Goal: Find specific page/section: Find specific page/section

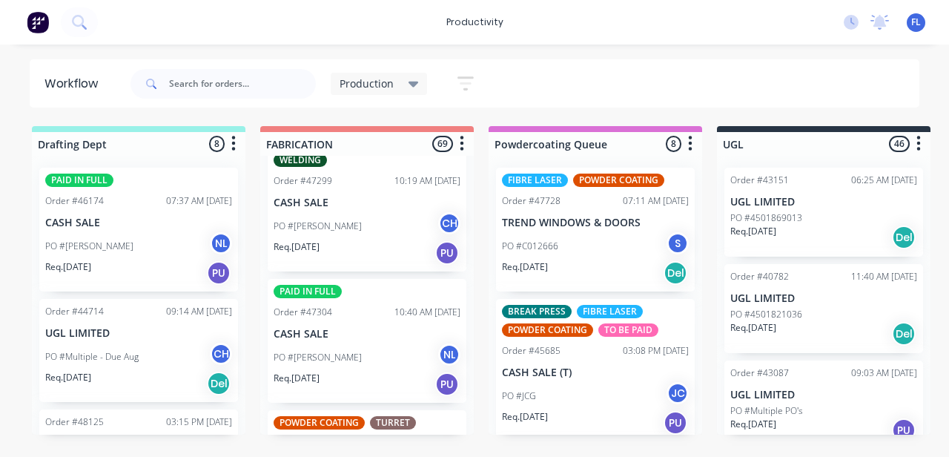
scroll to position [74, 0]
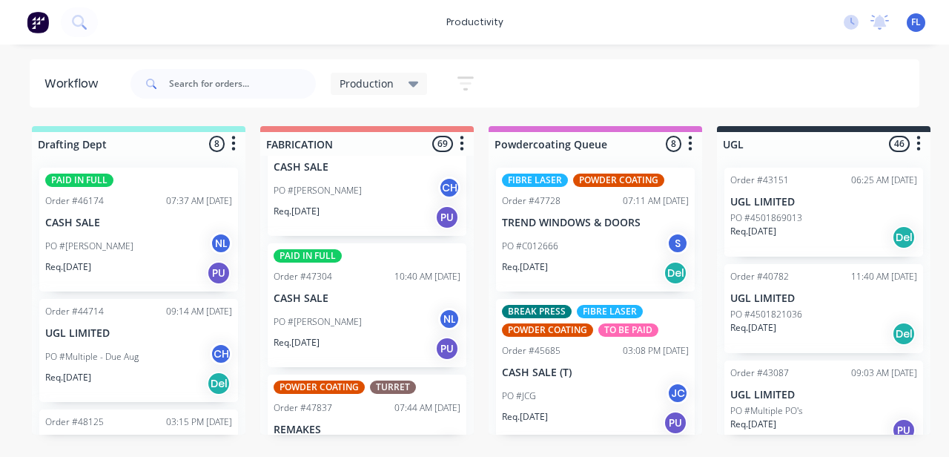
click at [357, 292] on p "CASH SALE" at bounding box center [366, 298] width 187 height 13
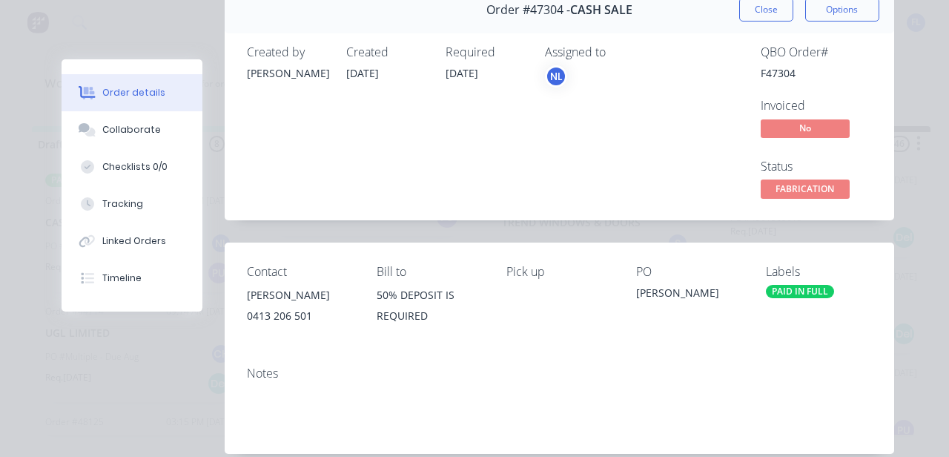
scroll to position [0, 0]
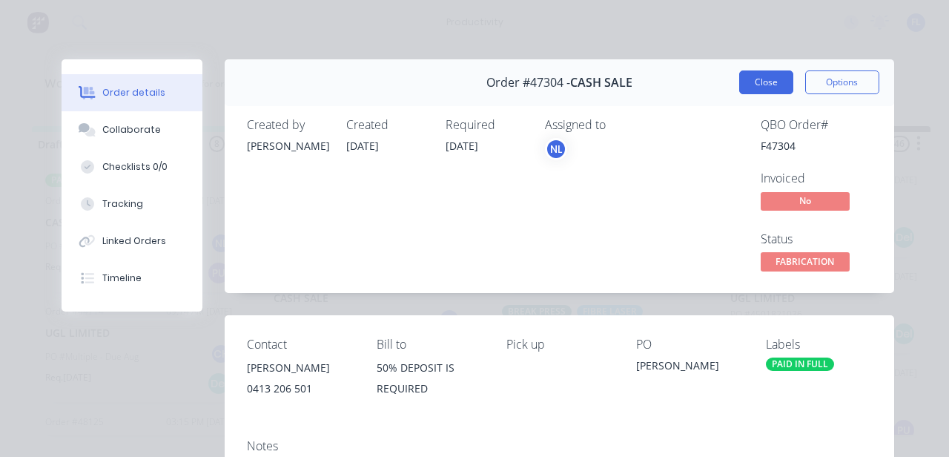
click at [767, 82] on button "Close" at bounding box center [766, 82] width 54 height 24
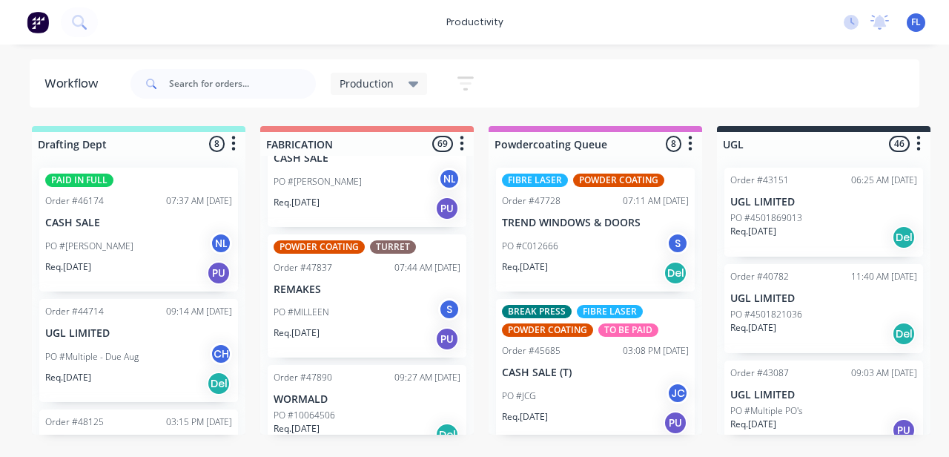
scroll to position [222, 0]
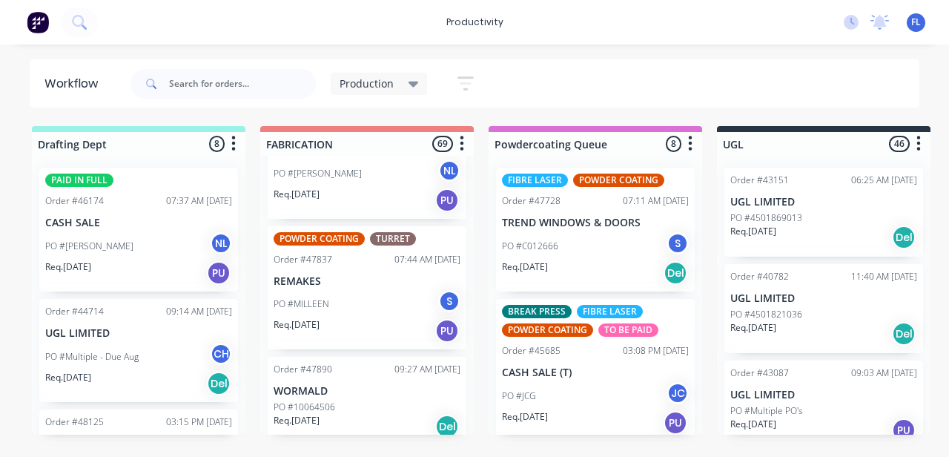
click at [343, 310] on div "PO #MILLEEN S" at bounding box center [366, 304] width 187 height 28
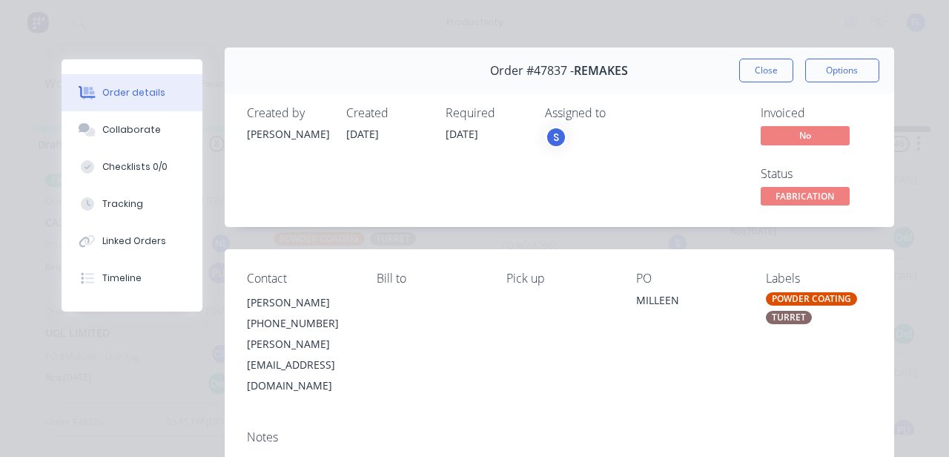
scroll to position [0, 0]
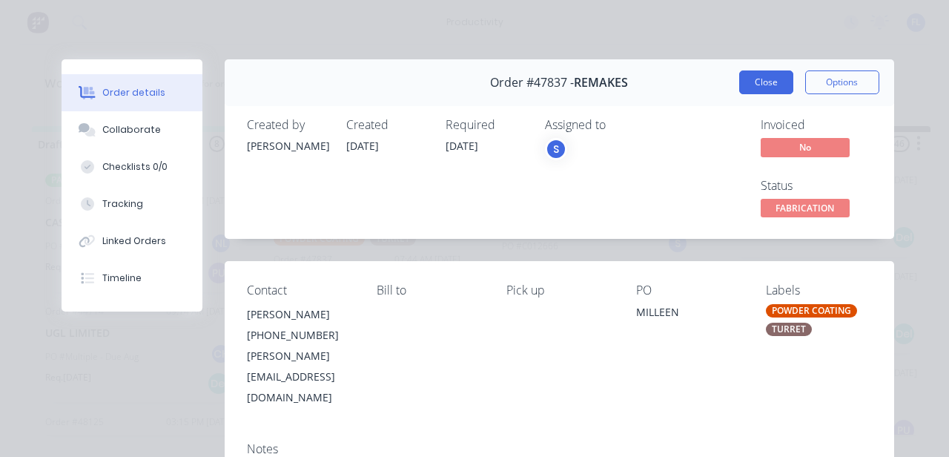
click at [760, 79] on button "Close" at bounding box center [766, 82] width 54 height 24
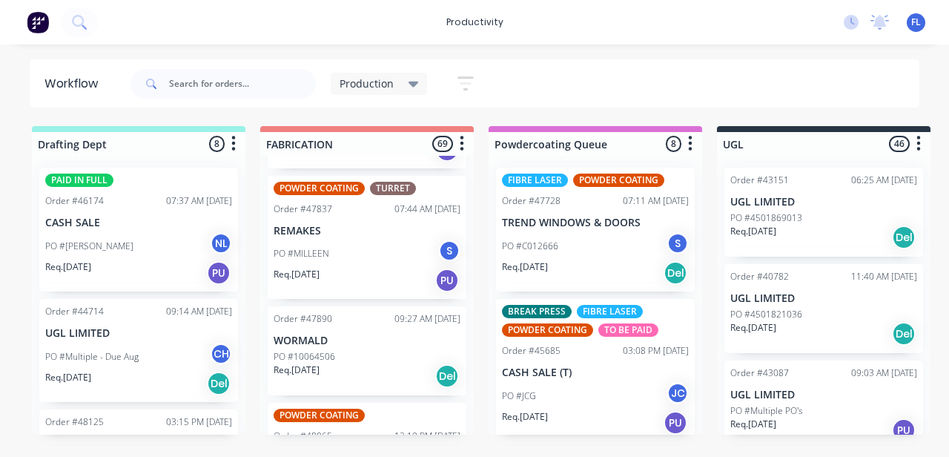
scroll to position [296, 0]
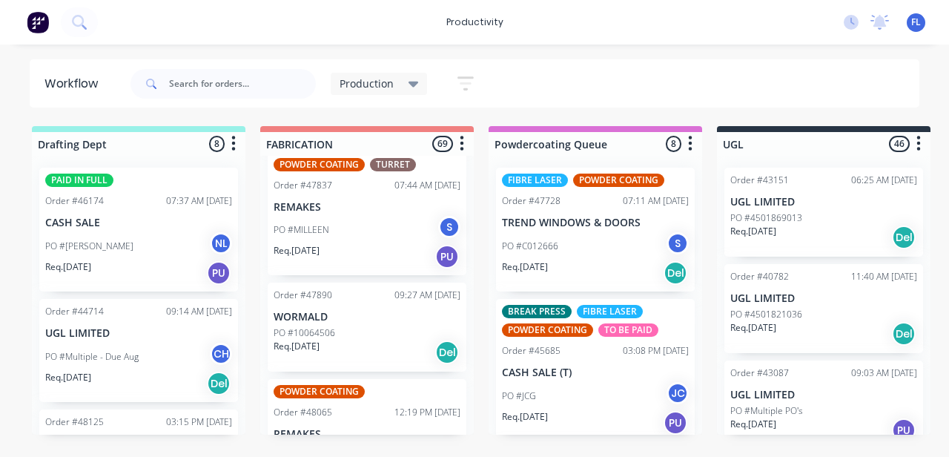
click at [348, 331] on div "PO #10064506" at bounding box center [366, 332] width 187 height 13
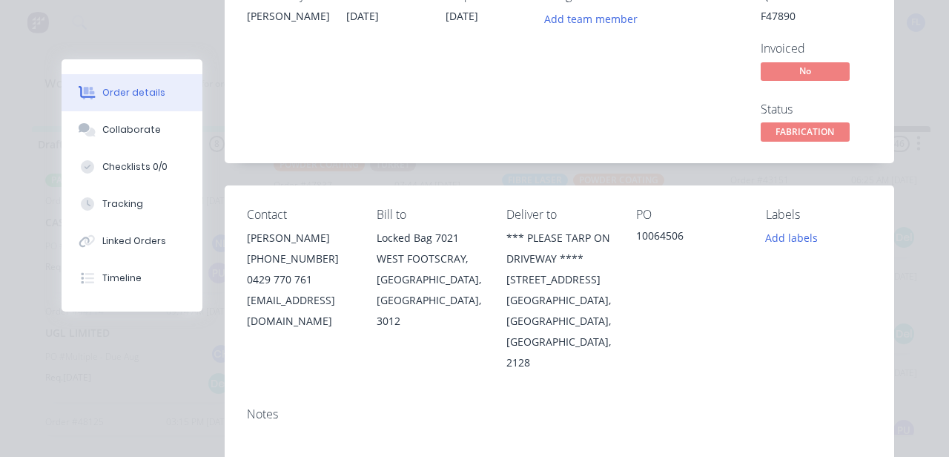
scroll to position [0, 0]
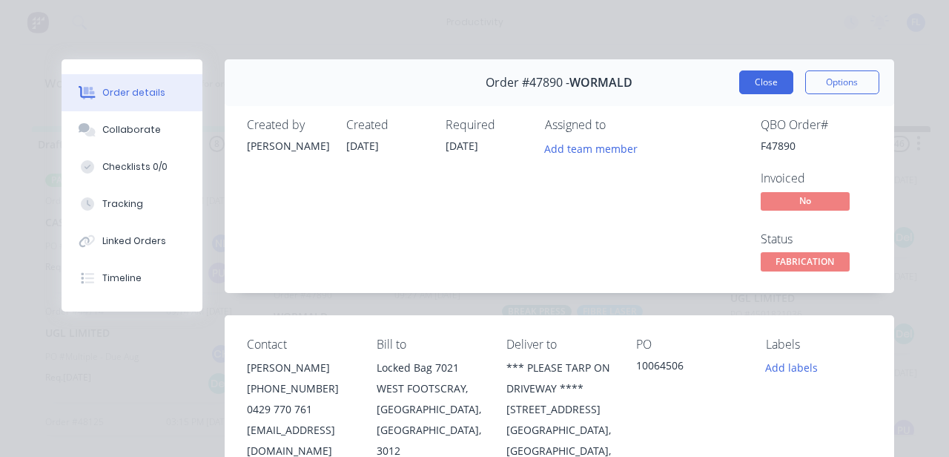
click at [759, 90] on button "Close" at bounding box center [766, 82] width 54 height 24
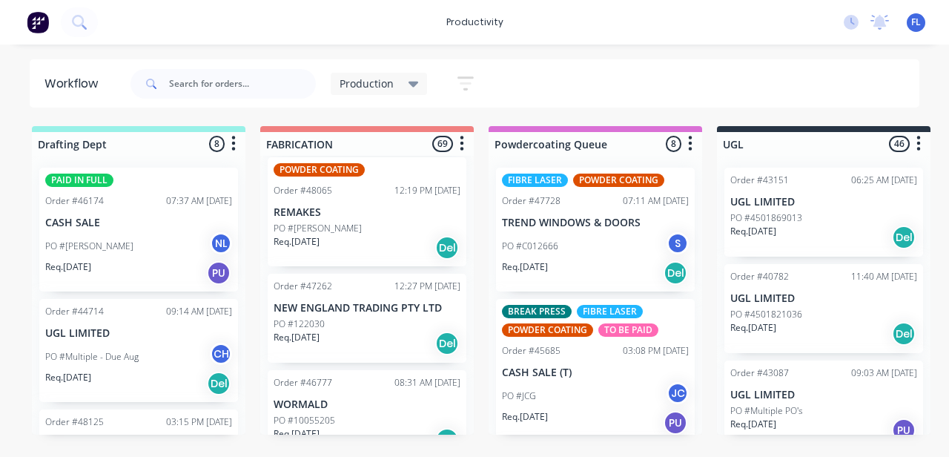
scroll to position [519, 0]
click at [364, 240] on div "Req. [DATE] Del" at bounding box center [366, 246] width 187 height 25
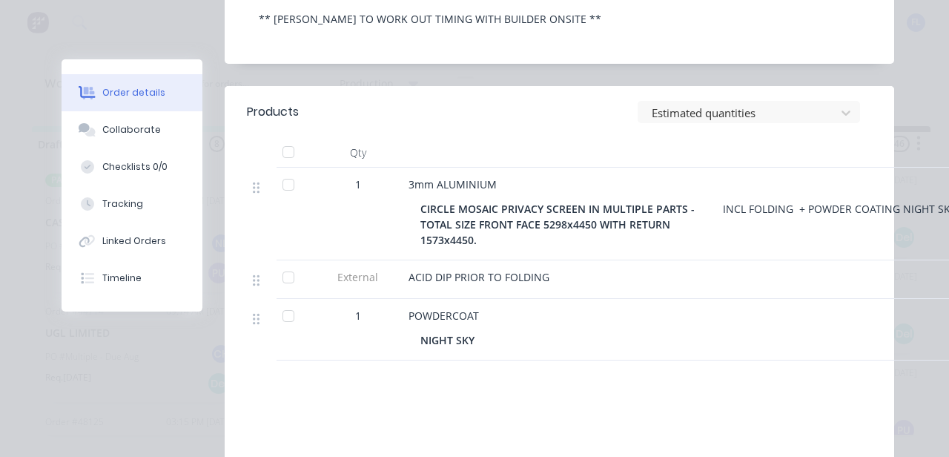
scroll to position [296, 0]
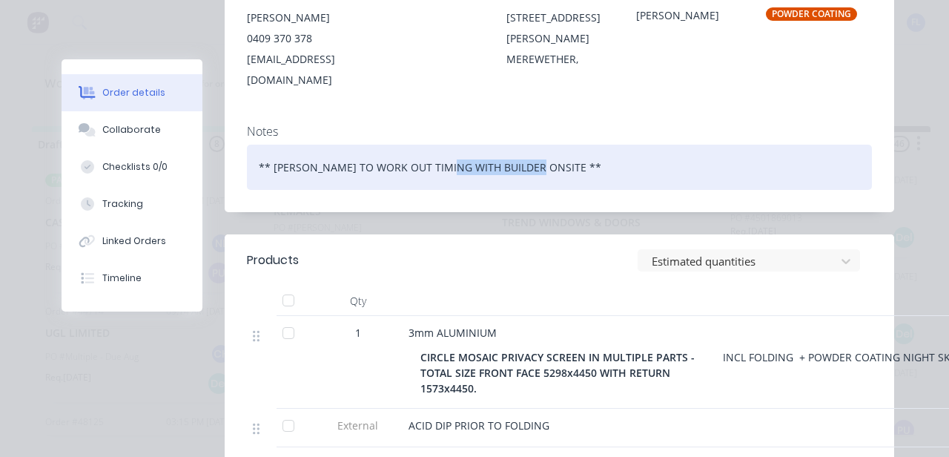
drag, startPoint x: 528, startPoint y: 143, endPoint x: 445, endPoint y: 140, distance: 82.3
click at [445, 145] on div "** [PERSON_NAME] TO WORK OUT TIMING WITH BUILDER ONSITE **" at bounding box center [559, 167] width 625 height 45
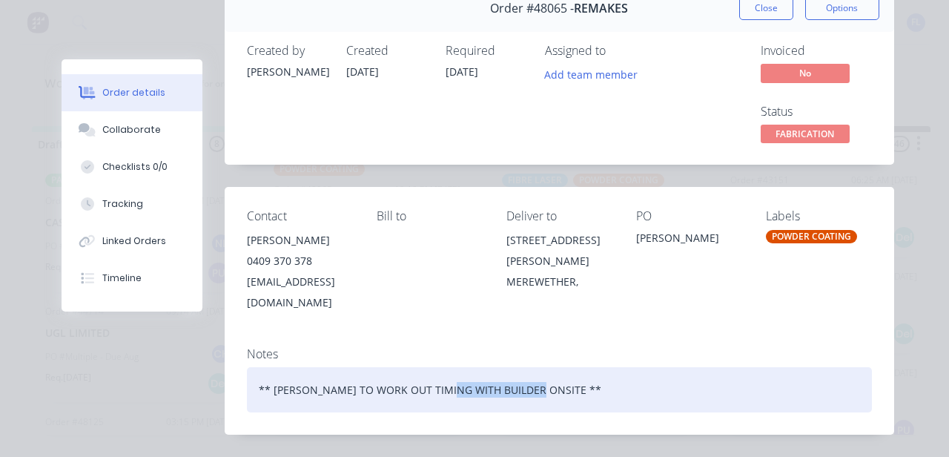
scroll to position [0, 0]
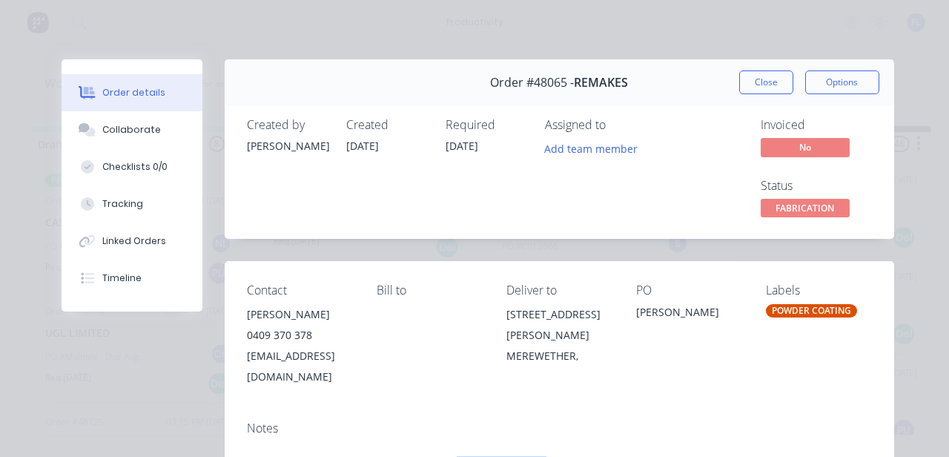
click at [747, 86] on button "Close" at bounding box center [766, 82] width 54 height 24
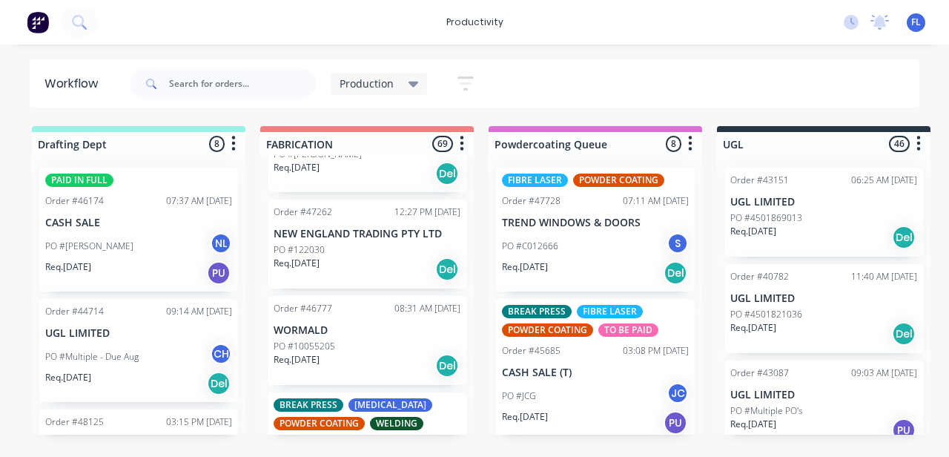
scroll to position [593, 0]
click at [348, 248] on div "PO #122030" at bounding box center [366, 248] width 187 height 13
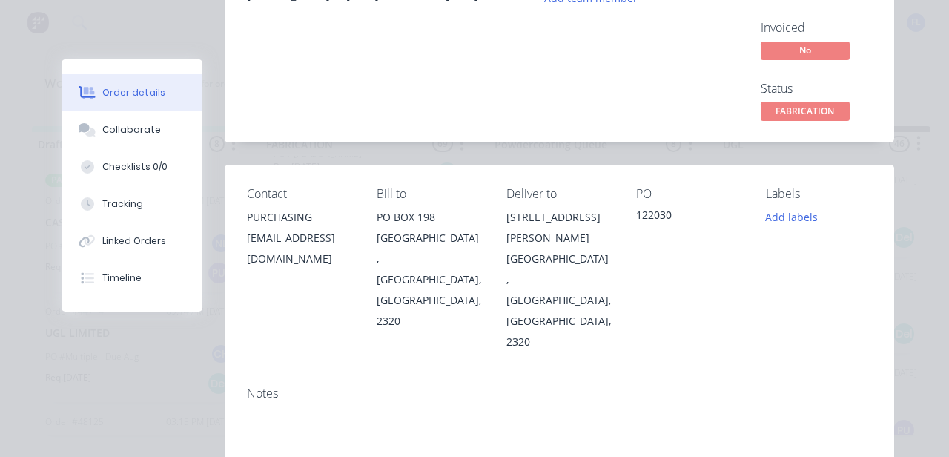
scroll to position [0, 0]
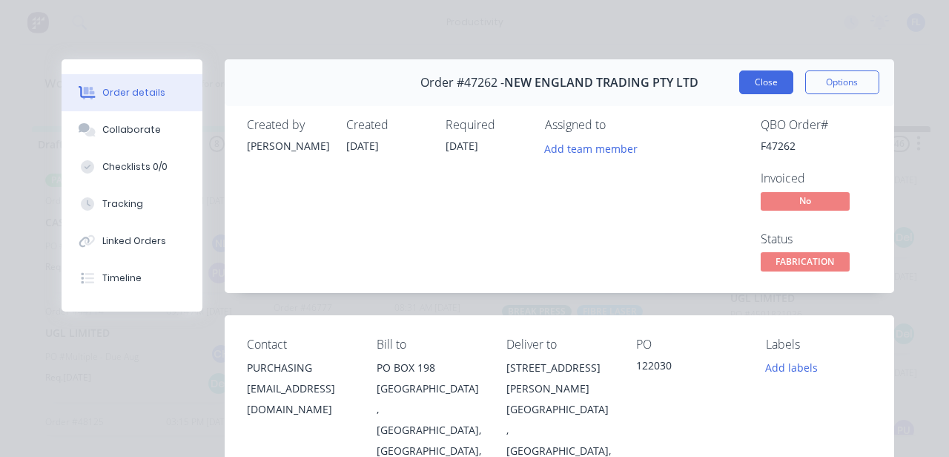
click at [743, 79] on button "Close" at bounding box center [766, 82] width 54 height 24
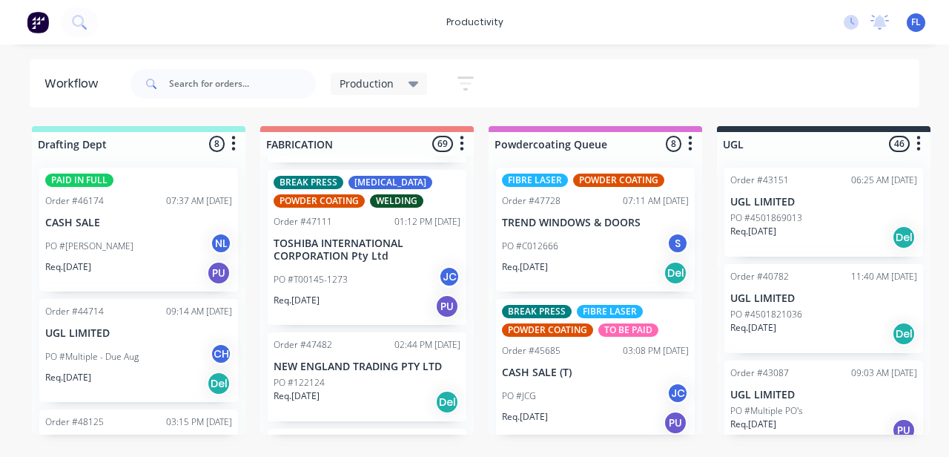
scroll to position [815, 0]
click at [320, 307] on div "Req. [DATE] PU" at bounding box center [366, 305] width 187 height 25
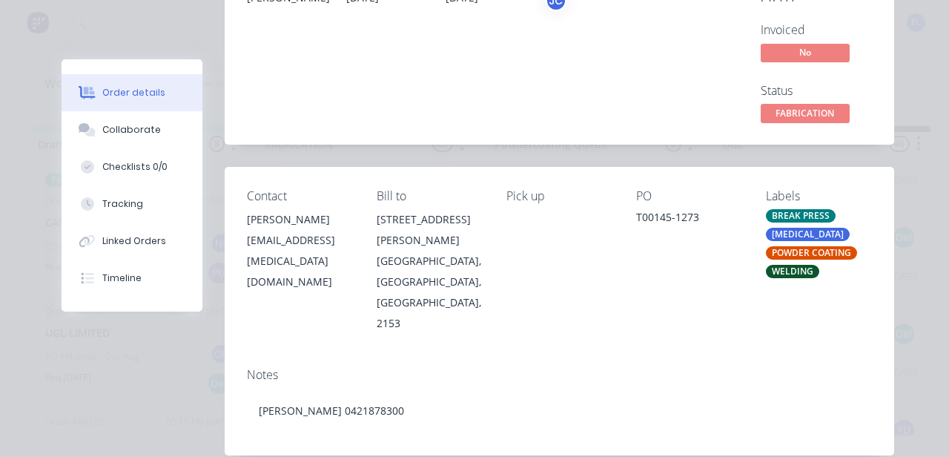
scroll to position [0, 0]
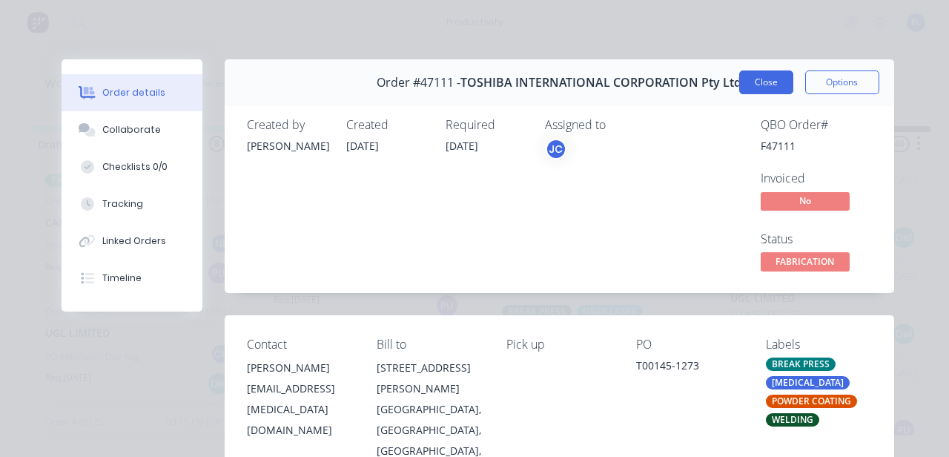
click at [762, 86] on button "Close" at bounding box center [766, 82] width 54 height 24
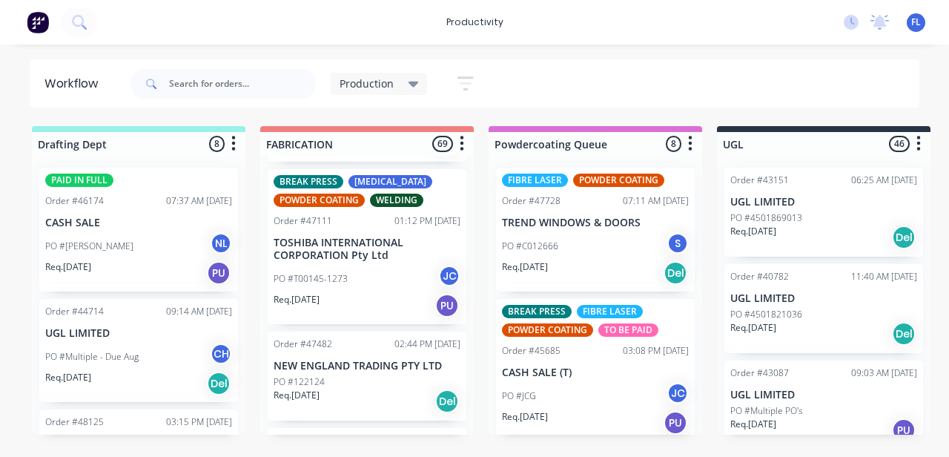
click at [344, 400] on div "Req. [DATE] Del" at bounding box center [366, 400] width 187 height 25
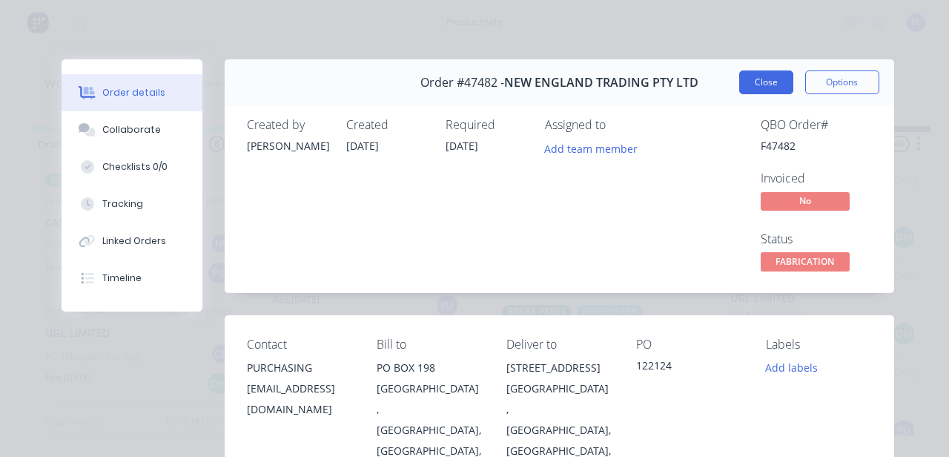
click at [748, 90] on button "Close" at bounding box center [766, 82] width 54 height 24
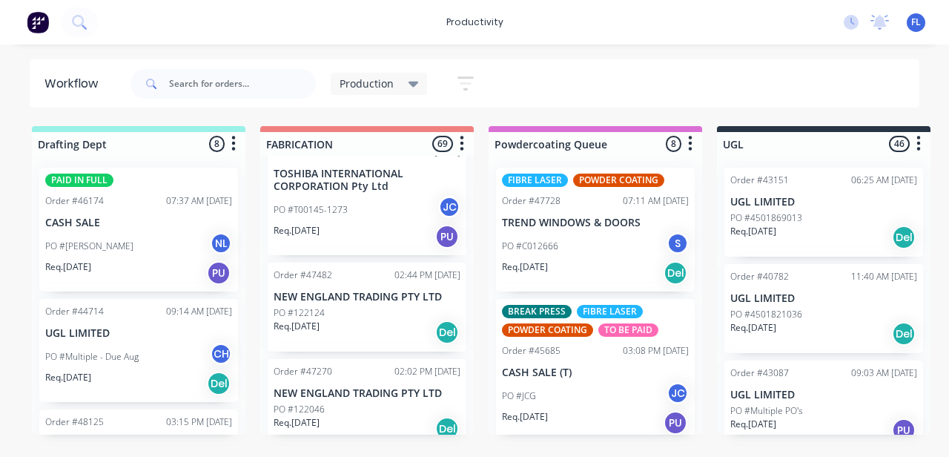
scroll to position [963, 0]
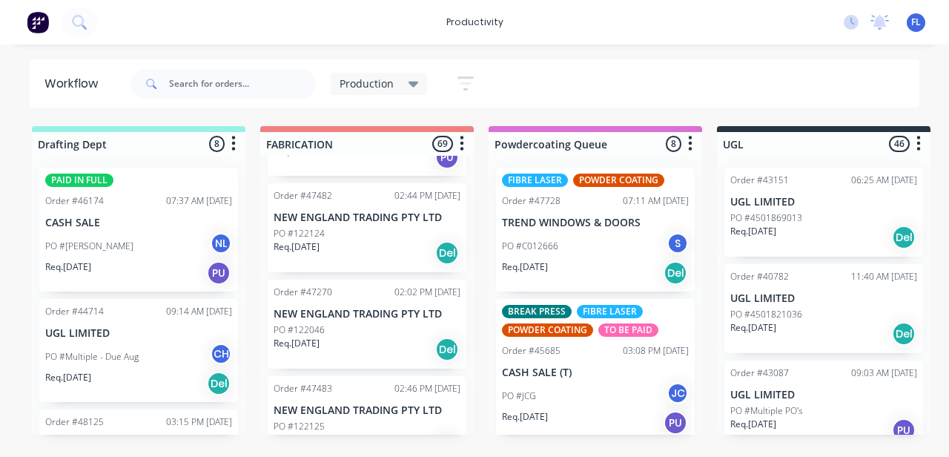
click at [334, 321] on div "Order #47270 02:02 PM [DATE] NEW ENGLAND TRADING PTY LTD PO #122046 Req. [DATE]…" at bounding box center [367, 323] width 199 height 89
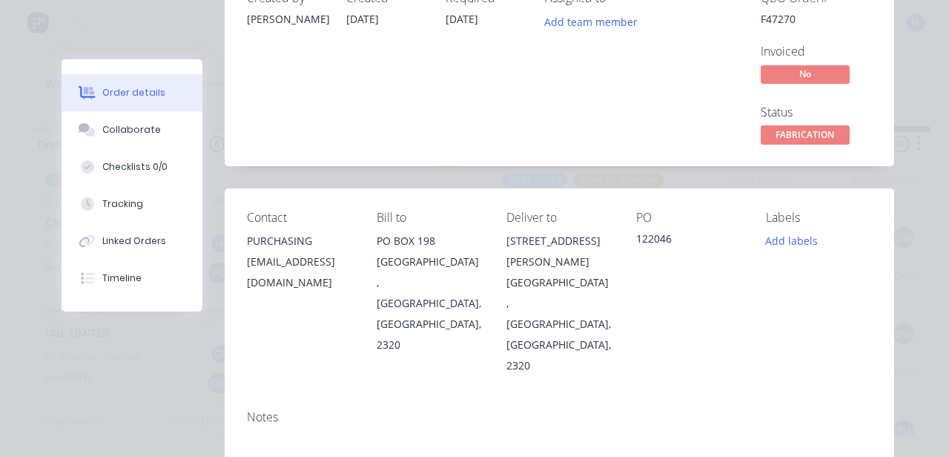
scroll to position [0, 0]
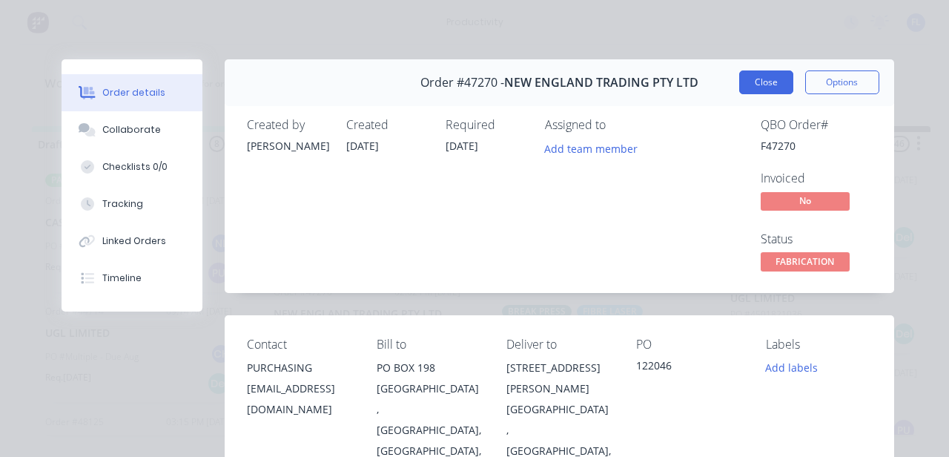
click at [752, 85] on button "Close" at bounding box center [766, 82] width 54 height 24
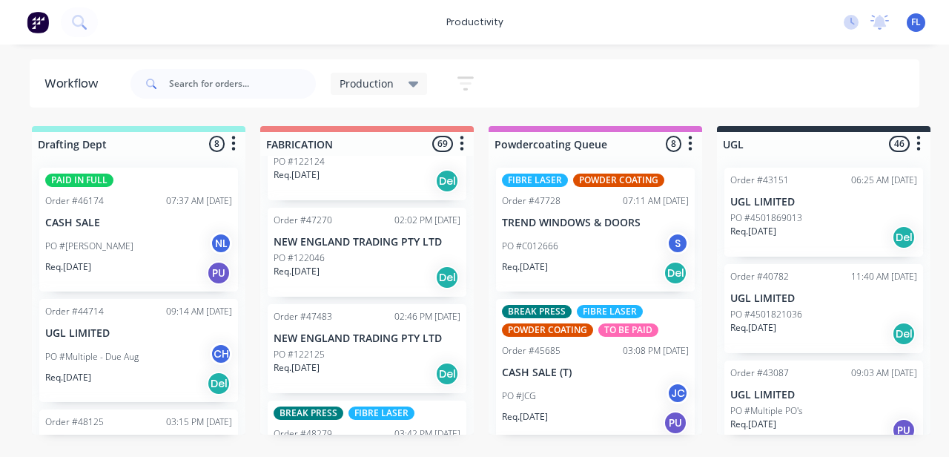
scroll to position [1038, 0]
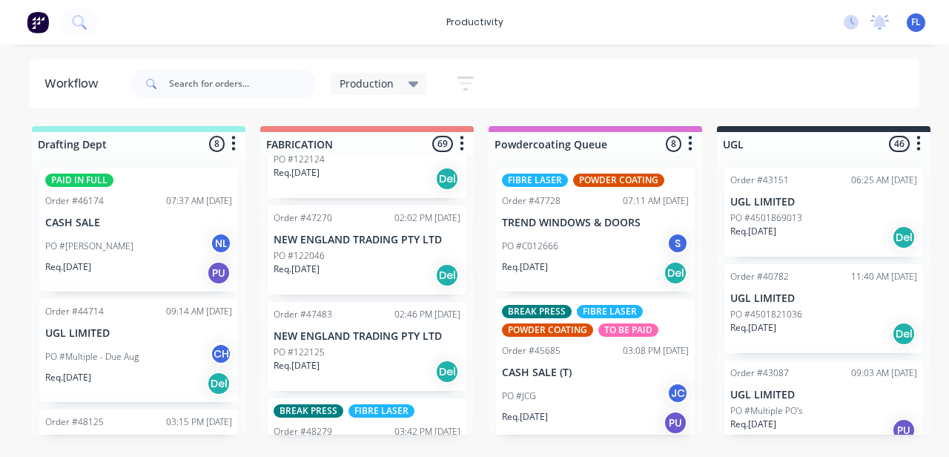
click at [368, 335] on p "NEW ENGLAND TRADING PTY LTD" at bounding box center [366, 336] width 187 height 13
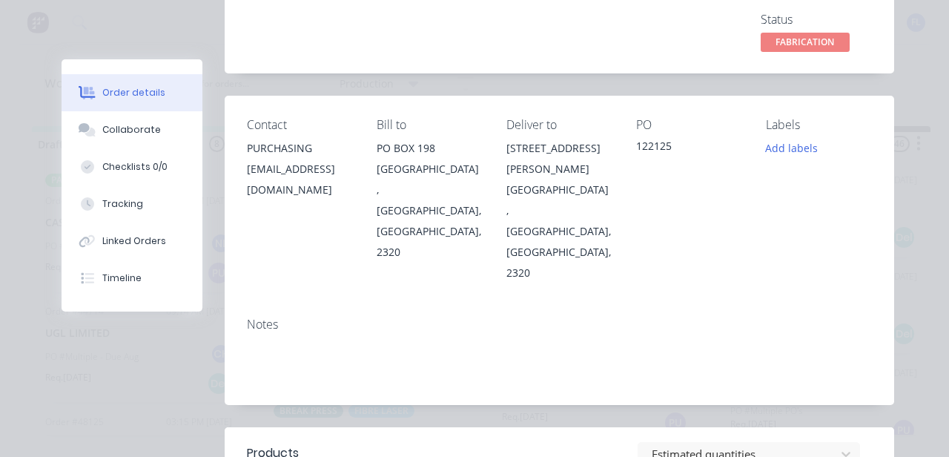
scroll to position [0, 0]
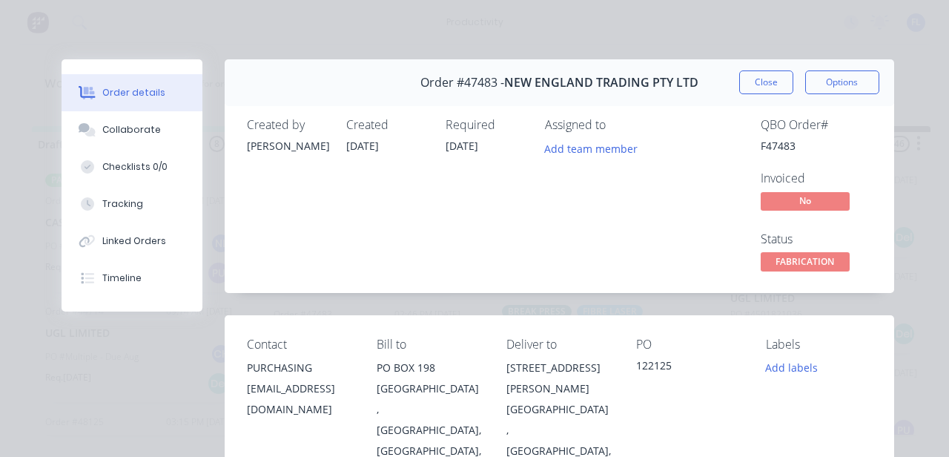
drag, startPoint x: 743, startPoint y: 73, endPoint x: 732, endPoint y: 77, distance: 11.3
click at [743, 73] on button "Close" at bounding box center [766, 82] width 54 height 24
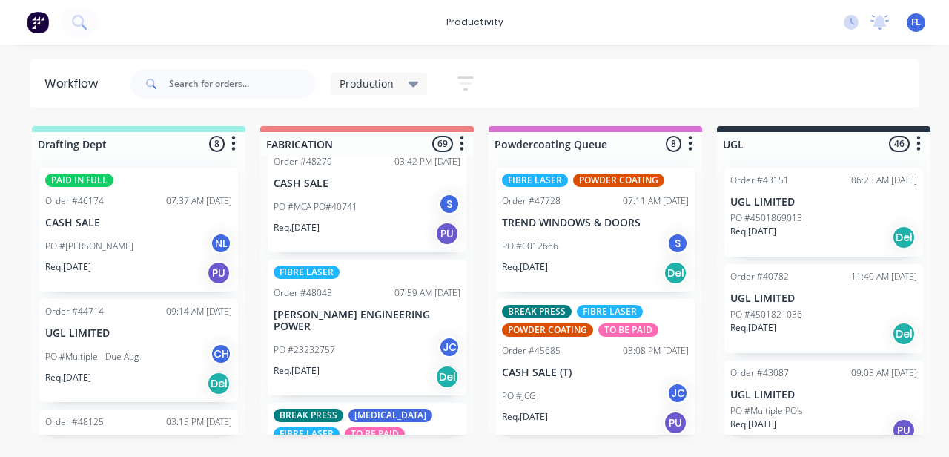
scroll to position [1334, 0]
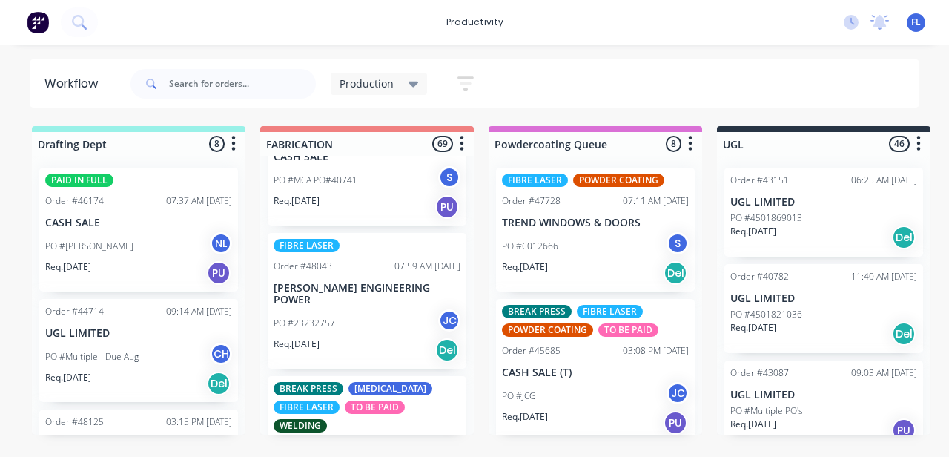
click at [363, 215] on div "Req. [DATE] PU" at bounding box center [366, 206] width 187 height 25
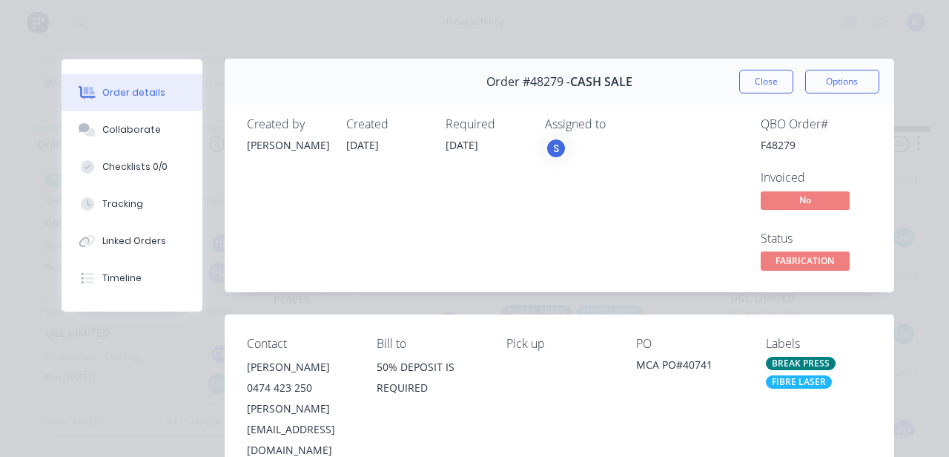
scroll to position [0, 0]
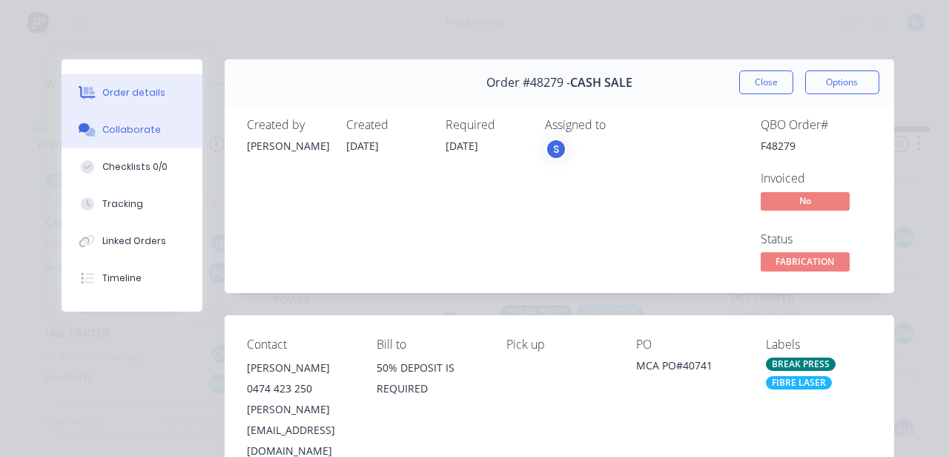
click at [132, 136] on button "Collaborate" at bounding box center [132, 129] width 141 height 37
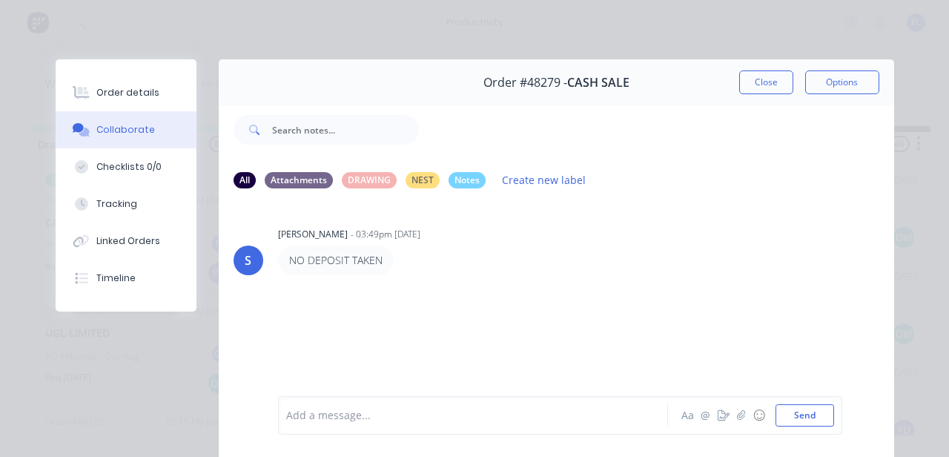
click at [311, 422] on div at bounding box center [477, 416] width 380 height 16
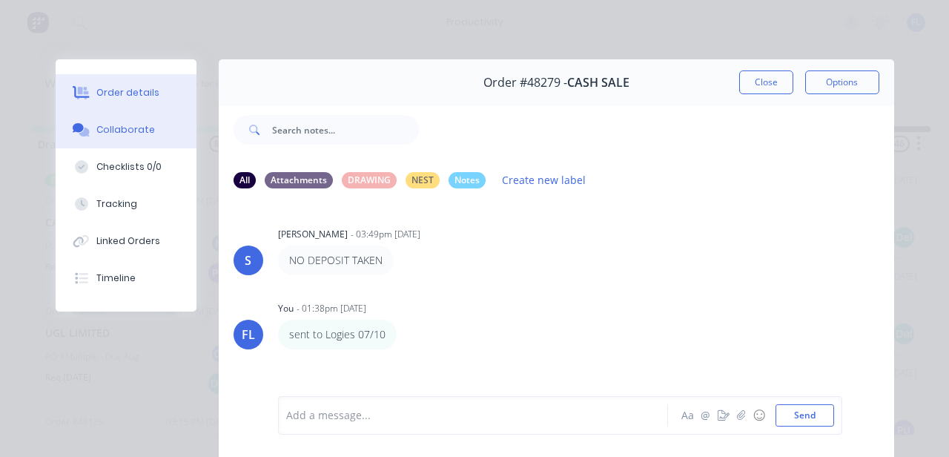
click at [113, 95] on div "Order details" at bounding box center [127, 92] width 63 height 13
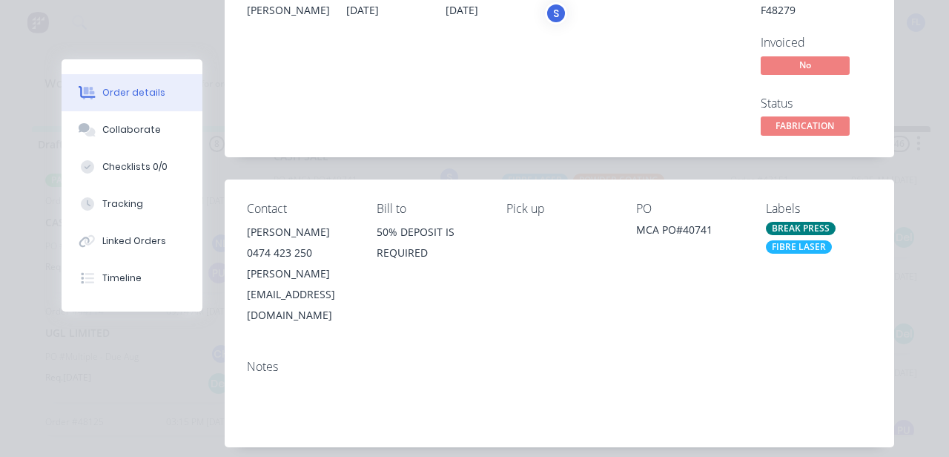
scroll to position [148, 0]
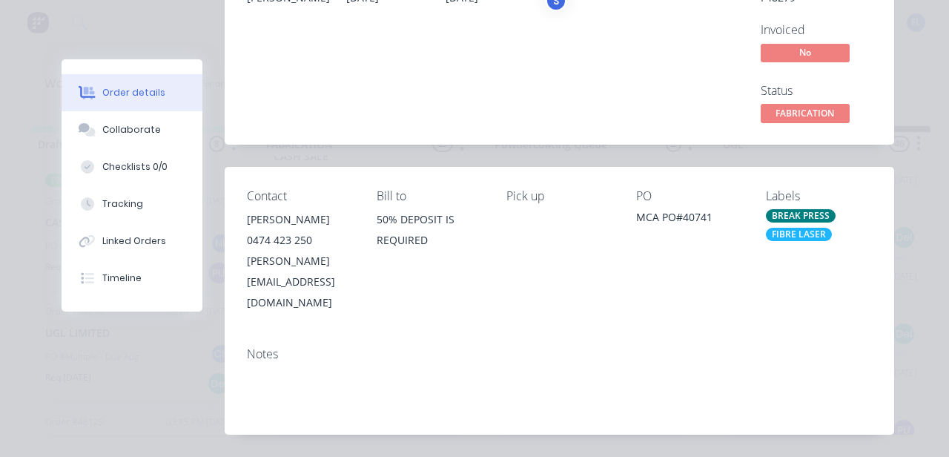
click at [795, 214] on div "BREAK PRESS" at bounding box center [801, 215] width 70 height 13
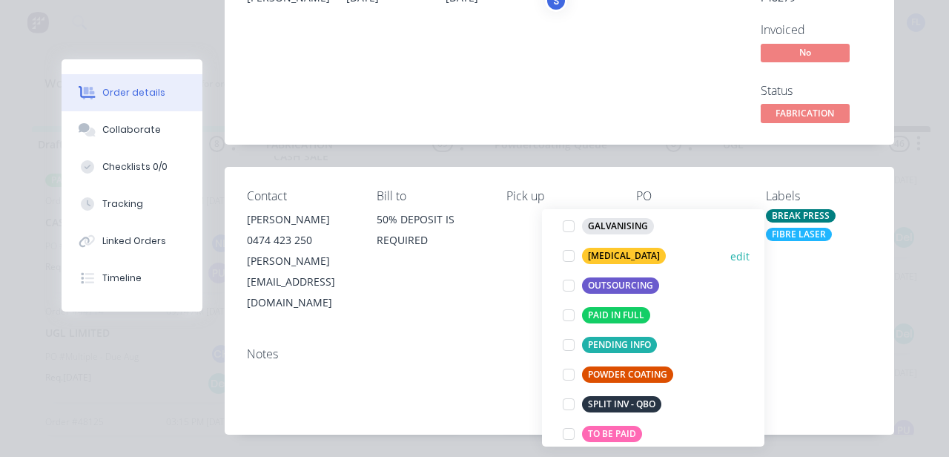
scroll to position [222, 0]
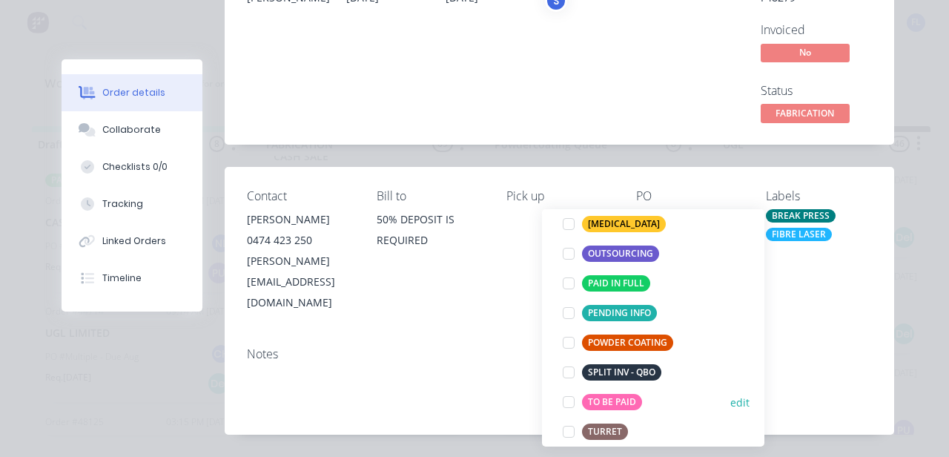
click at [636, 397] on div "TO BE PAID" at bounding box center [612, 402] width 60 height 16
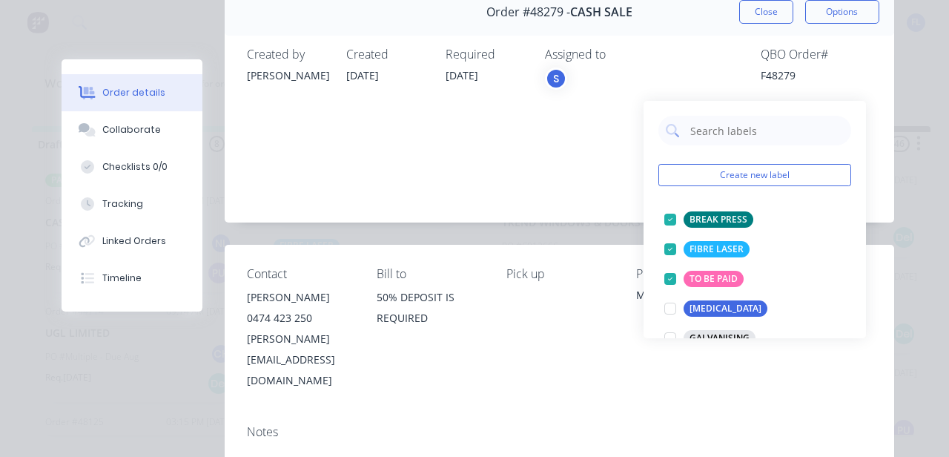
scroll to position [0, 0]
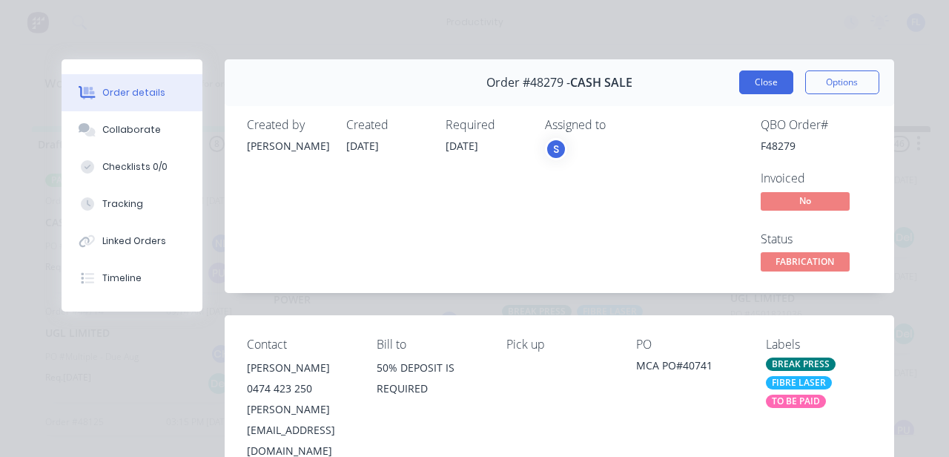
click at [775, 80] on button "Close" at bounding box center [766, 82] width 54 height 24
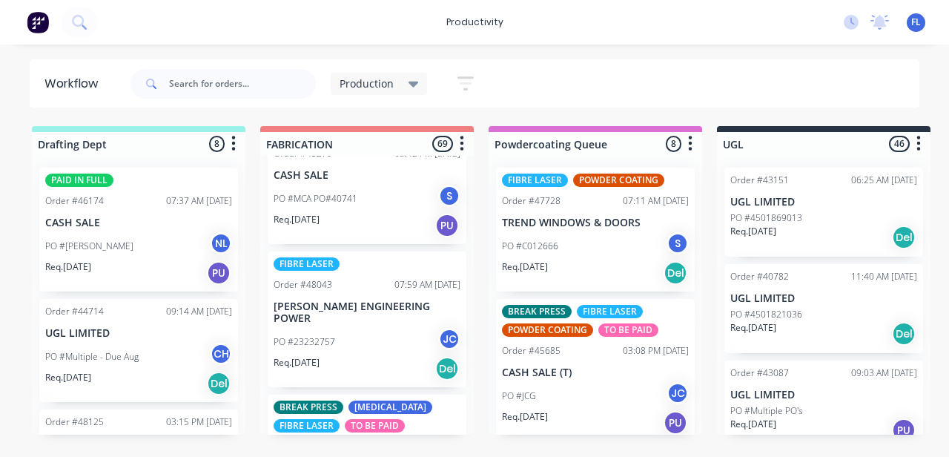
click at [364, 332] on div "PO #23232757 JC" at bounding box center [366, 342] width 187 height 28
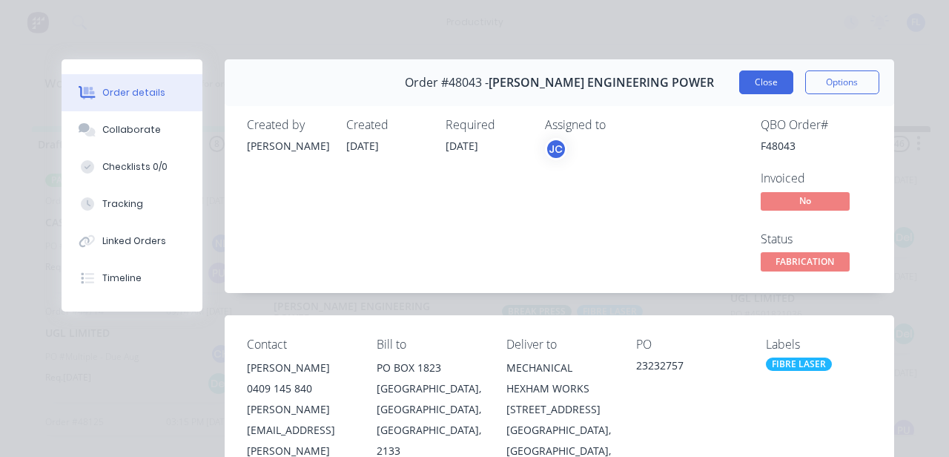
click at [748, 81] on button "Close" at bounding box center [766, 82] width 54 height 24
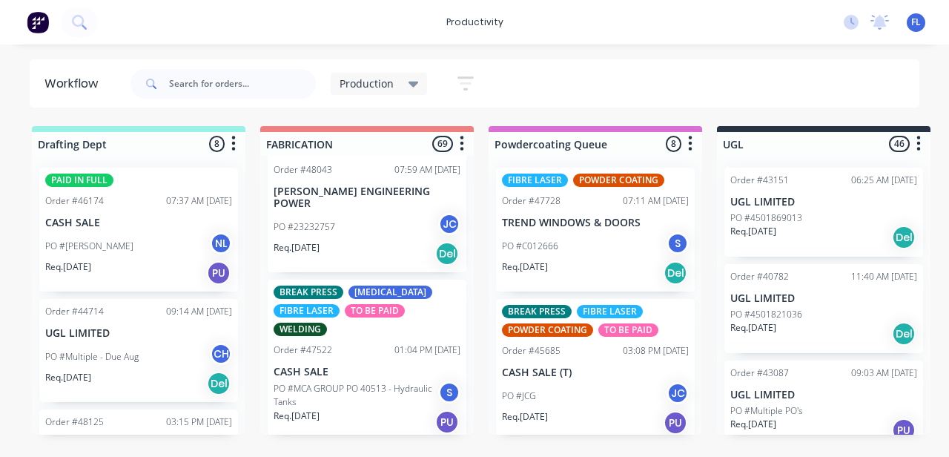
scroll to position [1482, 0]
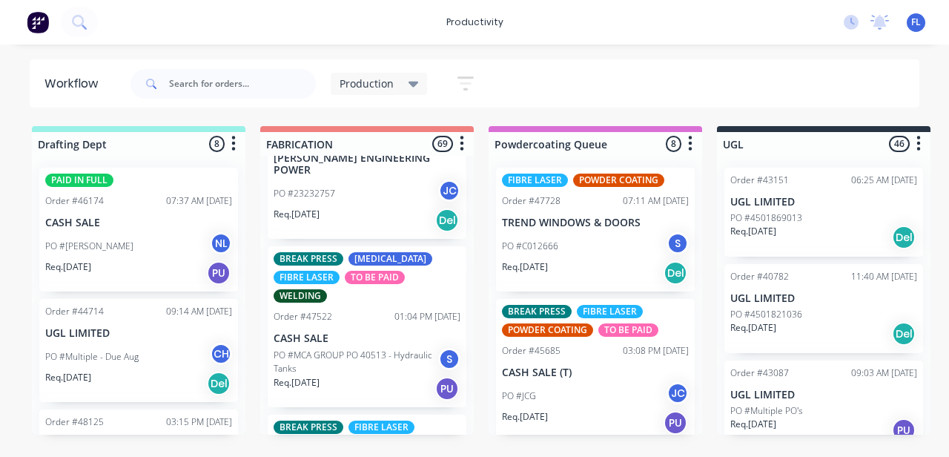
click at [364, 348] on div "PO #MCA GROUP PO 40513 - Hydraulic Tanks S" at bounding box center [366, 362] width 187 height 28
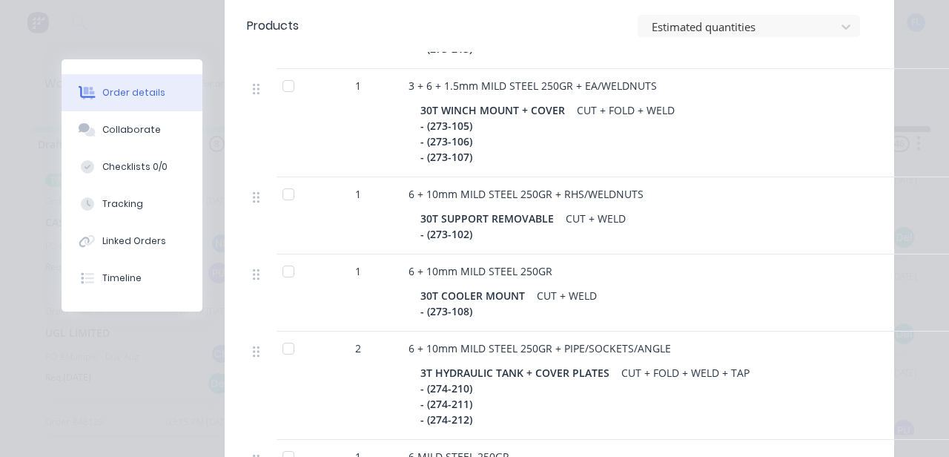
scroll to position [148, 0]
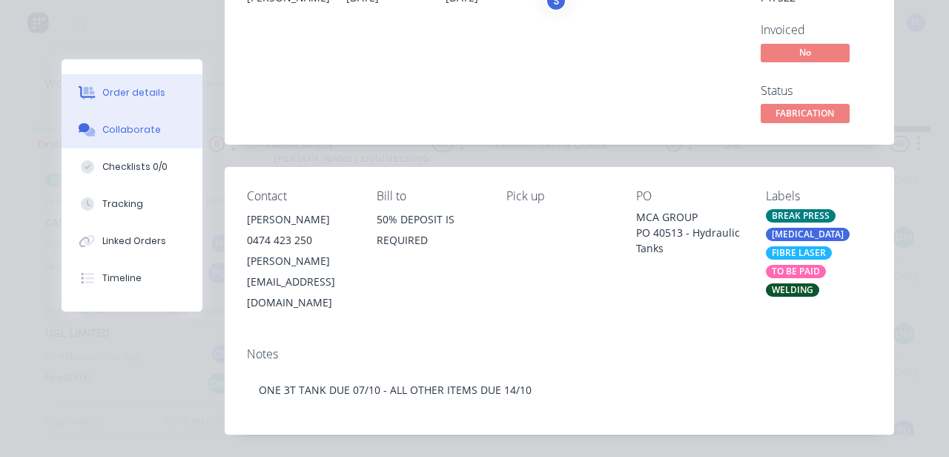
click at [147, 137] on button "Collaborate" at bounding box center [132, 129] width 141 height 37
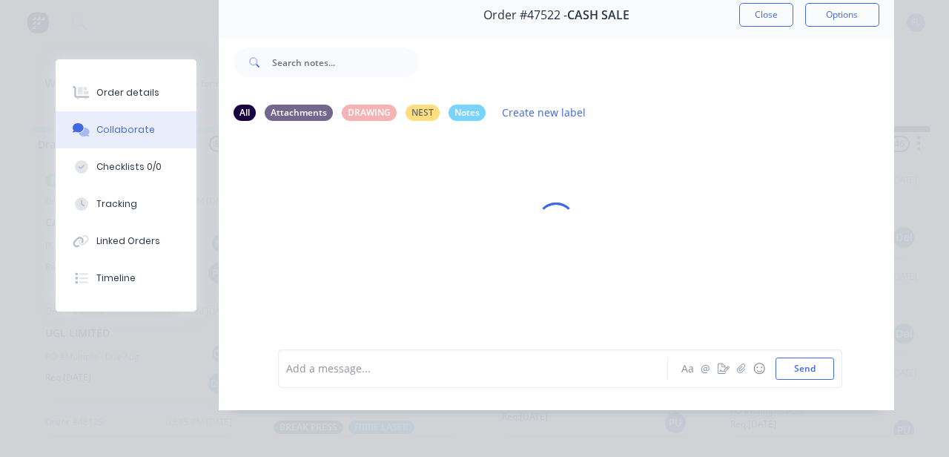
scroll to position [0, 0]
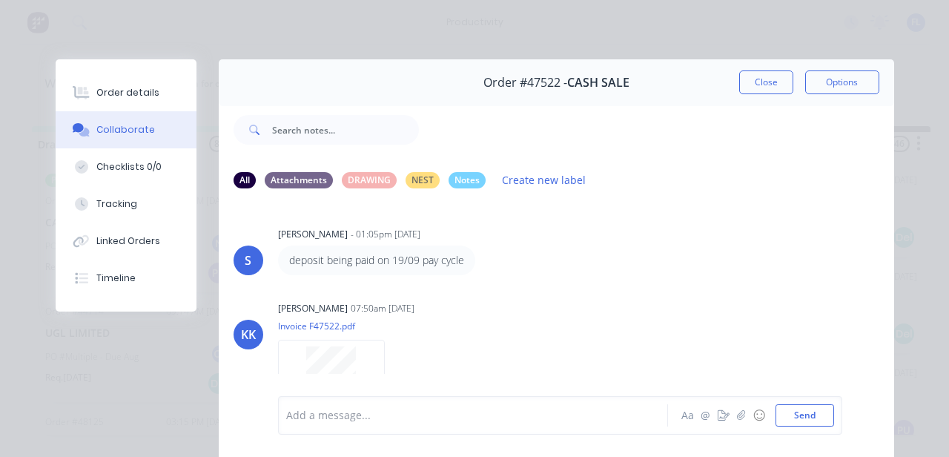
click at [339, 416] on div at bounding box center [477, 416] width 380 height 16
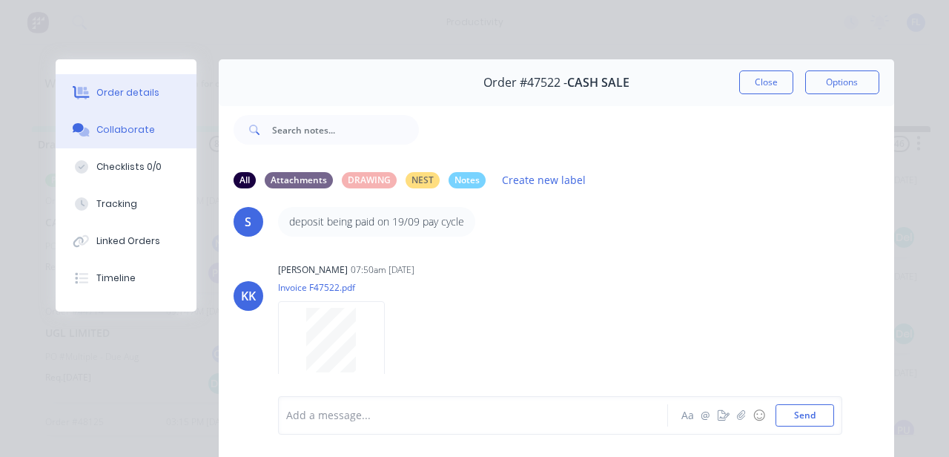
drag, startPoint x: 116, startPoint y: 101, endPoint x: 239, endPoint y: 82, distance: 123.8
click at [117, 100] on button "Order details" at bounding box center [126, 92] width 141 height 37
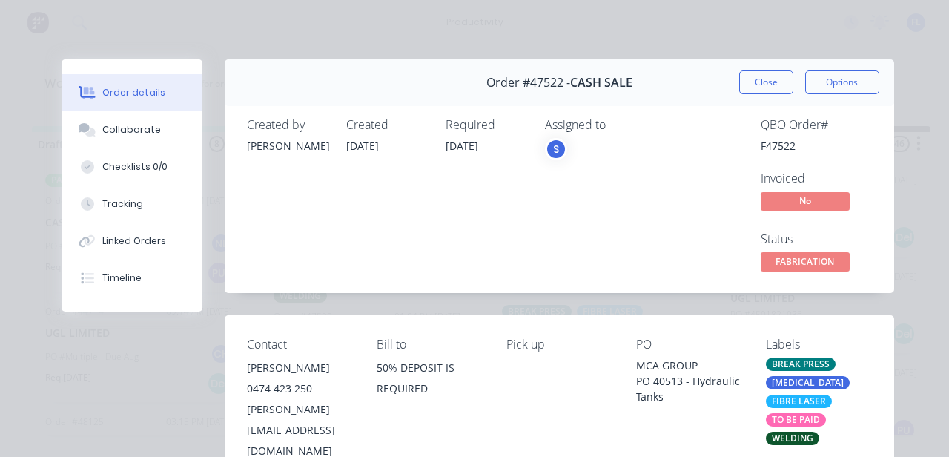
click at [766, 74] on button "Close" at bounding box center [766, 82] width 54 height 24
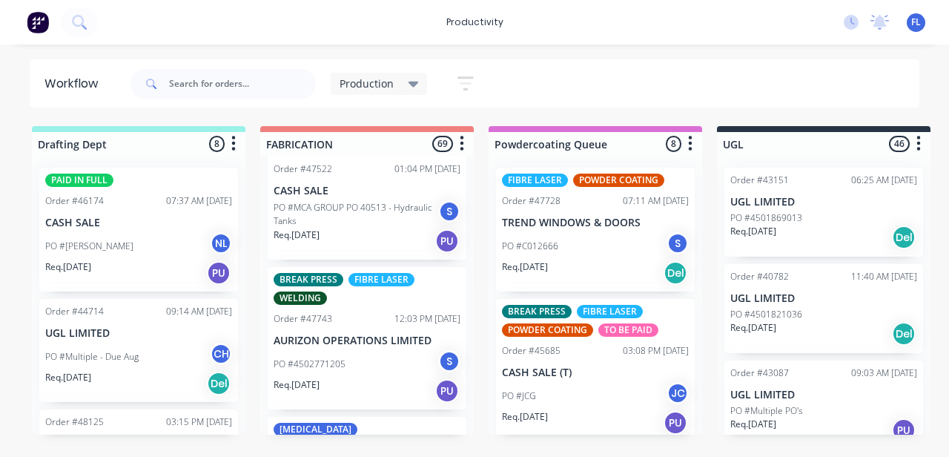
scroll to position [1631, 0]
click at [360, 349] on div "PO #4502771205 S" at bounding box center [366, 363] width 187 height 28
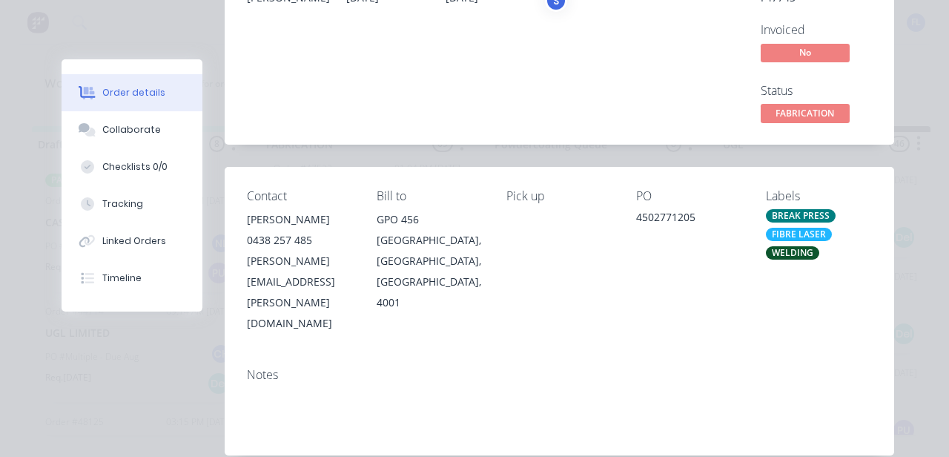
scroll to position [0, 0]
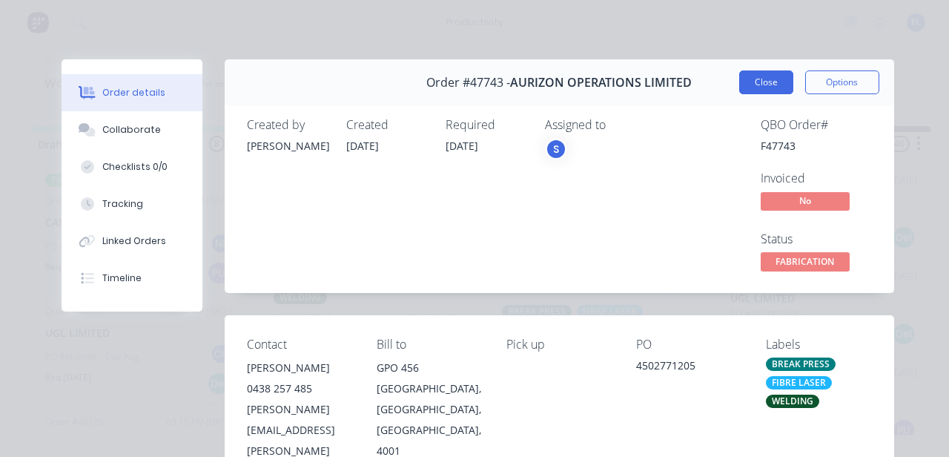
click at [744, 89] on button "Close" at bounding box center [766, 82] width 54 height 24
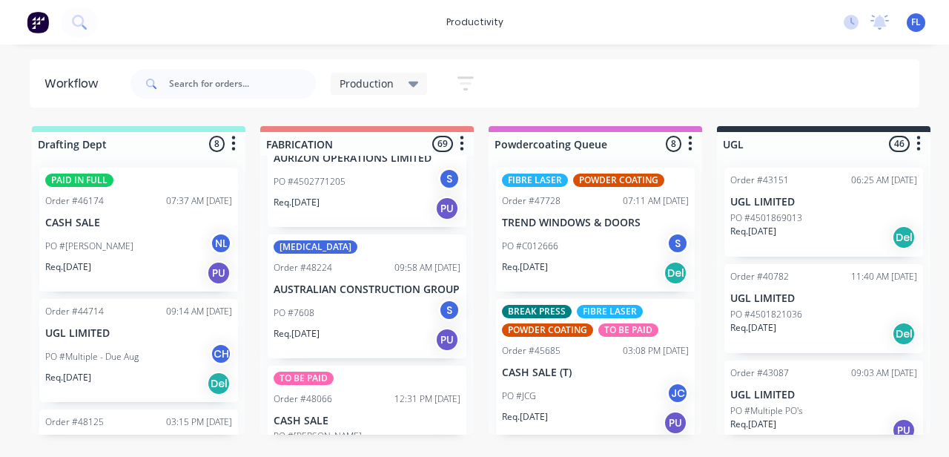
scroll to position [1779, 0]
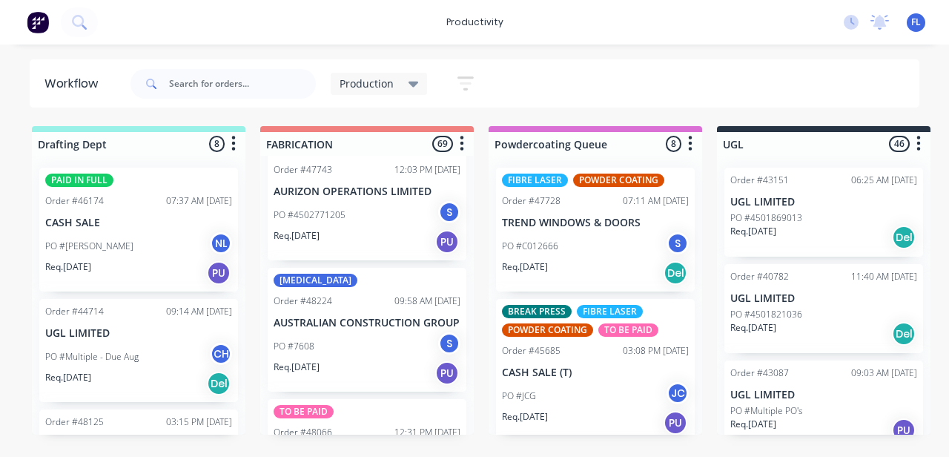
click at [366, 201] on div "PO #4502771205 S" at bounding box center [366, 215] width 187 height 28
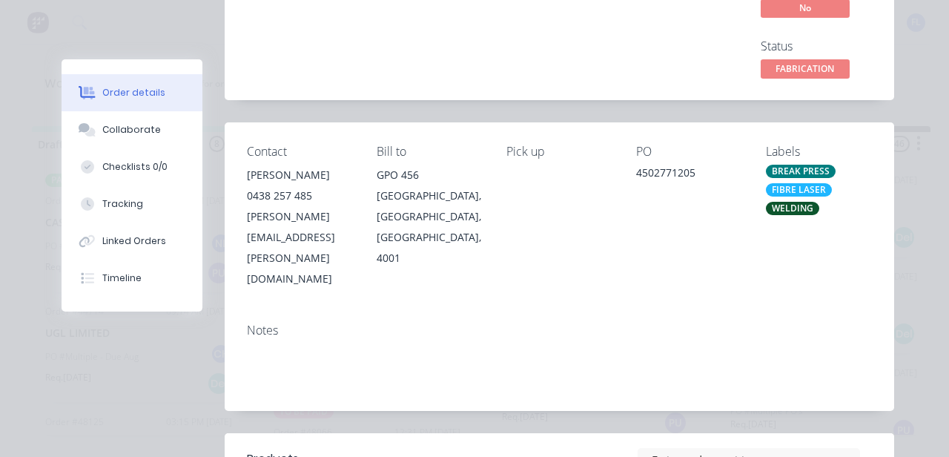
scroll to position [0, 0]
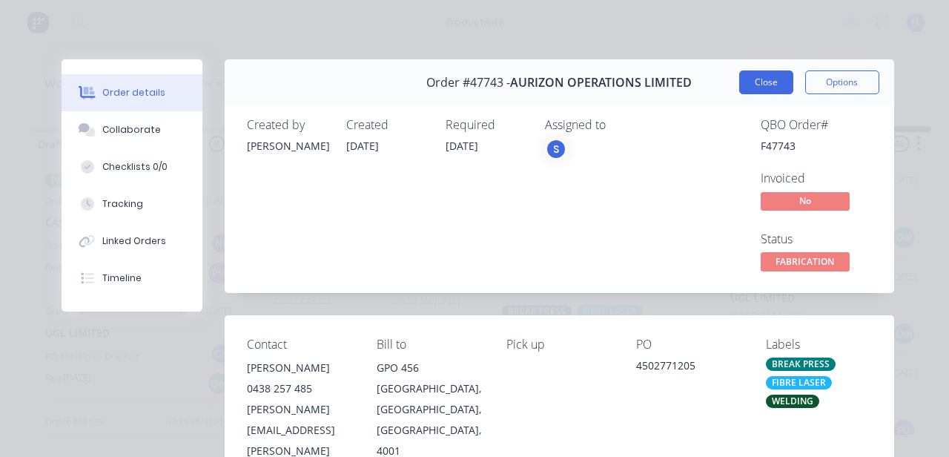
click at [768, 87] on button "Close" at bounding box center [766, 82] width 54 height 24
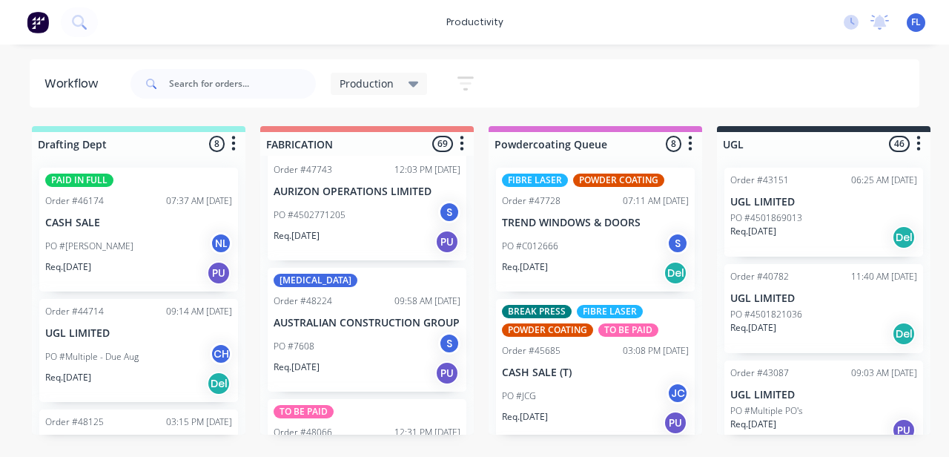
click at [348, 337] on div "BREAK PRESS [MEDICAL_DATA] WELDING Order #47299 10:19 AM [DATE] CASH SALE PO #[…" at bounding box center [366, 295] width 213 height 279
click at [348, 337] on div "PO #7608 S" at bounding box center [366, 346] width 187 height 28
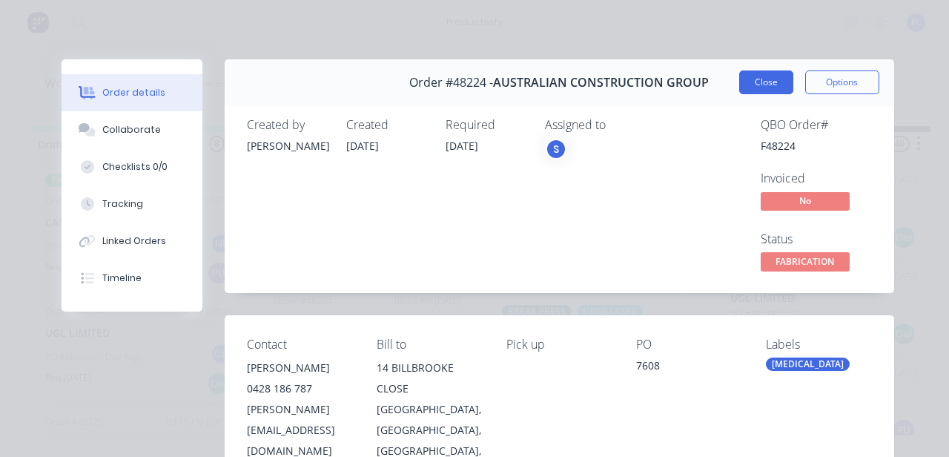
click at [760, 77] on button "Close" at bounding box center [766, 82] width 54 height 24
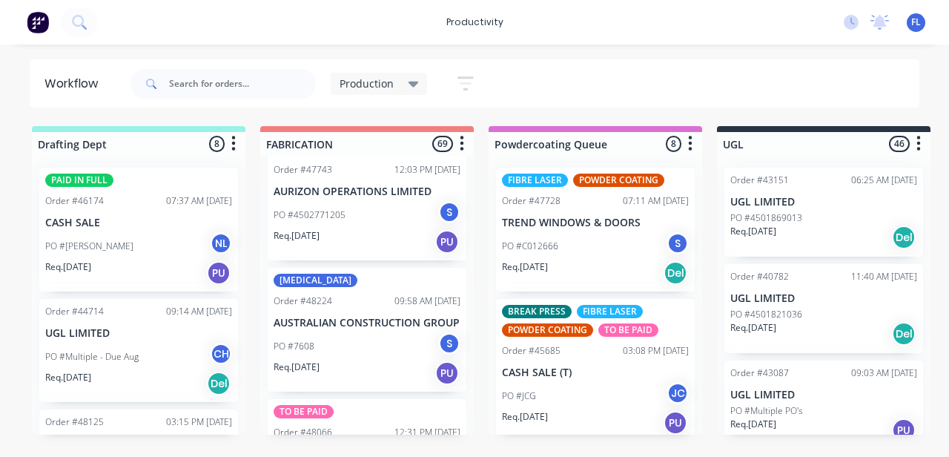
scroll to position [1853, 0]
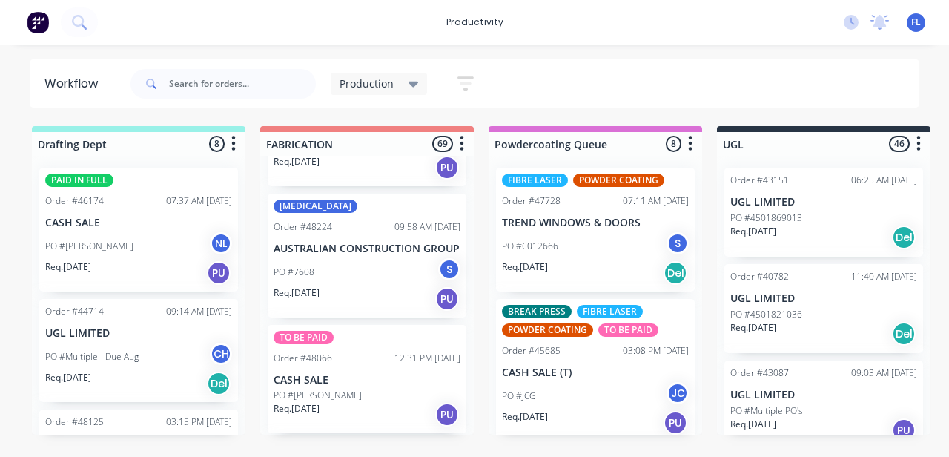
click at [367, 372] on div "TO BE PAID Order #48066 12:31 PM [DATE] CASH SALE PO #[PERSON_NAME] Req. [DATE]…" at bounding box center [367, 379] width 199 height 109
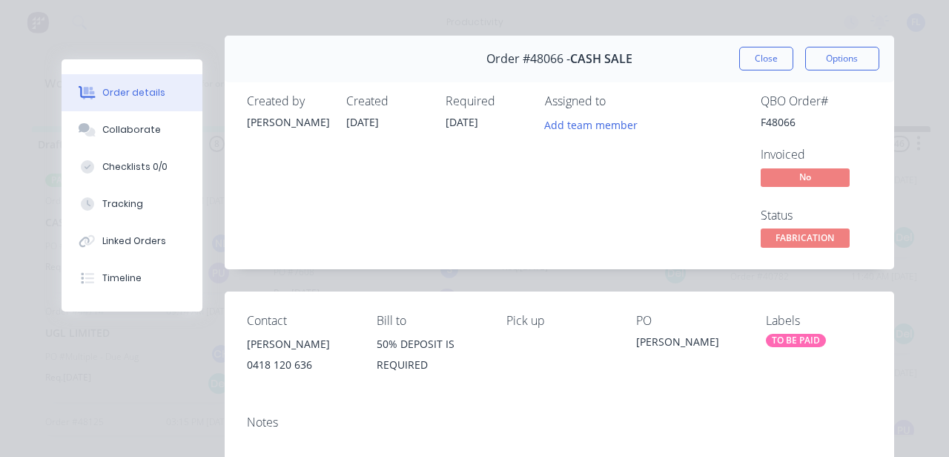
scroll to position [0, 0]
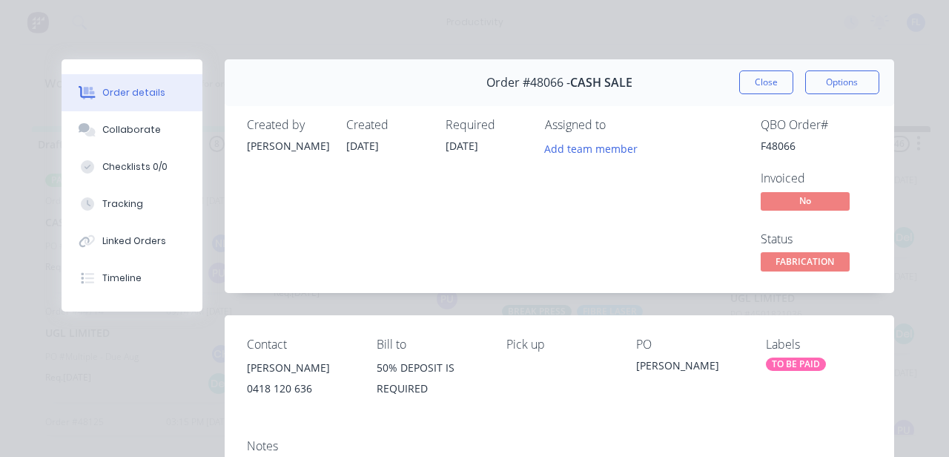
click at [739, 85] on button "Close" at bounding box center [766, 82] width 54 height 24
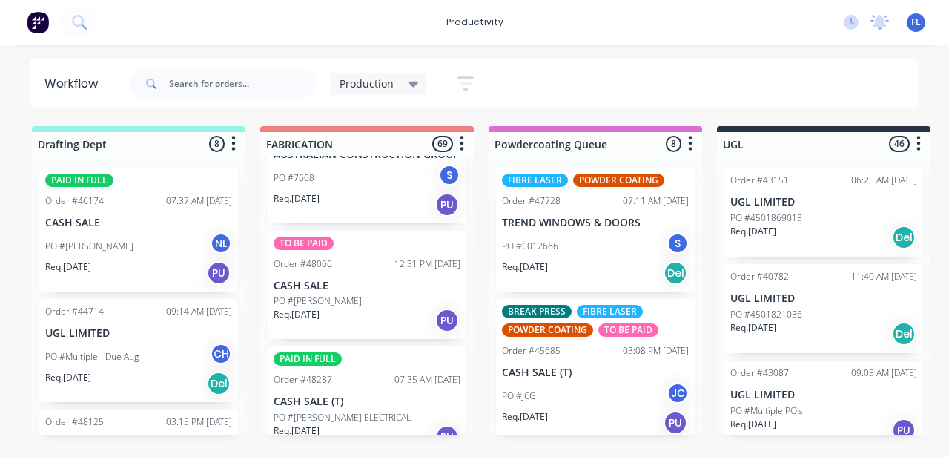
scroll to position [2075, 0]
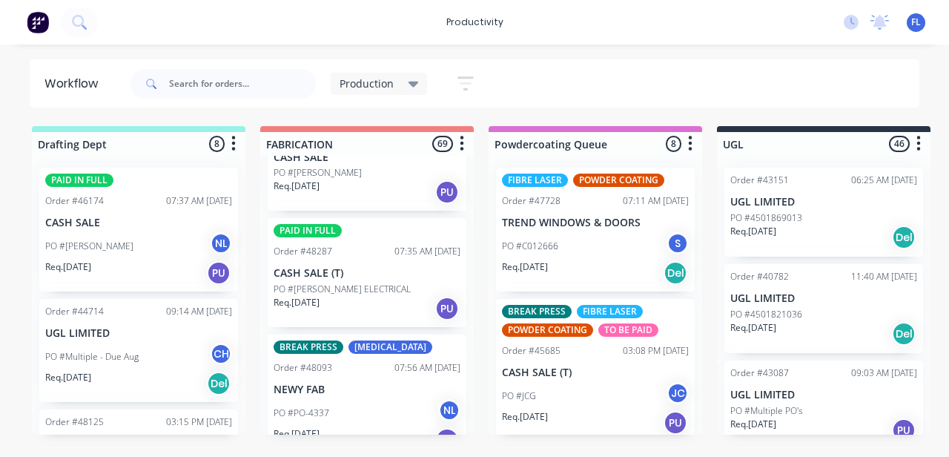
click at [354, 290] on p "PO #[PERSON_NAME] ELECTRICAL" at bounding box center [341, 288] width 137 height 13
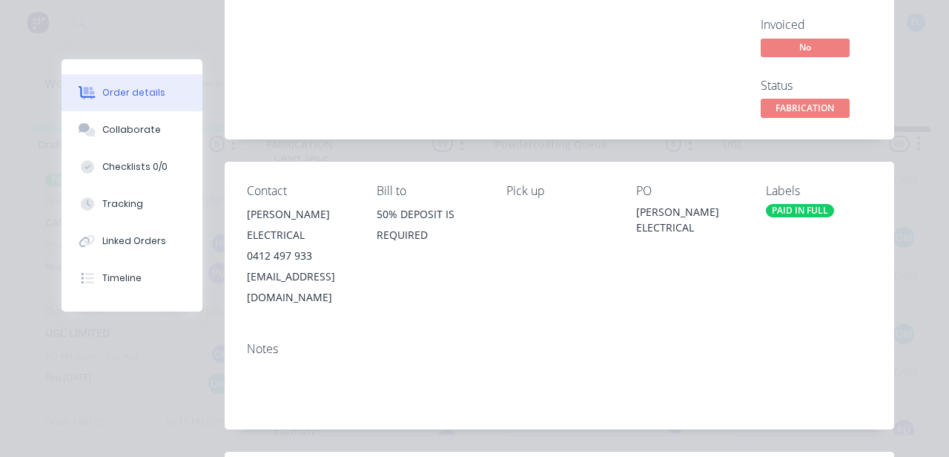
scroll to position [0, 0]
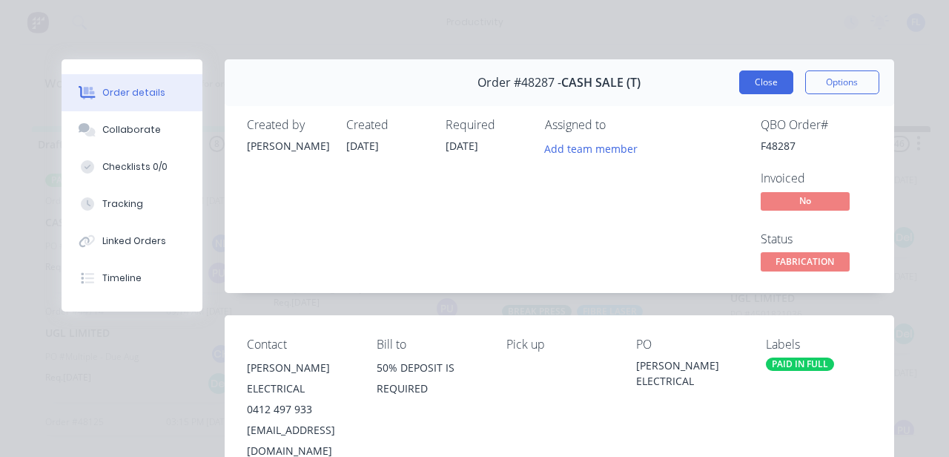
click at [748, 86] on button "Close" at bounding box center [766, 82] width 54 height 24
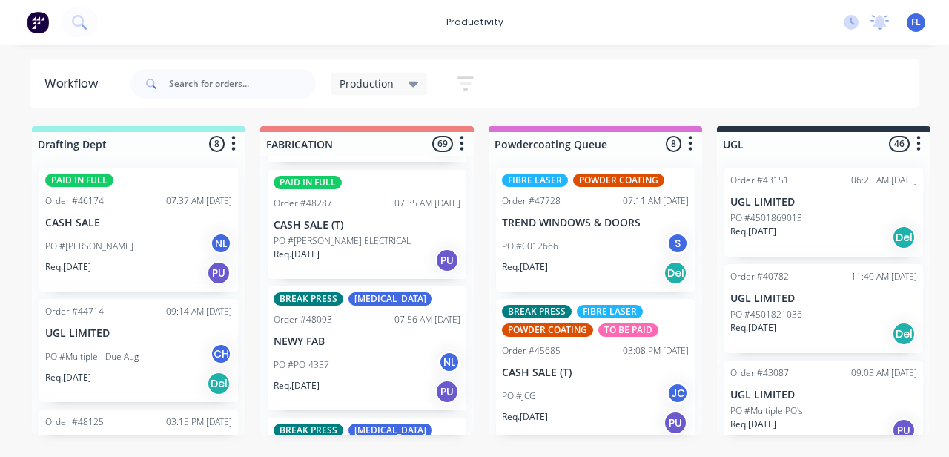
scroll to position [2149, 0]
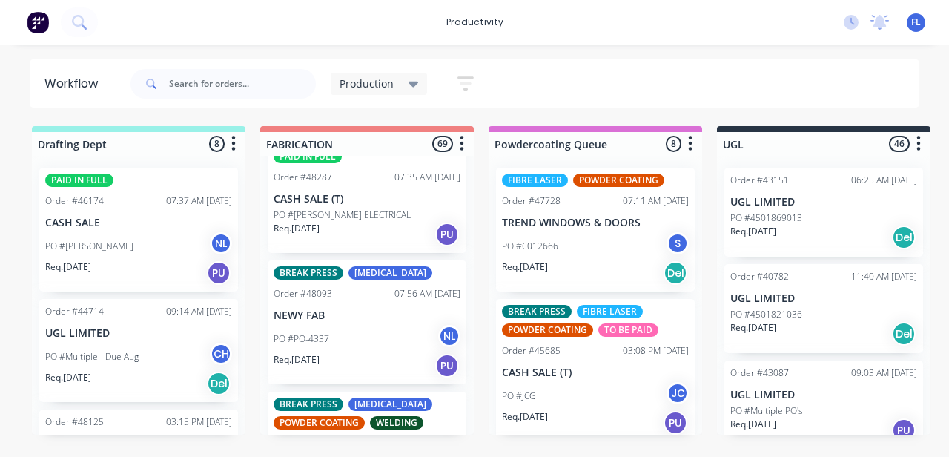
click at [368, 356] on div "Req. [DATE] PU" at bounding box center [366, 365] width 187 height 25
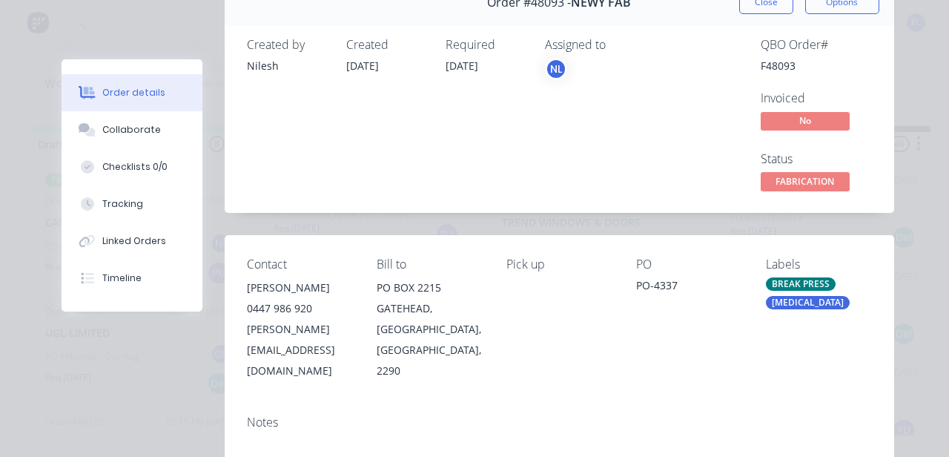
scroll to position [0, 0]
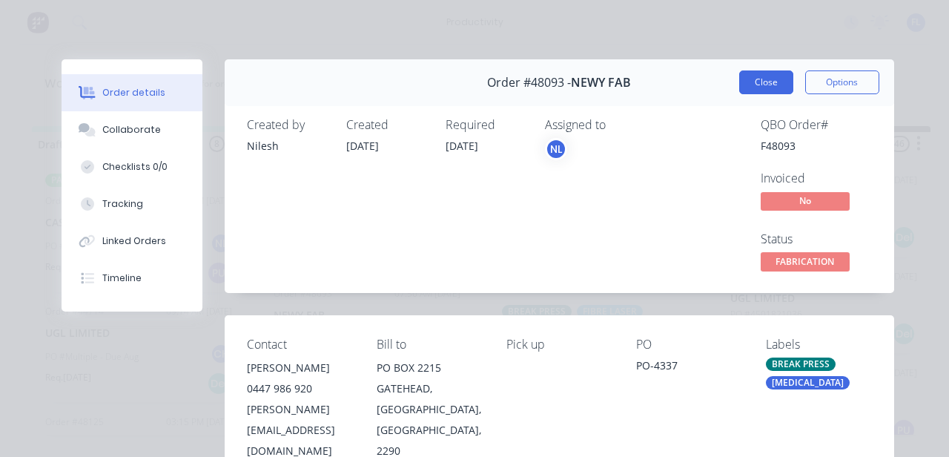
click at [755, 85] on button "Close" at bounding box center [766, 82] width 54 height 24
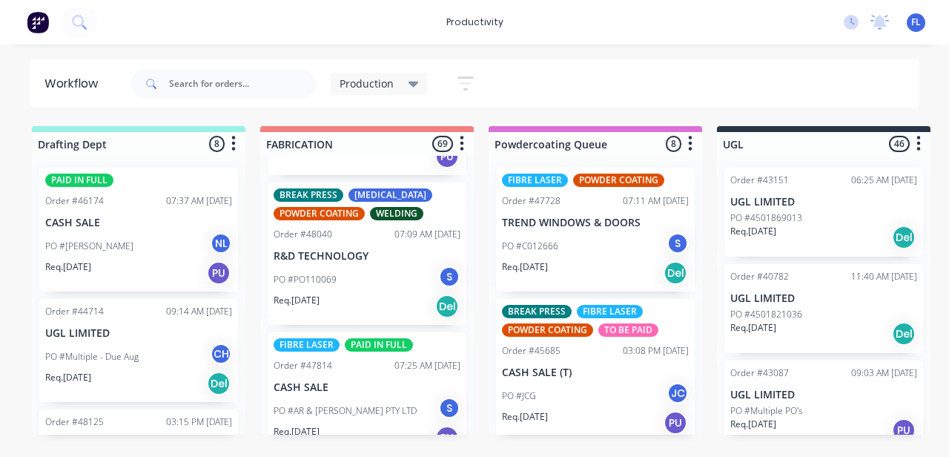
scroll to position [2372, 0]
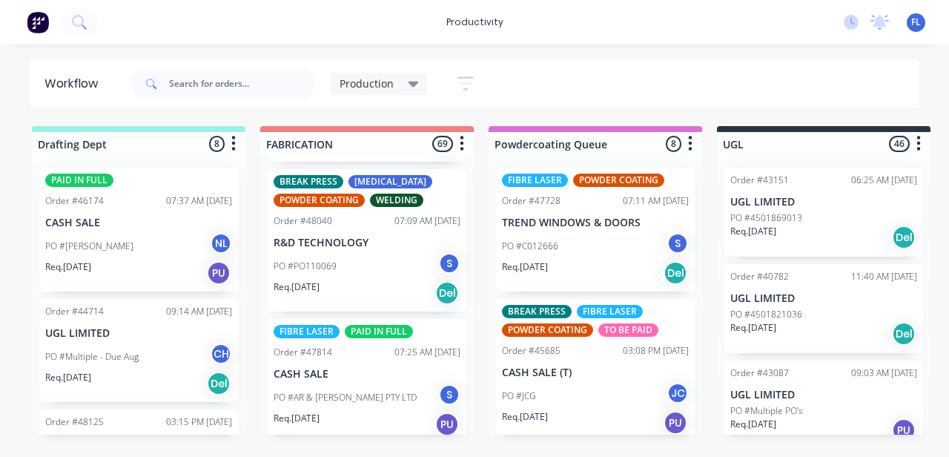
click at [329, 279] on div "BREAK PRESS [MEDICAL_DATA] POWDER COATING WELDING Order #48040 07:09 AM [DATE] …" at bounding box center [367, 240] width 199 height 142
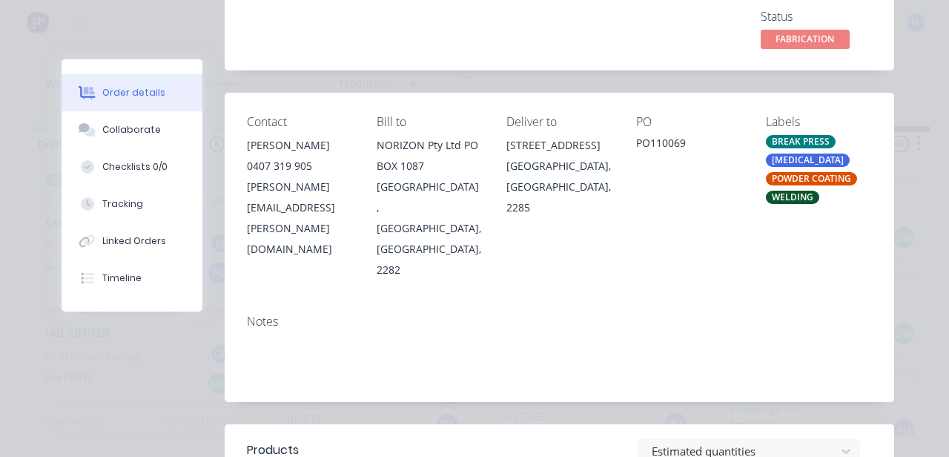
scroll to position [0, 0]
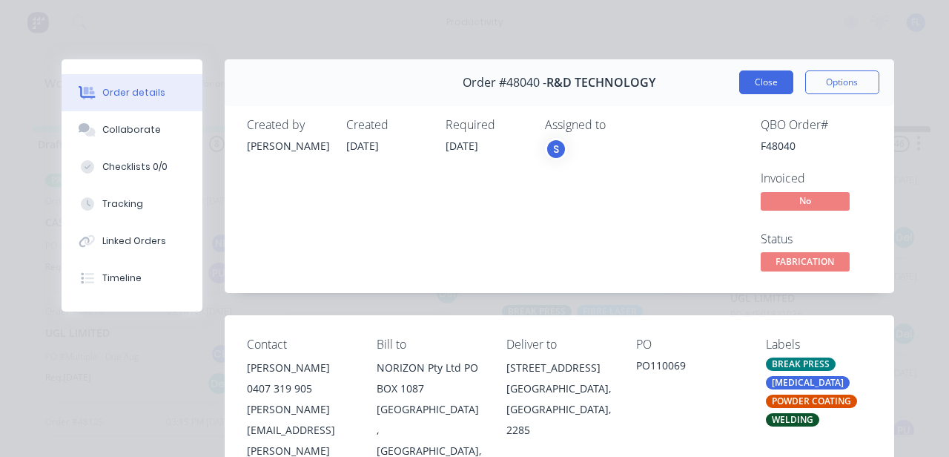
click at [751, 87] on button "Close" at bounding box center [766, 82] width 54 height 24
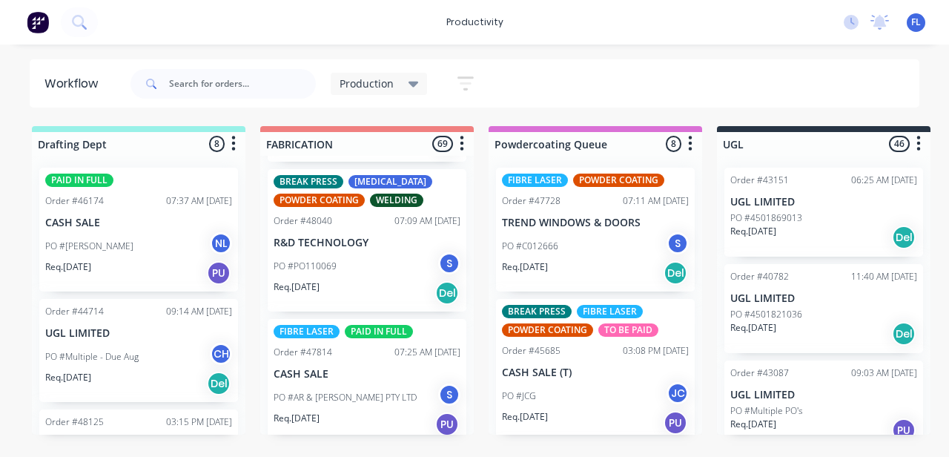
click at [349, 387] on div "PO #AR & [PERSON_NAME] PTY LTD S" at bounding box center [366, 397] width 187 height 28
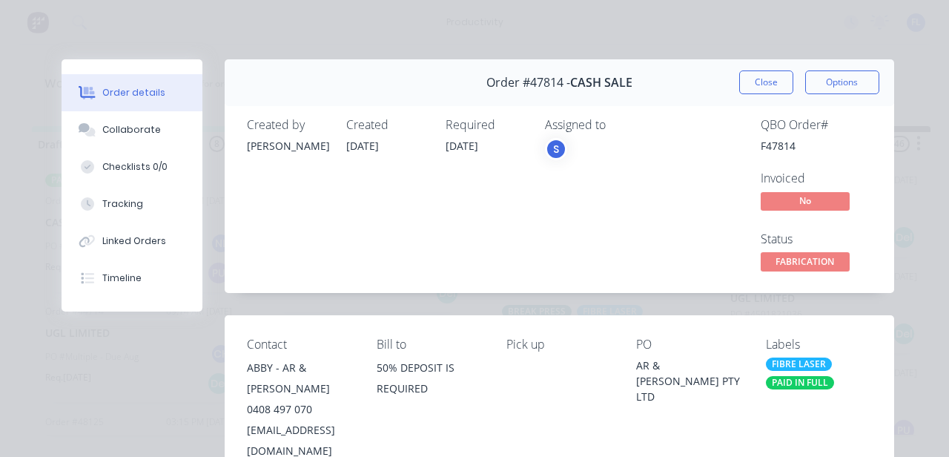
click at [777, 77] on button "Close" at bounding box center [766, 82] width 54 height 24
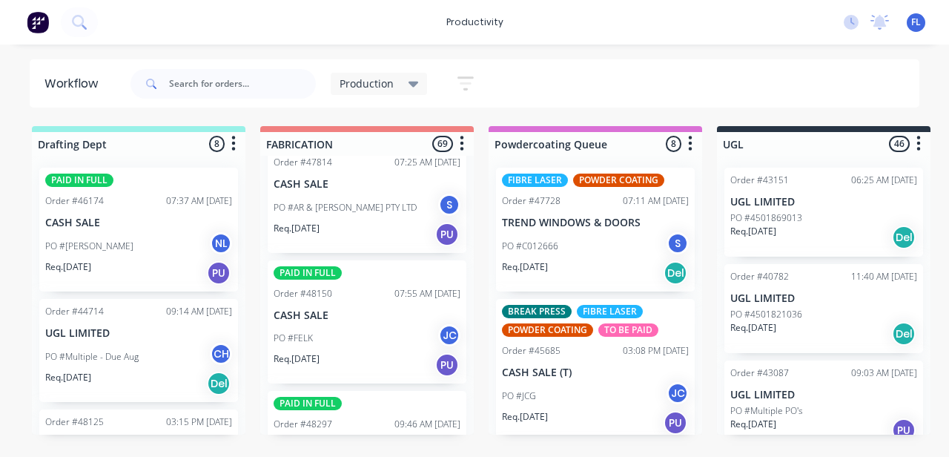
scroll to position [2594, 0]
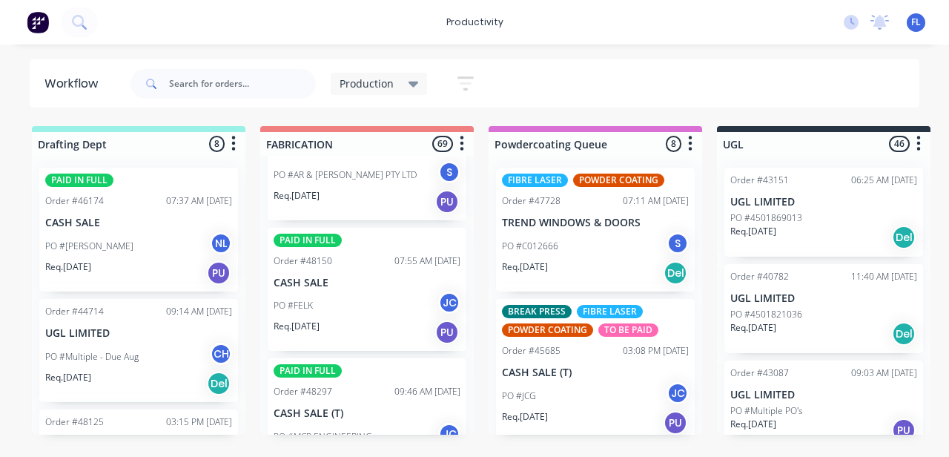
click at [348, 317] on div "PO #[PERSON_NAME]" at bounding box center [366, 305] width 187 height 28
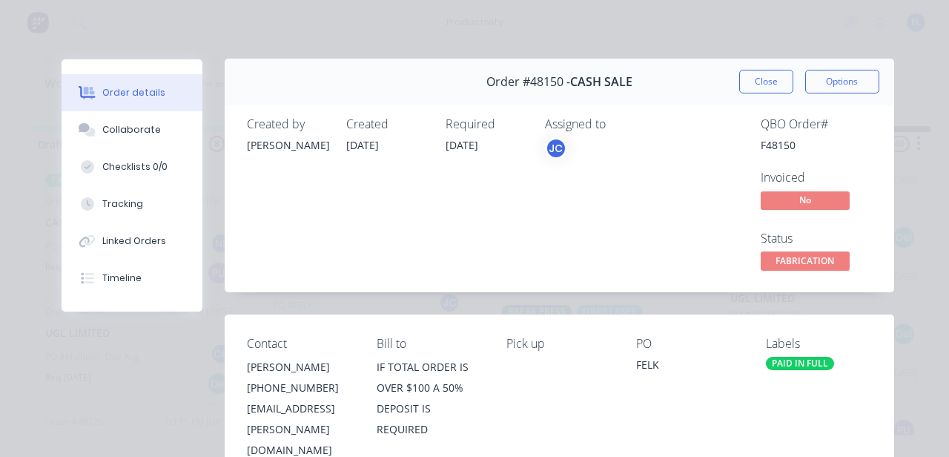
scroll to position [0, 0]
click at [746, 84] on button "Close" at bounding box center [766, 82] width 54 height 24
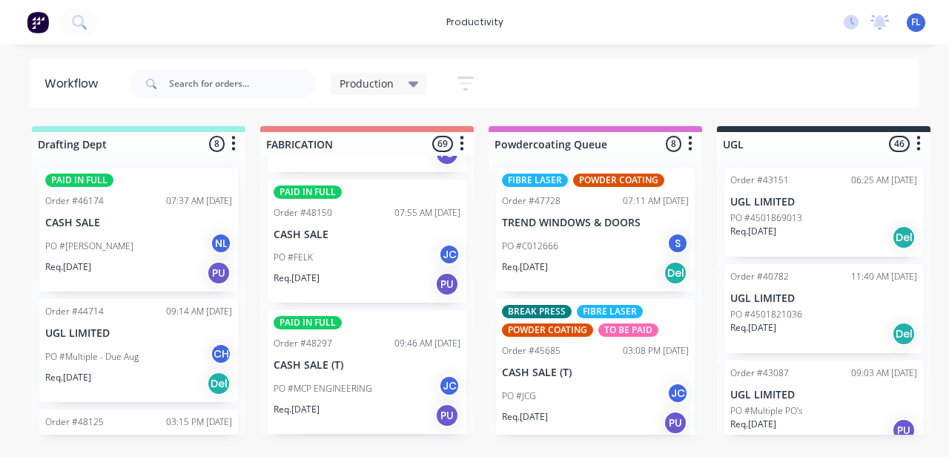
scroll to position [2668, 0]
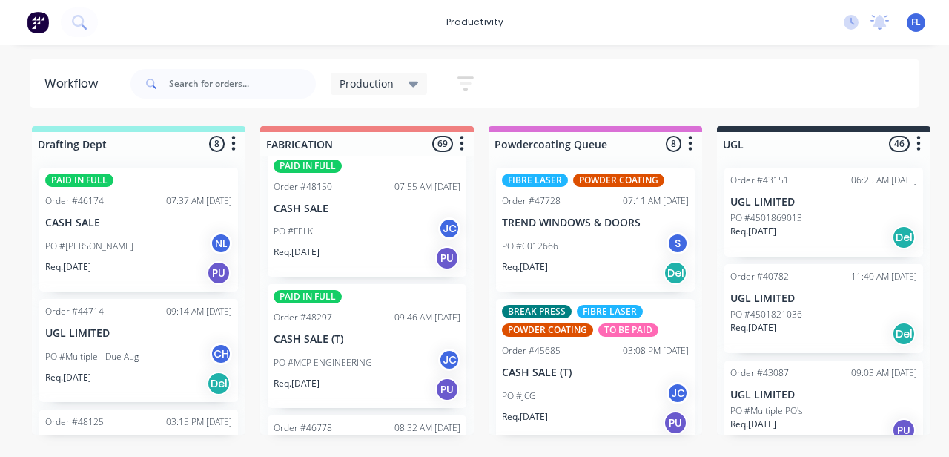
click at [353, 360] on p "PO #MCP ENGINEERING" at bounding box center [322, 362] width 99 height 13
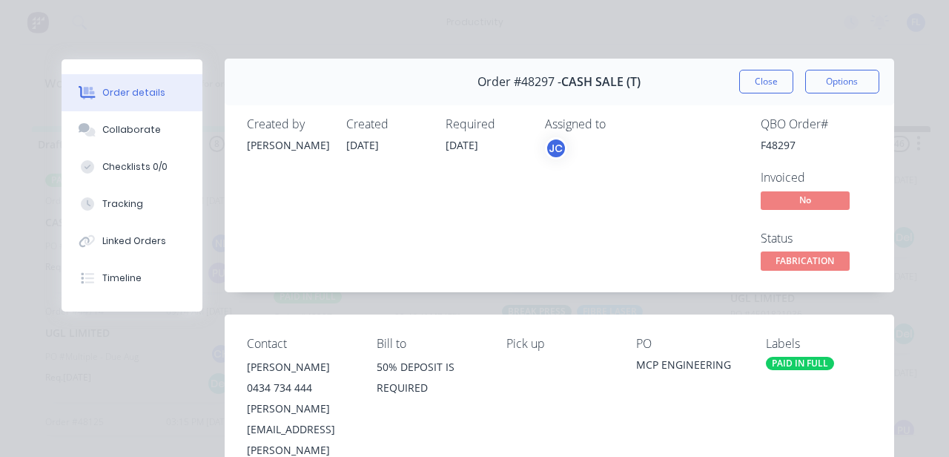
scroll to position [0, 0]
click at [754, 83] on button "Close" at bounding box center [766, 82] width 54 height 24
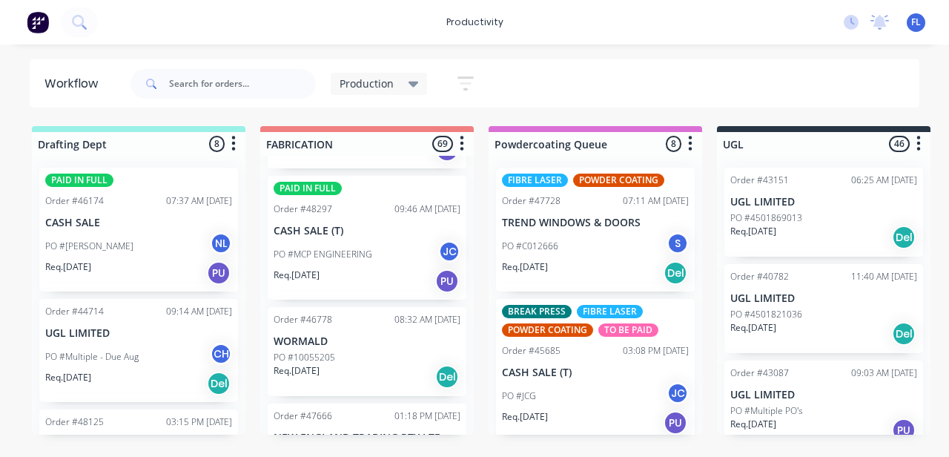
scroll to position [2816, 0]
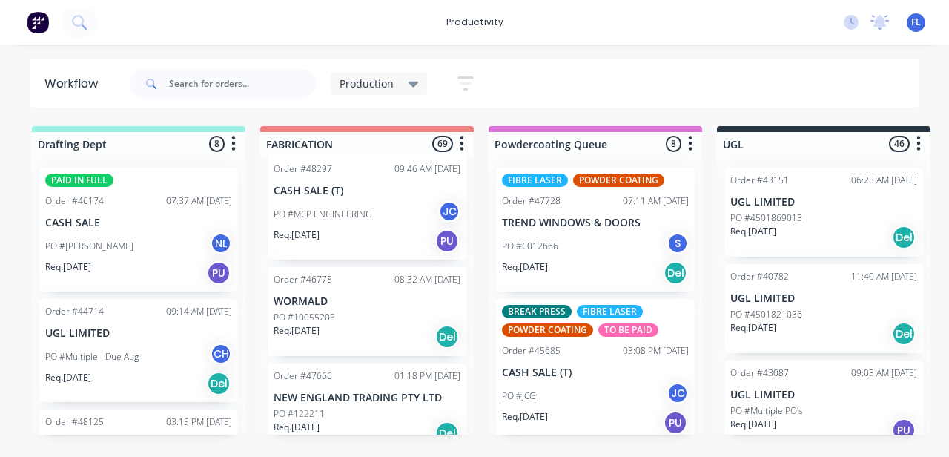
click at [333, 333] on div "Req. [DATE] Del" at bounding box center [366, 336] width 187 height 25
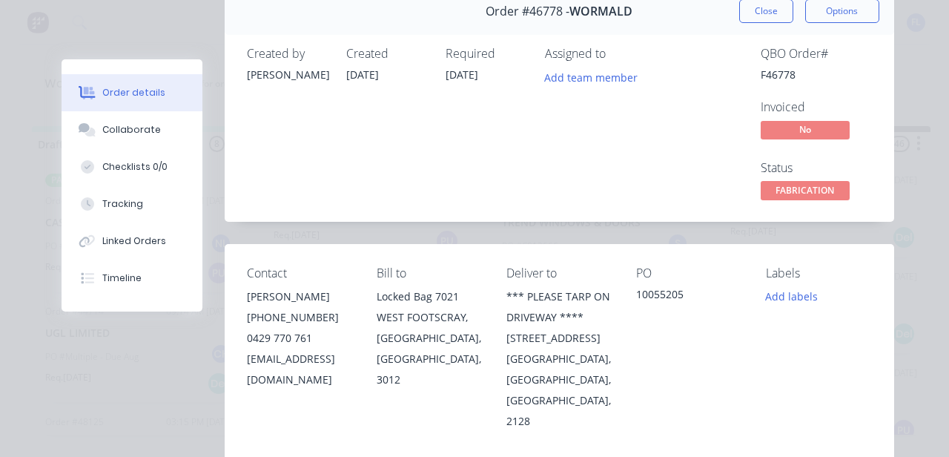
scroll to position [0, 0]
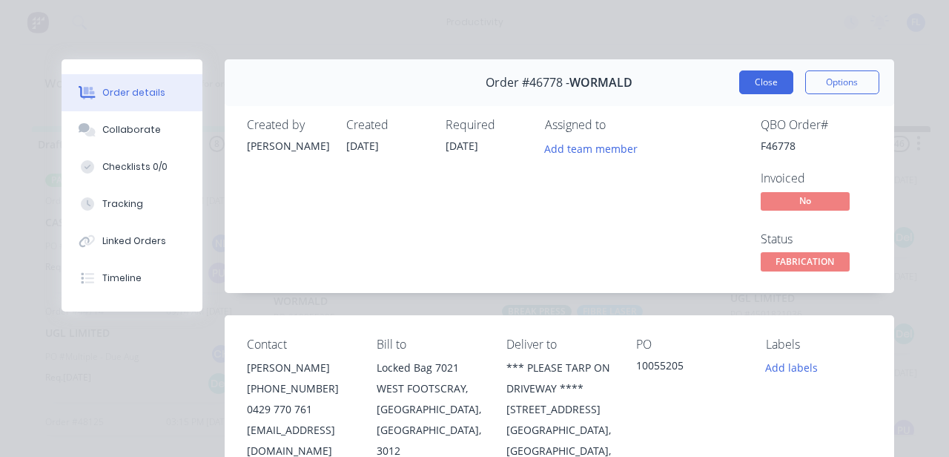
click at [765, 84] on button "Close" at bounding box center [766, 82] width 54 height 24
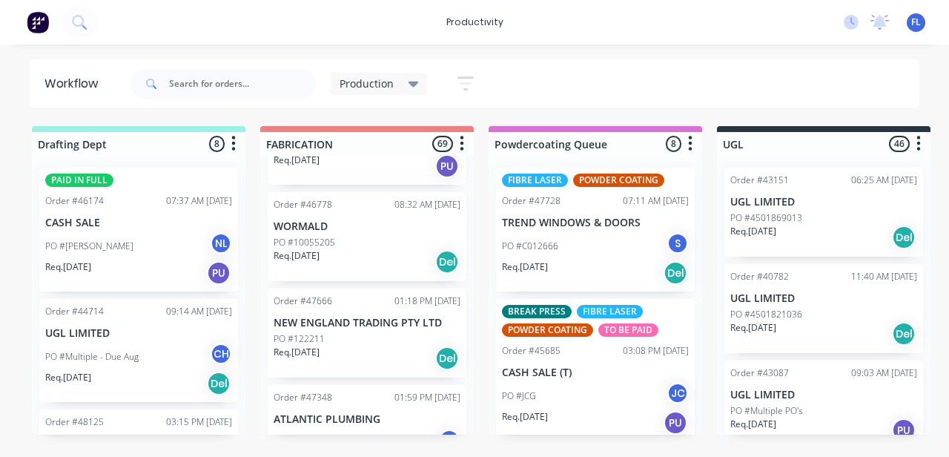
scroll to position [2965, 0]
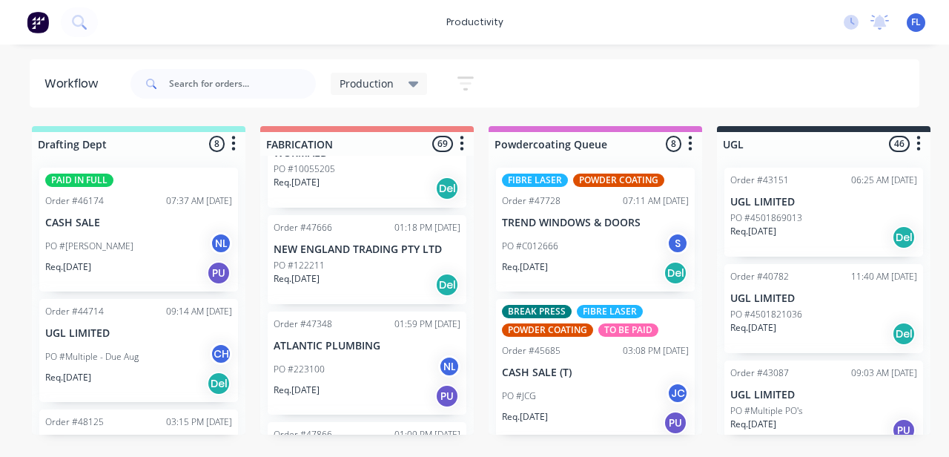
click at [344, 286] on div "Req. [DATE] Del" at bounding box center [366, 284] width 187 height 25
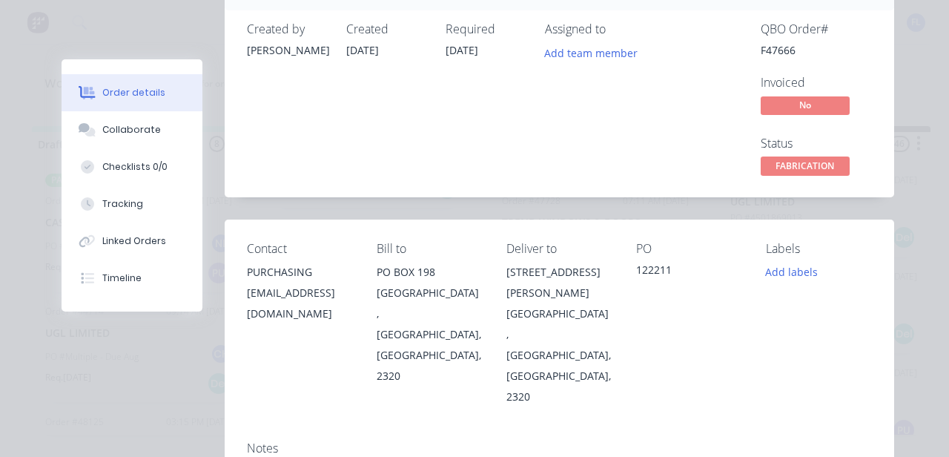
scroll to position [0, 0]
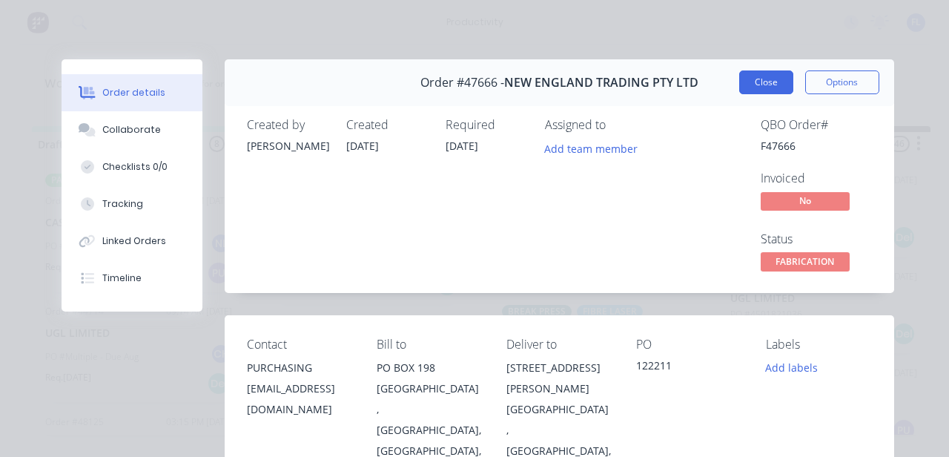
click at [741, 86] on button "Close" at bounding box center [766, 82] width 54 height 24
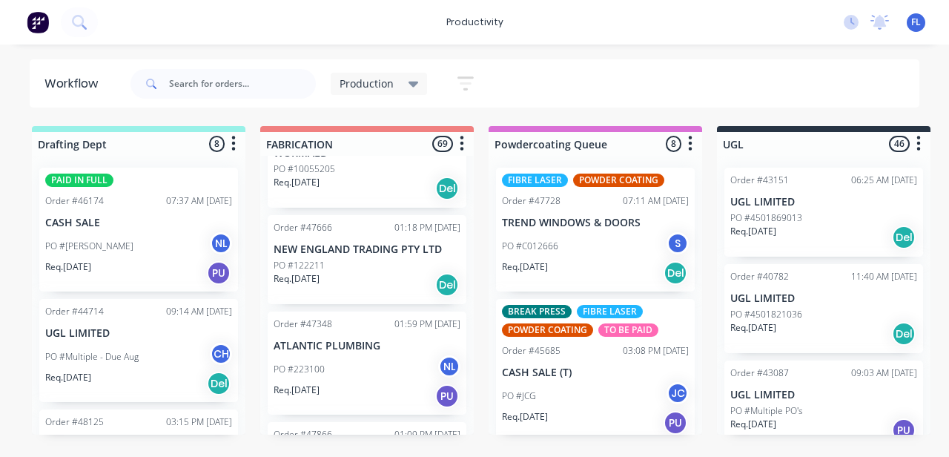
click at [334, 379] on div "PO #223100 NL" at bounding box center [366, 369] width 187 height 28
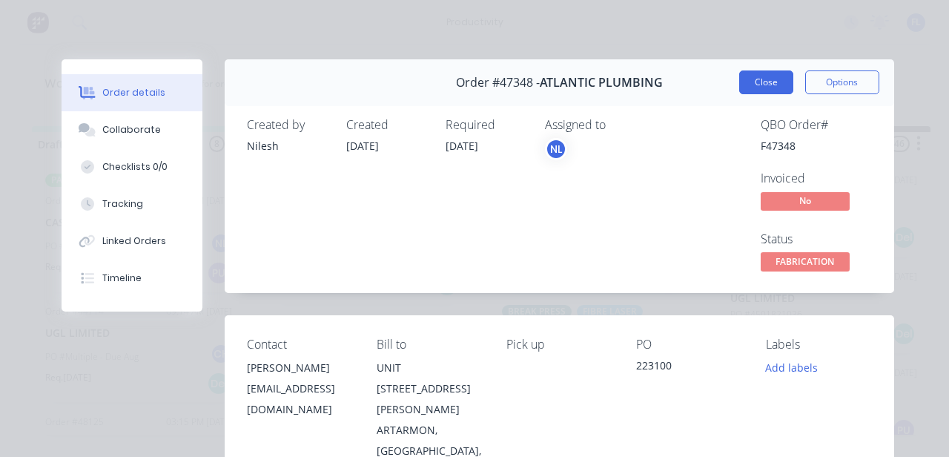
click at [743, 80] on button "Close" at bounding box center [766, 82] width 54 height 24
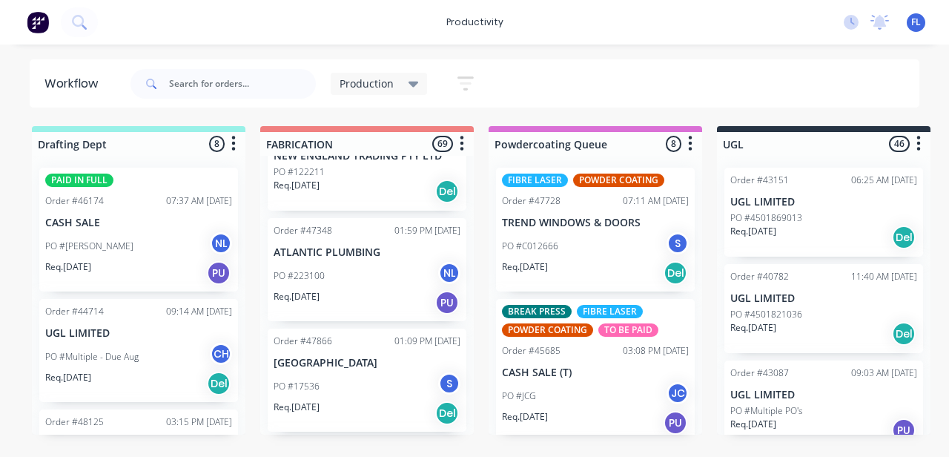
scroll to position [3187, 0]
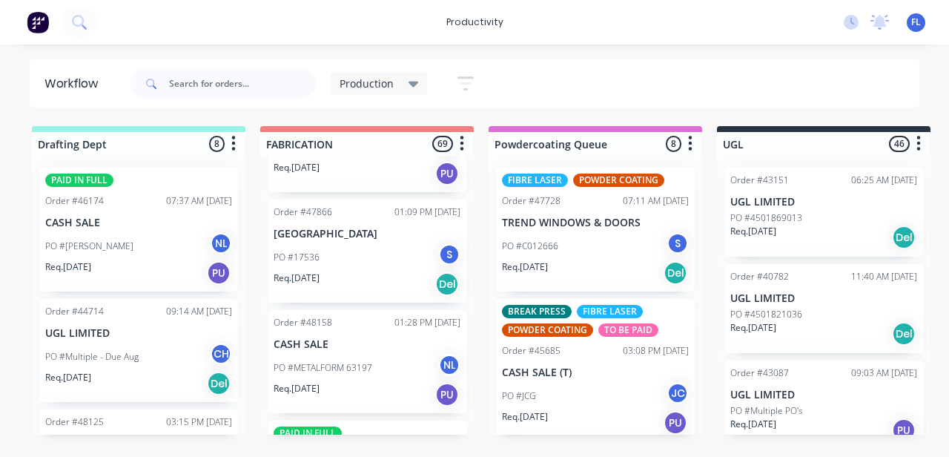
click at [339, 273] on div "Req. [DATE] Del" at bounding box center [366, 283] width 187 height 25
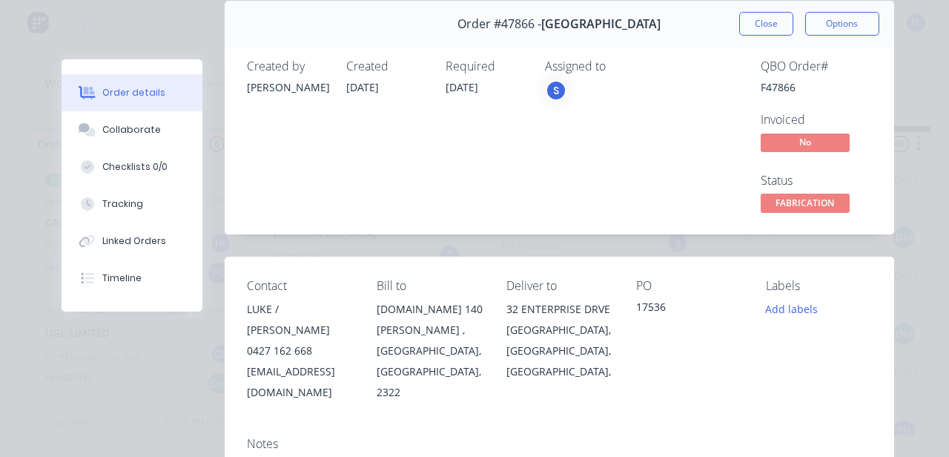
scroll to position [0, 0]
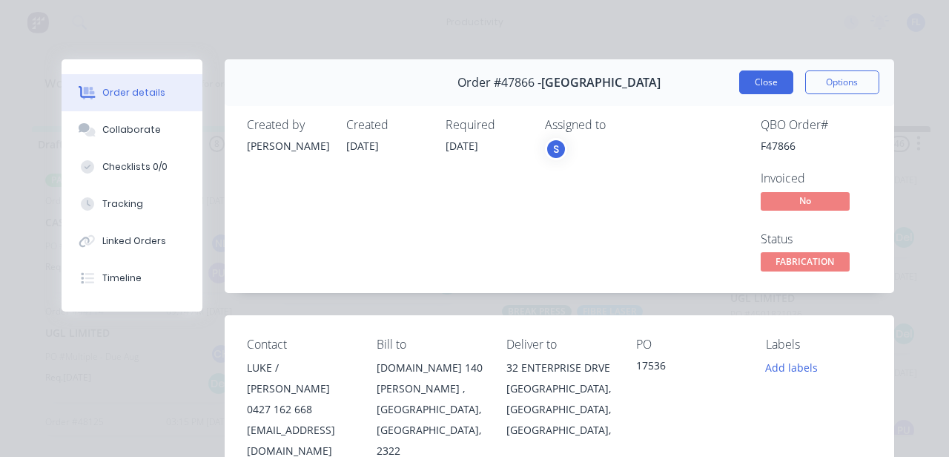
click at [739, 77] on button "Close" at bounding box center [766, 82] width 54 height 24
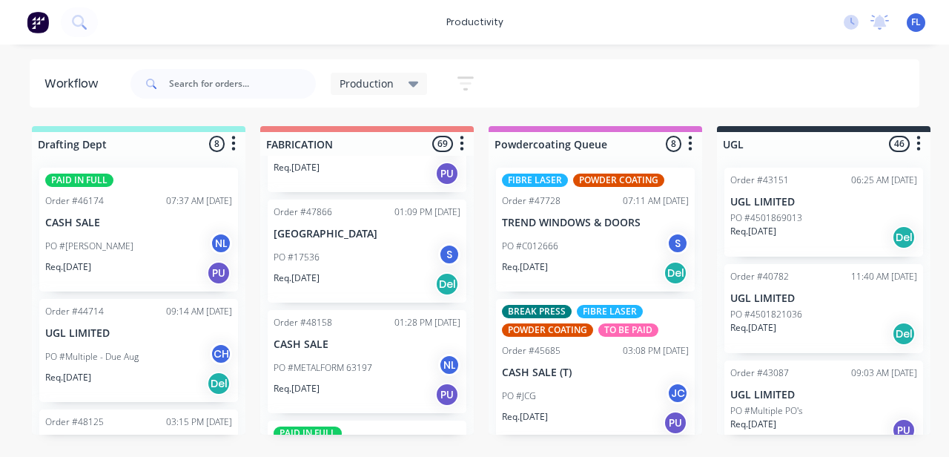
click at [368, 377] on div "PO #METALFORM 63197 NL" at bounding box center [366, 368] width 187 height 28
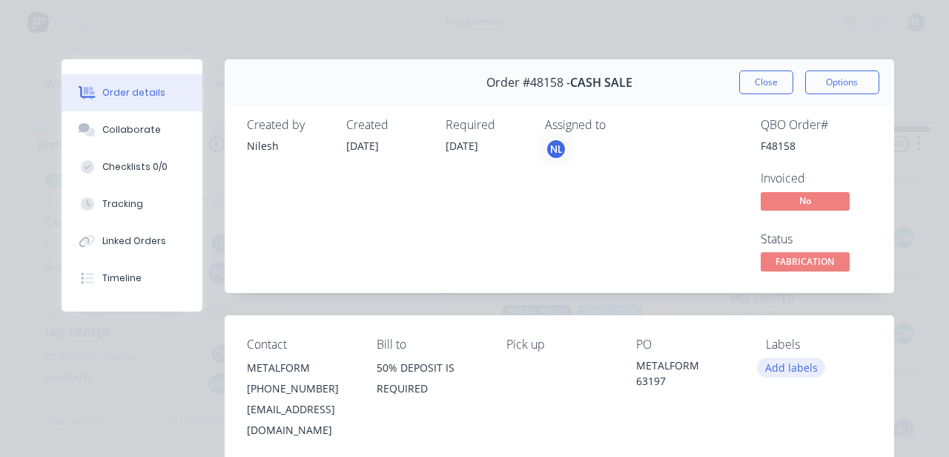
click at [796, 364] on button "Add labels" at bounding box center [791, 367] width 68 height 20
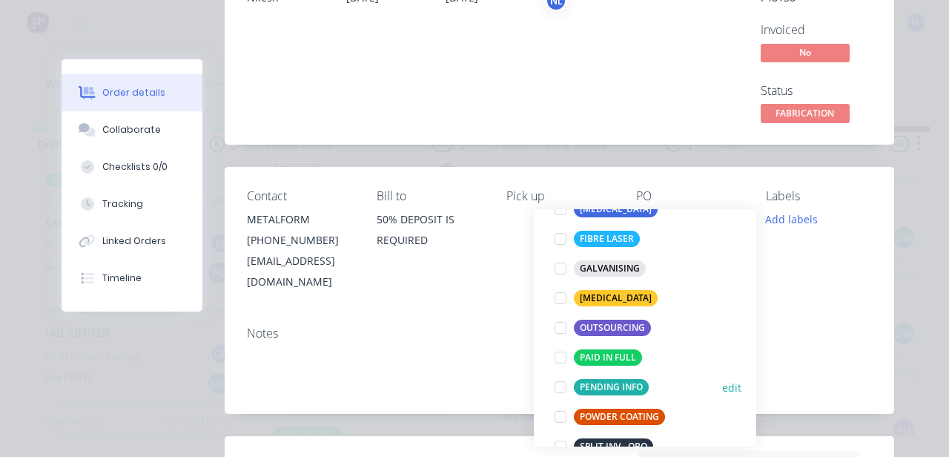
scroll to position [222, 0]
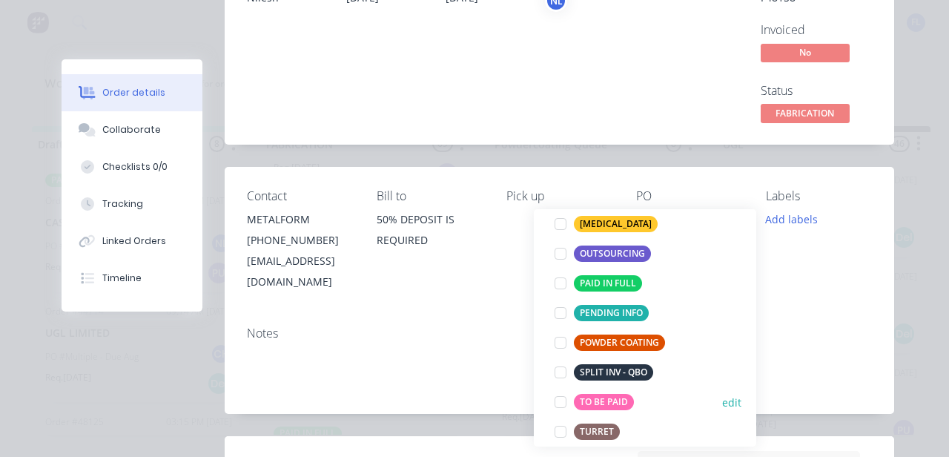
click at [608, 399] on div "TO BE PAID" at bounding box center [604, 402] width 60 height 16
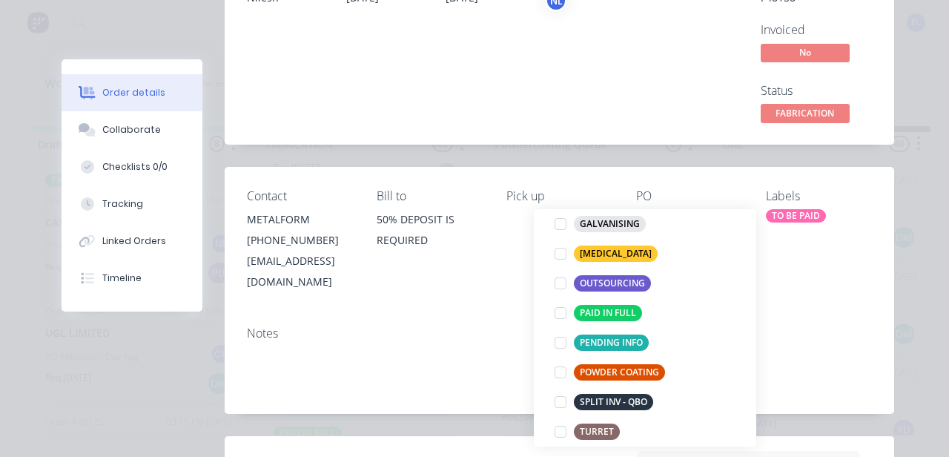
scroll to position [0, 0]
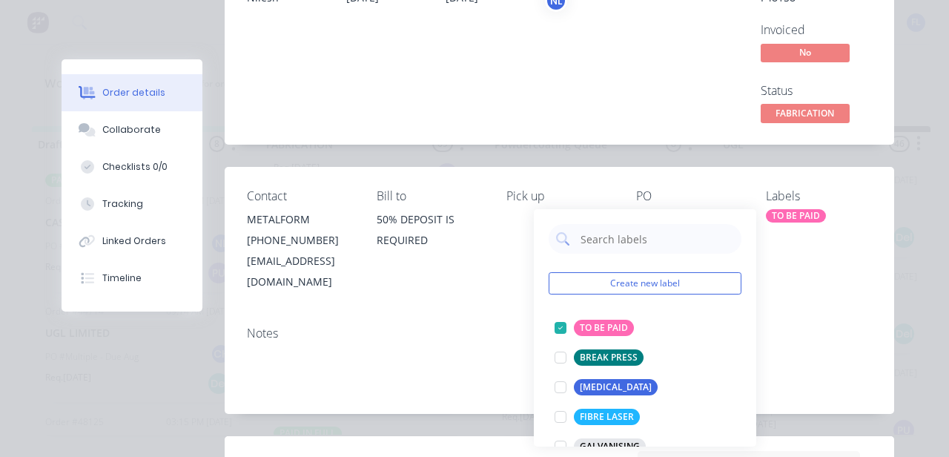
click at [840, 259] on div "Labels TO BE PAID" at bounding box center [819, 240] width 106 height 103
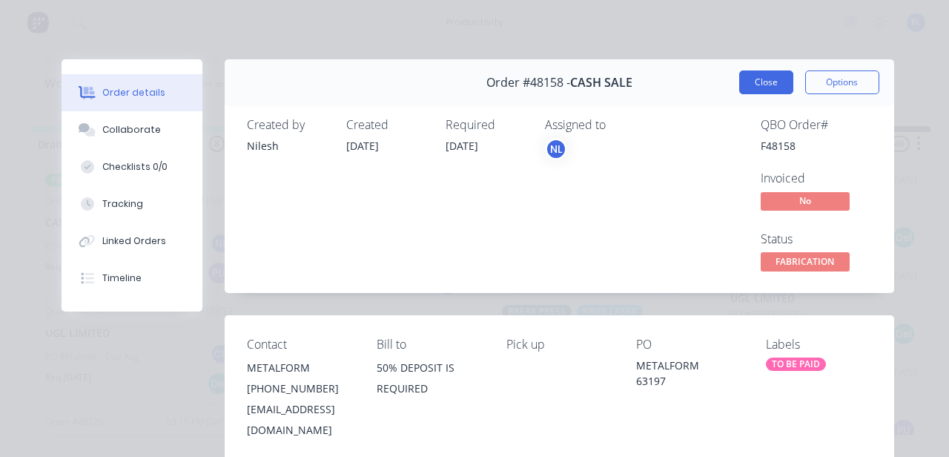
click at [758, 82] on button "Close" at bounding box center [766, 82] width 54 height 24
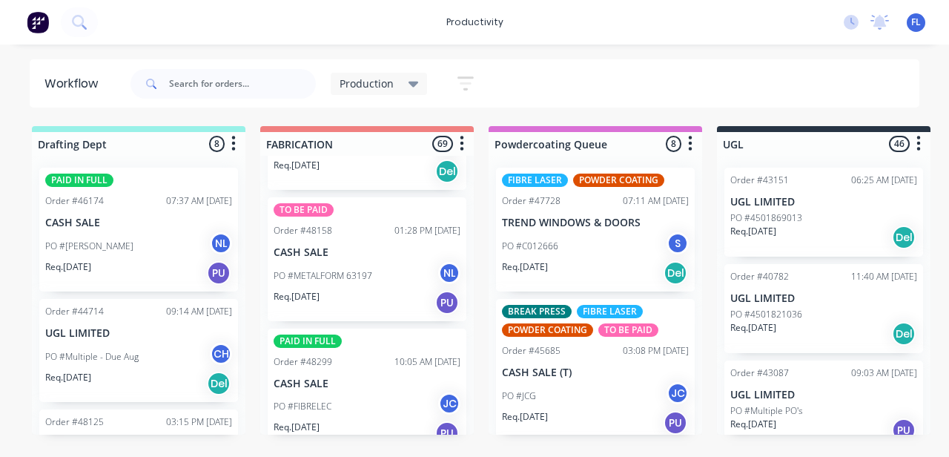
scroll to position [3335, 0]
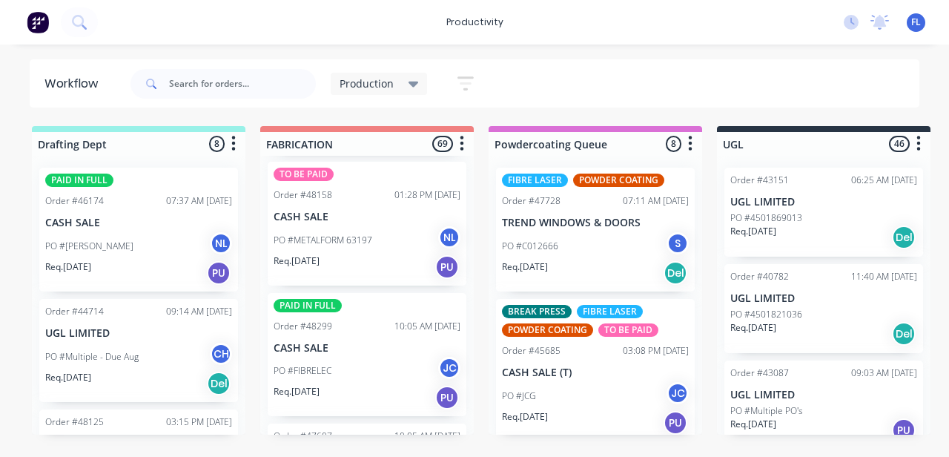
click at [335, 360] on div "PO #FIBRELEC JC" at bounding box center [366, 370] width 187 height 28
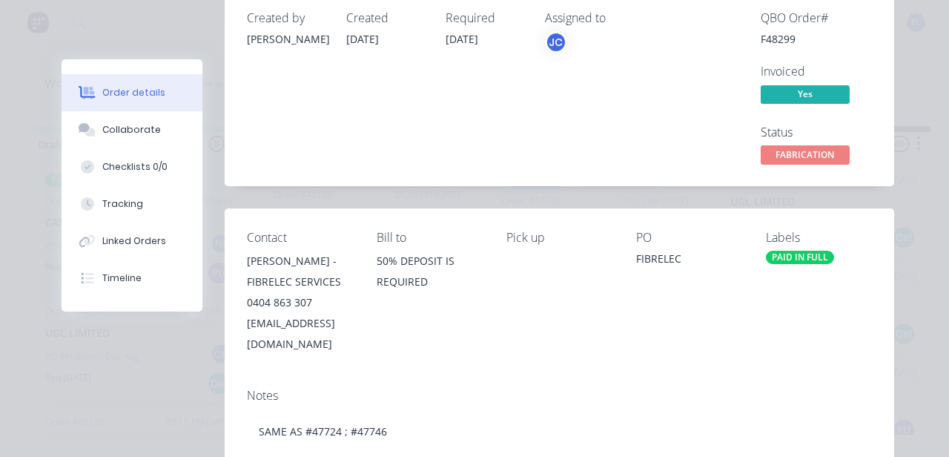
scroll to position [0, 0]
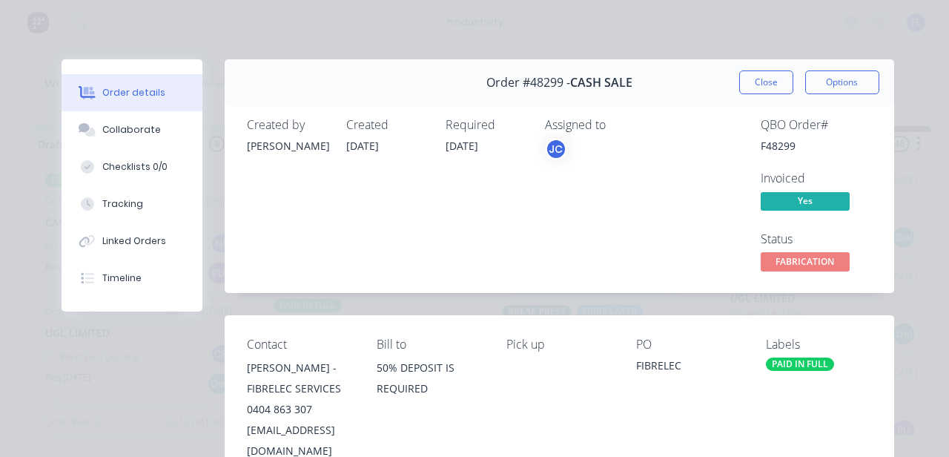
click at [775, 85] on button "Close" at bounding box center [766, 82] width 54 height 24
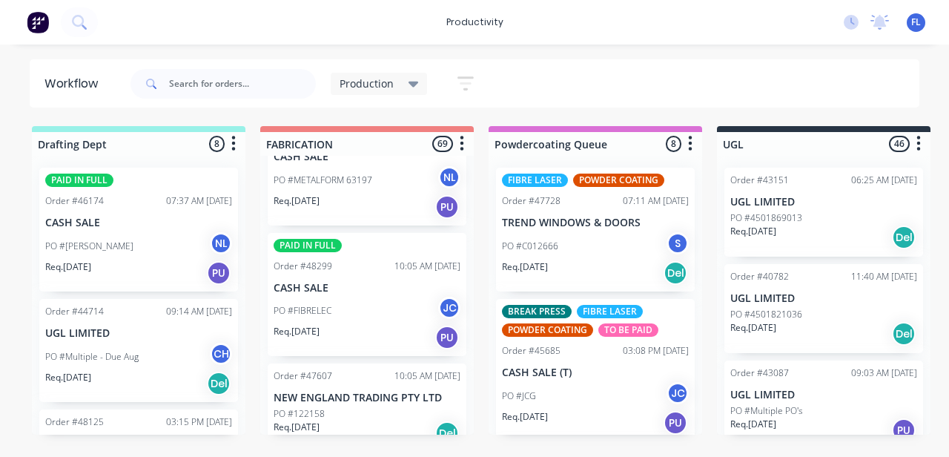
scroll to position [3483, 0]
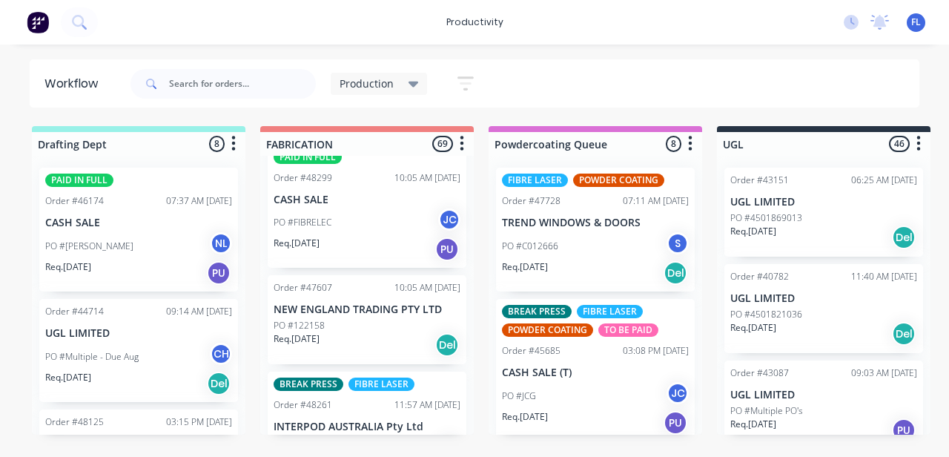
click at [361, 336] on div "Req. [DATE] Del" at bounding box center [366, 344] width 187 height 25
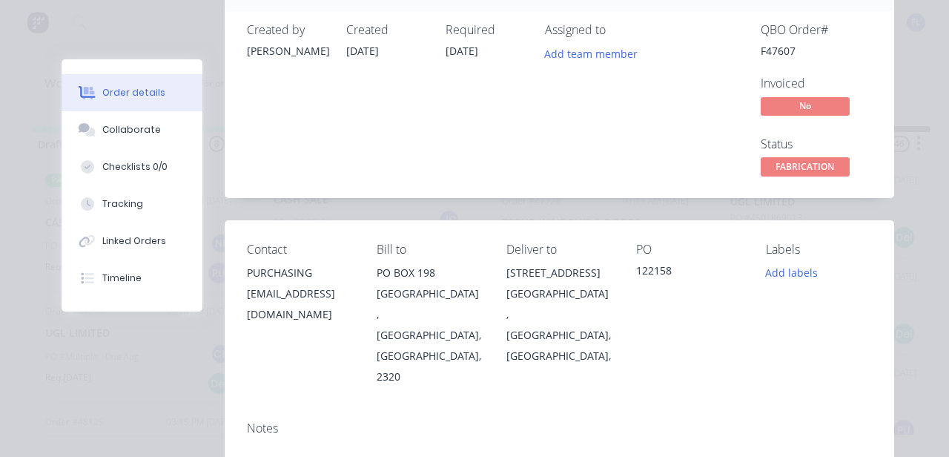
scroll to position [0, 0]
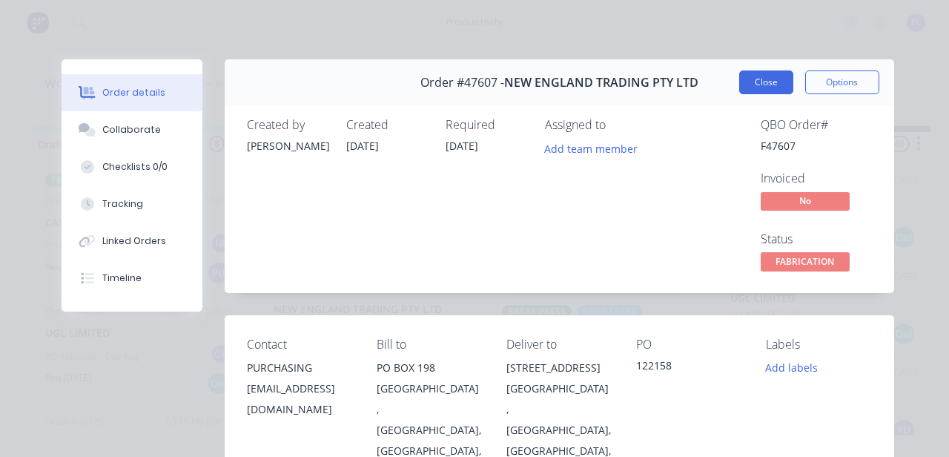
click at [754, 79] on button "Close" at bounding box center [766, 82] width 54 height 24
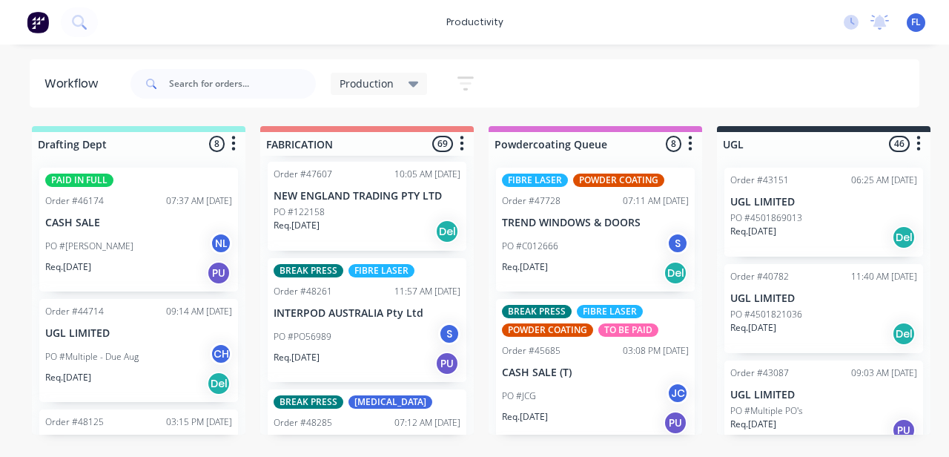
scroll to position [3632, 0]
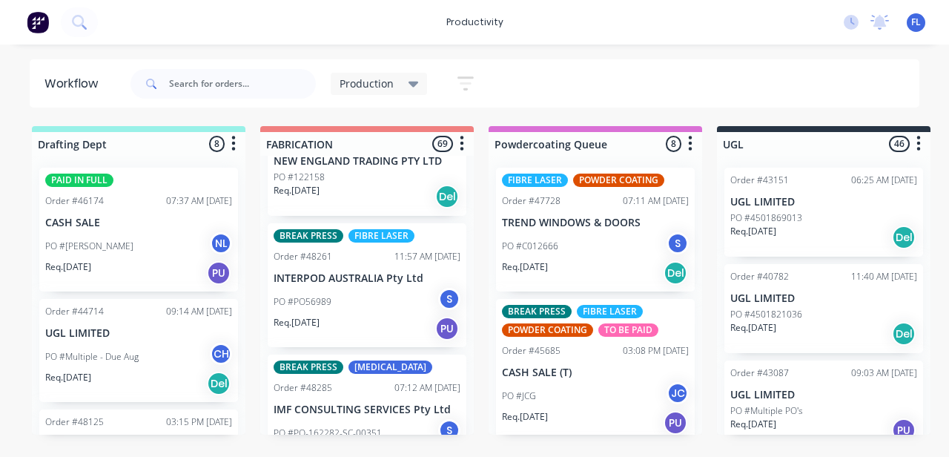
click at [319, 324] on p "Req. [DATE]" at bounding box center [296, 322] width 46 height 13
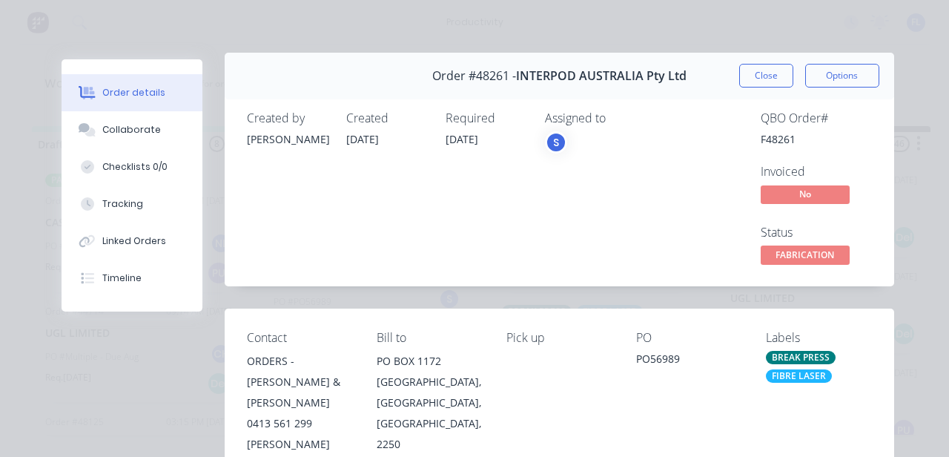
scroll to position [0, 0]
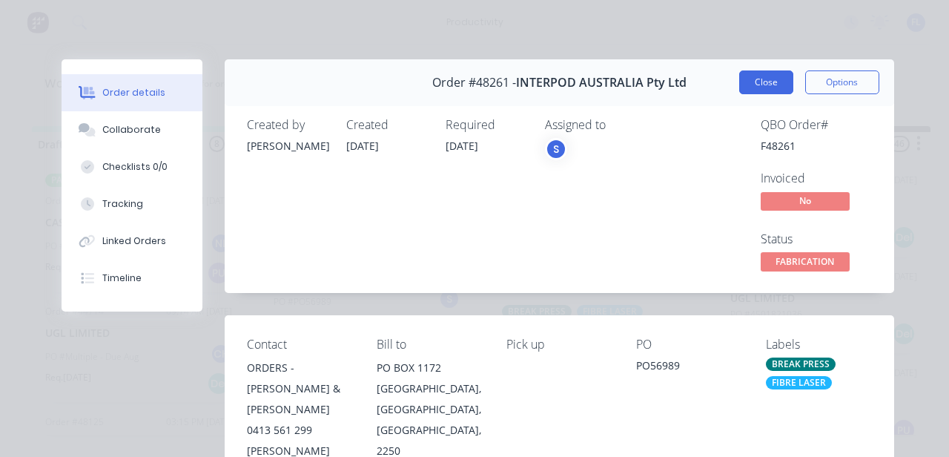
click at [747, 91] on button "Close" at bounding box center [766, 82] width 54 height 24
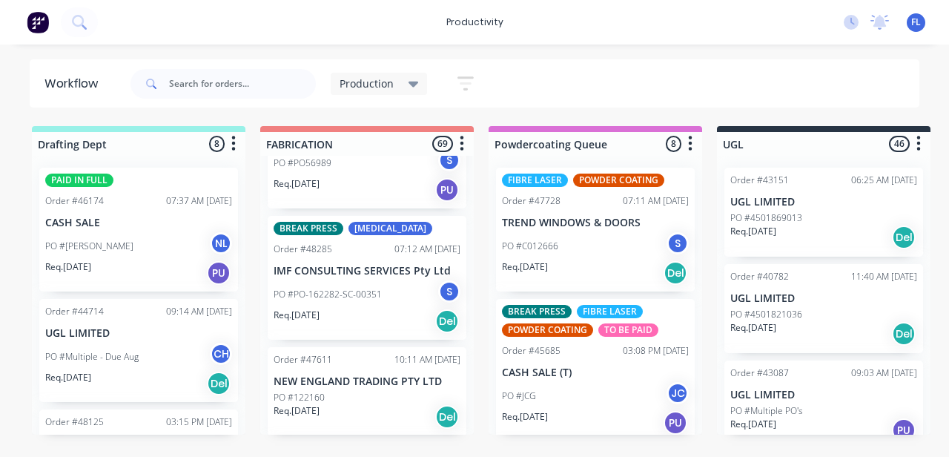
scroll to position [3780, 0]
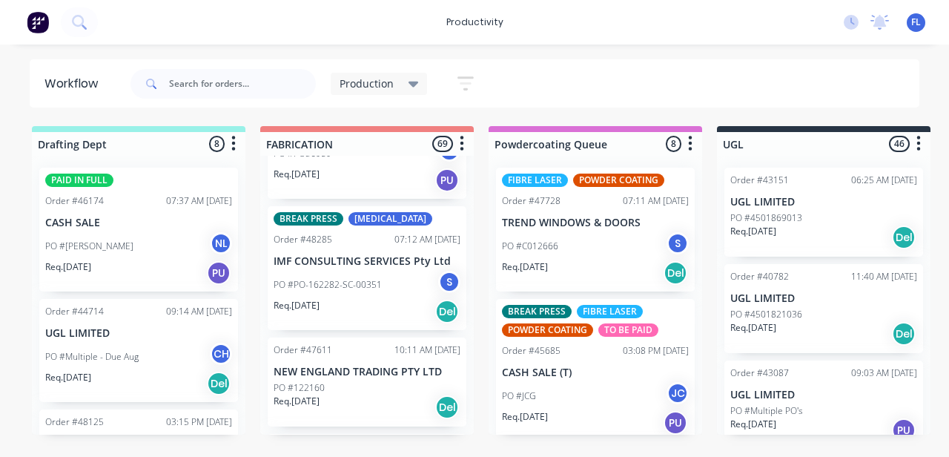
click at [312, 292] on div "PO #PO-162282-SC-00351 S" at bounding box center [366, 285] width 187 height 28
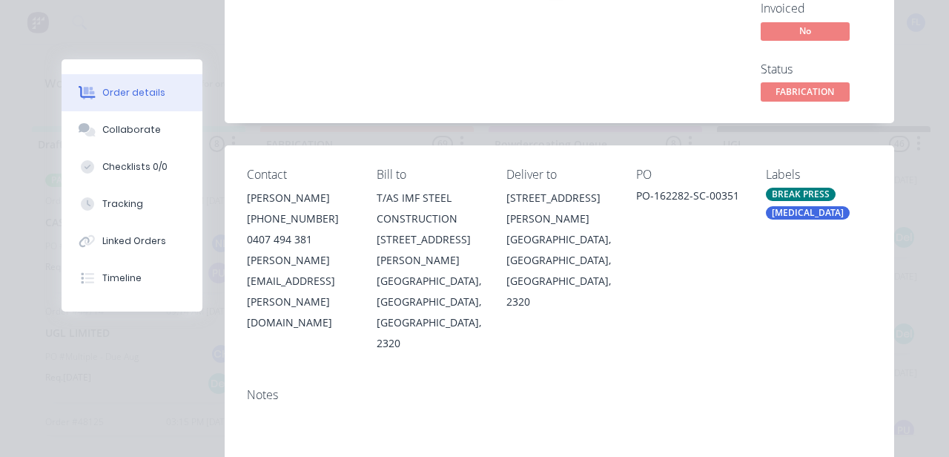
scroll to position [0, 0]
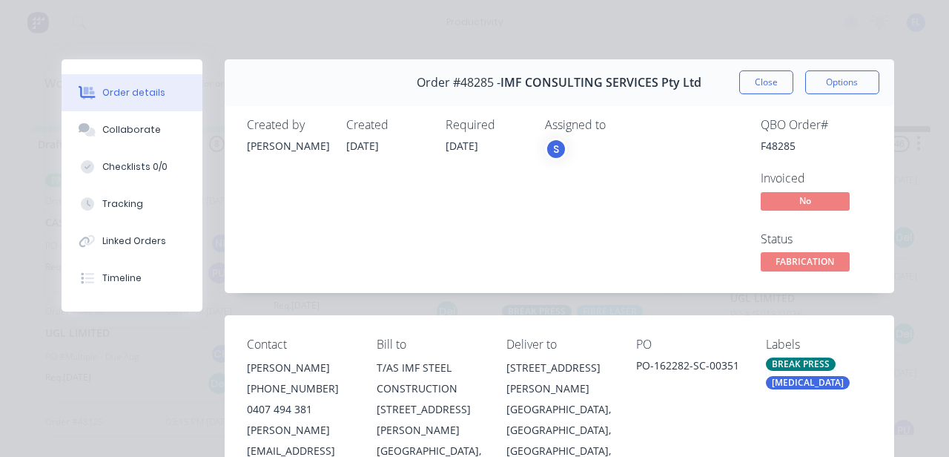
click at [739, 79] on button "Close" at bounding box center [766, 82] width 54 height 24
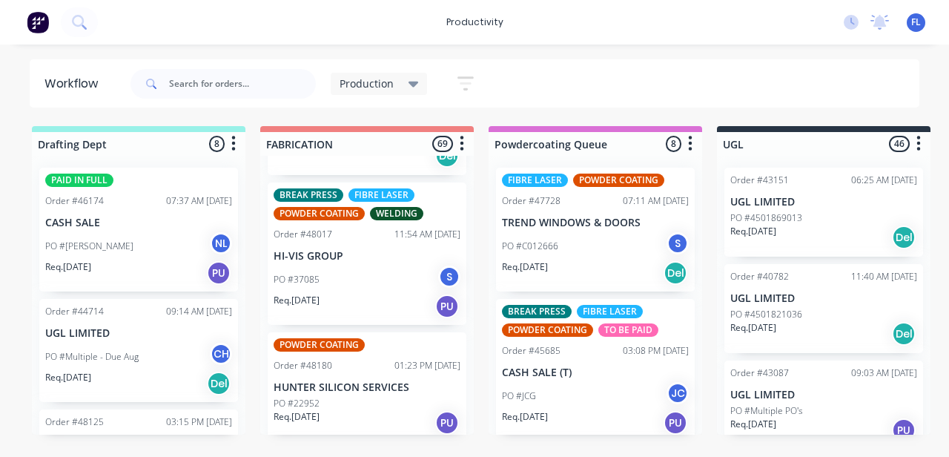
scroll to position [4150, 0]
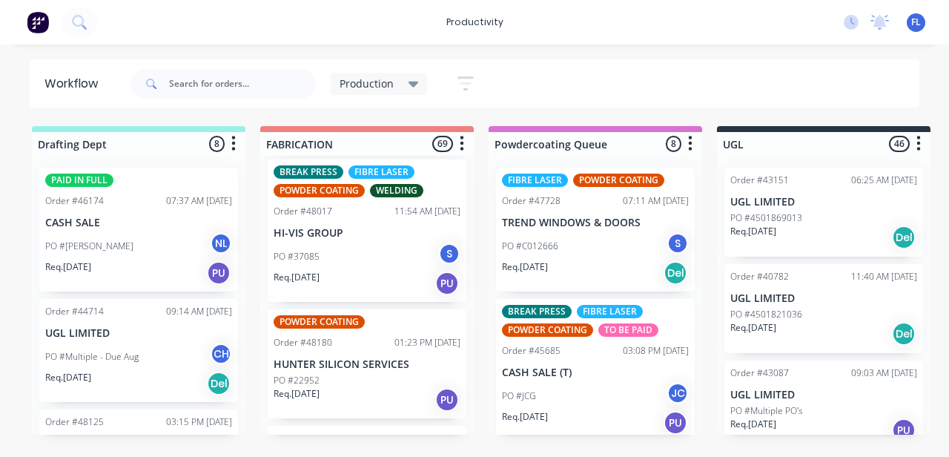
click at [358, 271] on div "Req. [DATE] PU" at bounding box center [366, 283] width 187 height 25
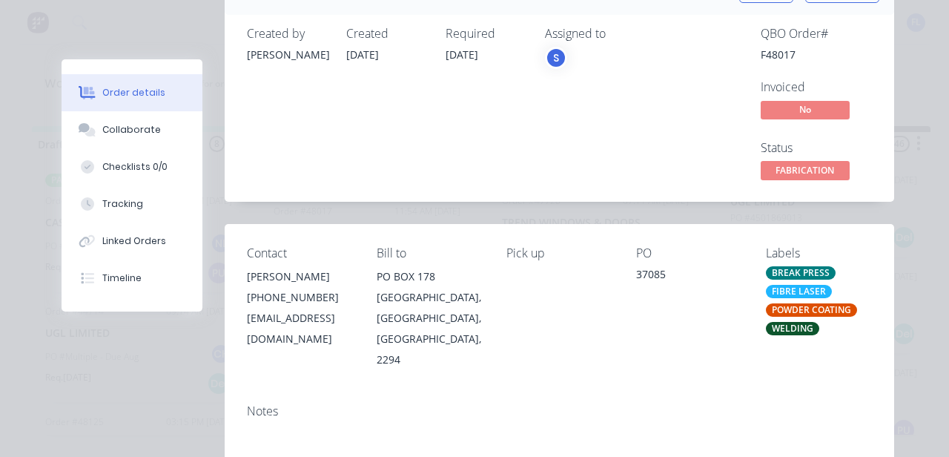
scroll to position [0, 0]
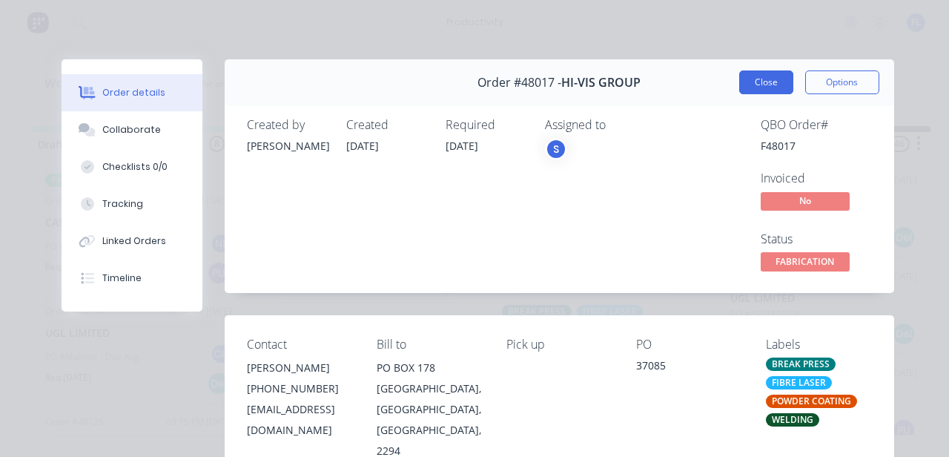
click at [744, 76] on button "Close" at bounding box center [766, 82] width 54 height 24
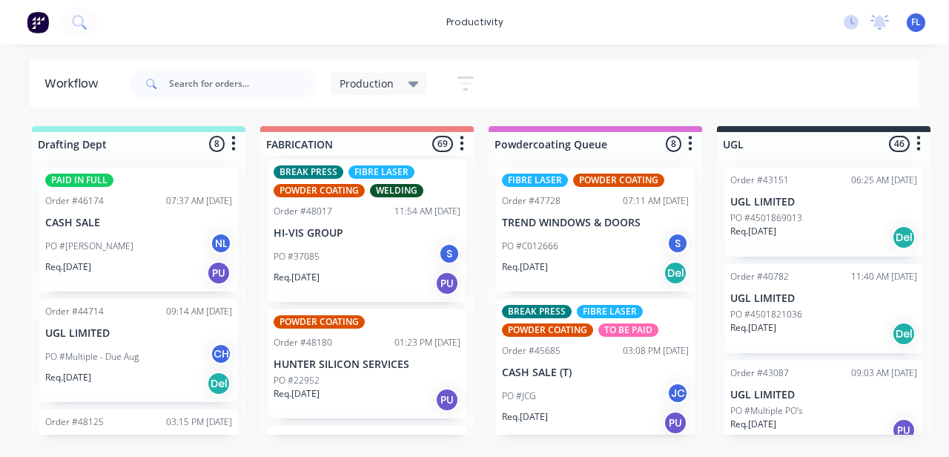
scroll to position [4225, 0]
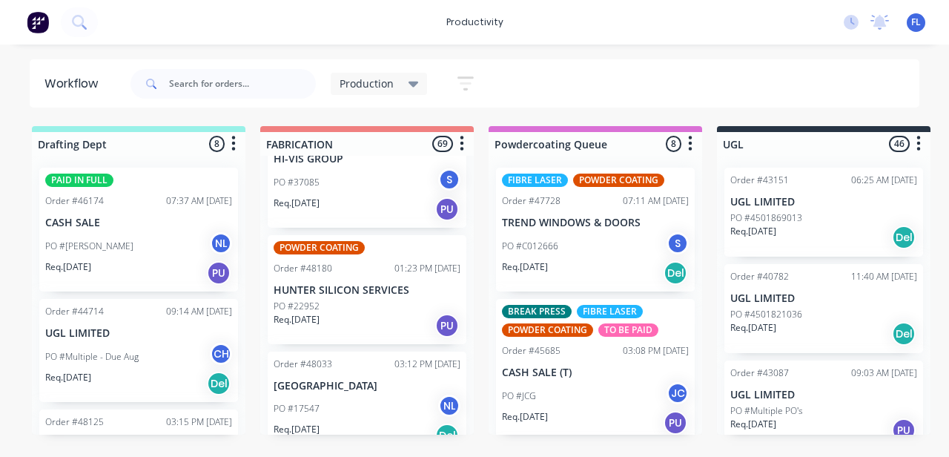
click at [333, 310] on div "BREAK PRESS [MEDICAL_DATA] WELDING Order #47299 10:19 AM [DATE] CASH SALE PO #[…" at bounding box center [366, 295] width 213 height 279
click at [334, 311] on div "PO #22952" at bounding box center [366, 305] width 187 height 13
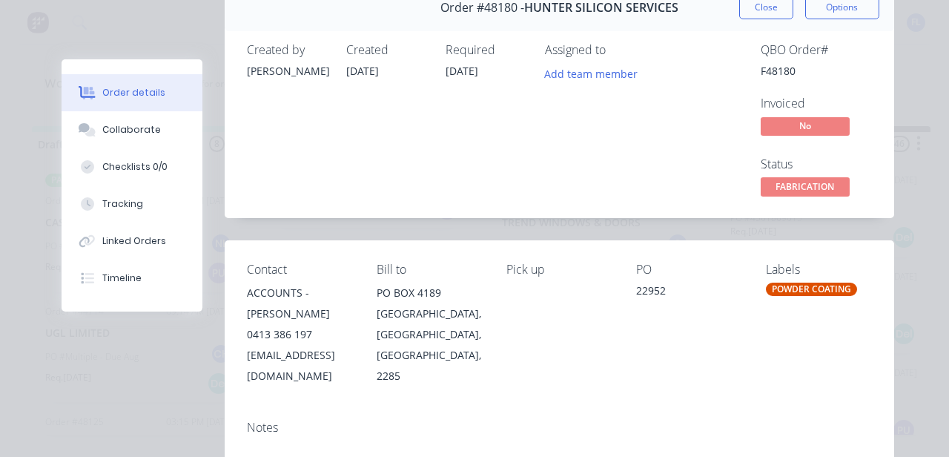
scroll to position [0, 0]
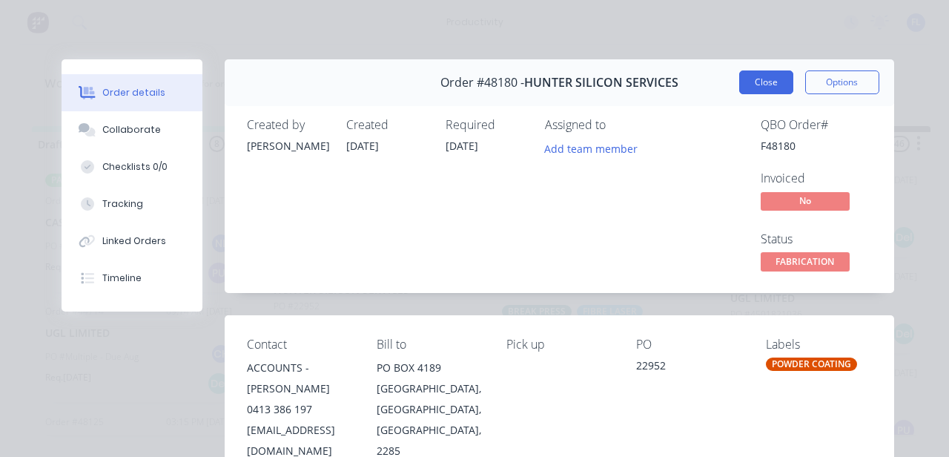
click at [752, 80] on button "Close" at bounding box center [766, 82] width 54 height 24
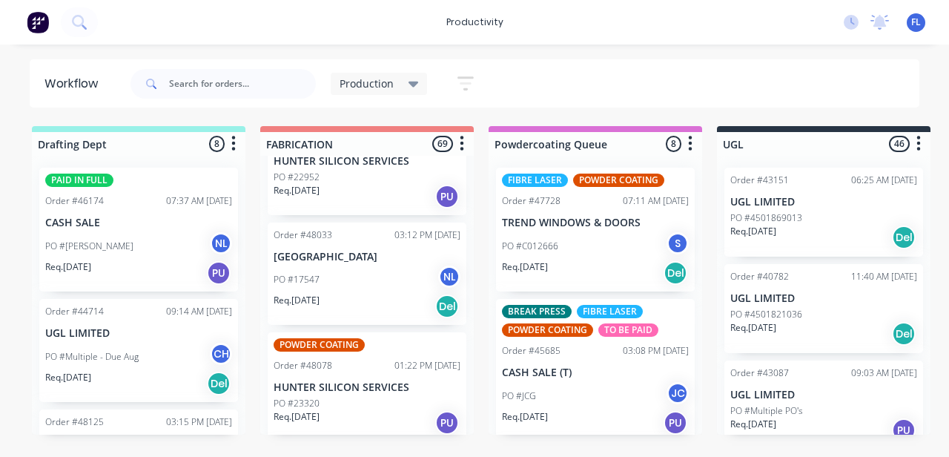
scroll to position [4373, 0]
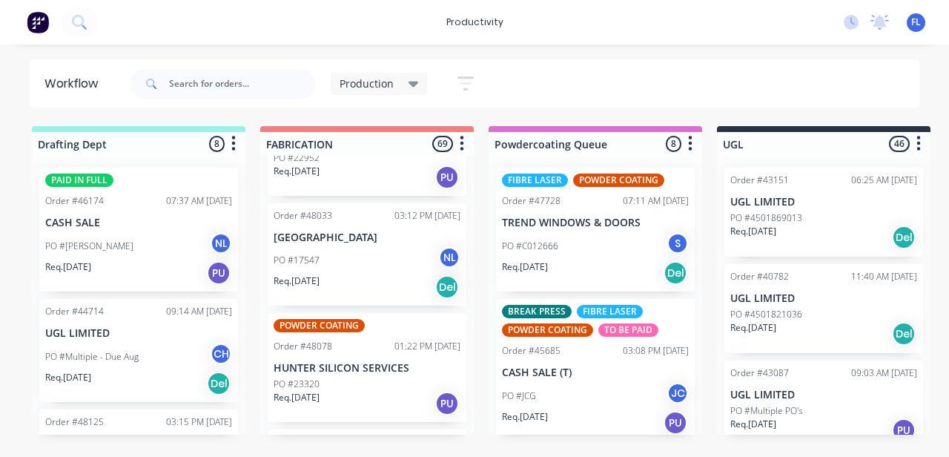
click at [334, 293] on div "Req. [DATE] Del" at bounding box center [366, 286] width 187 height 25
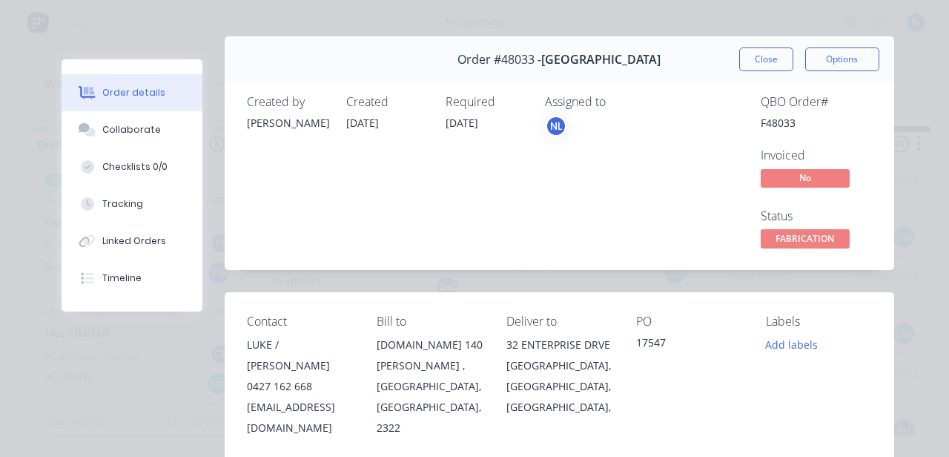
scroll to position [0, 0]
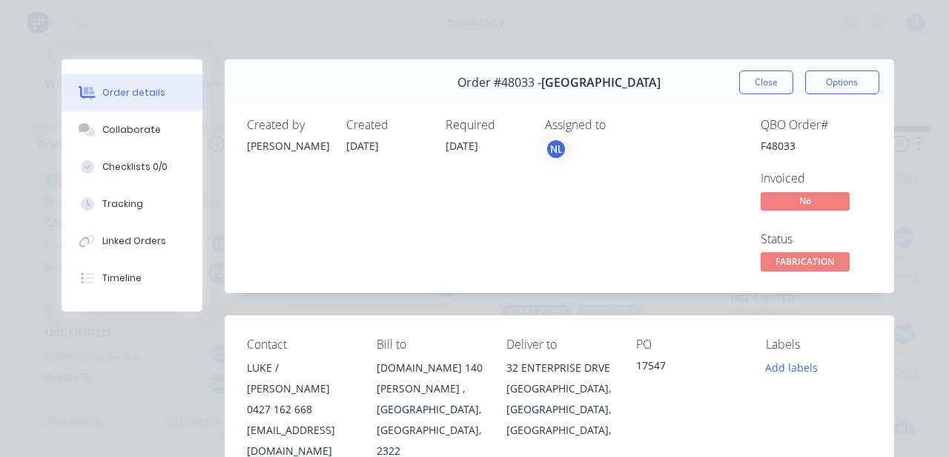
click at [740, 80] on button "Close" at bounding box center [766, 82] width 54 height 24
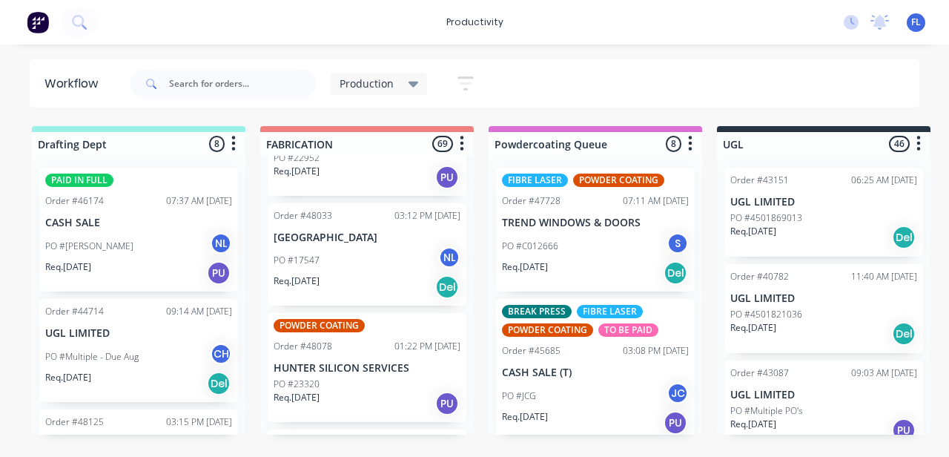
click at [317, 380] on p "PO #23320" at bounding box center [296, 383] width 46 height 13
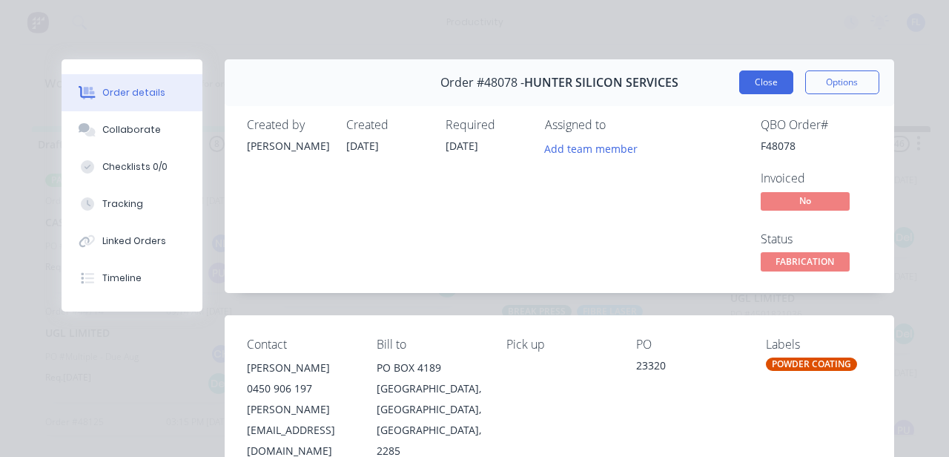
click at [752, 82] on button "Close" at bounding box center [766, 82] width 54 height 24
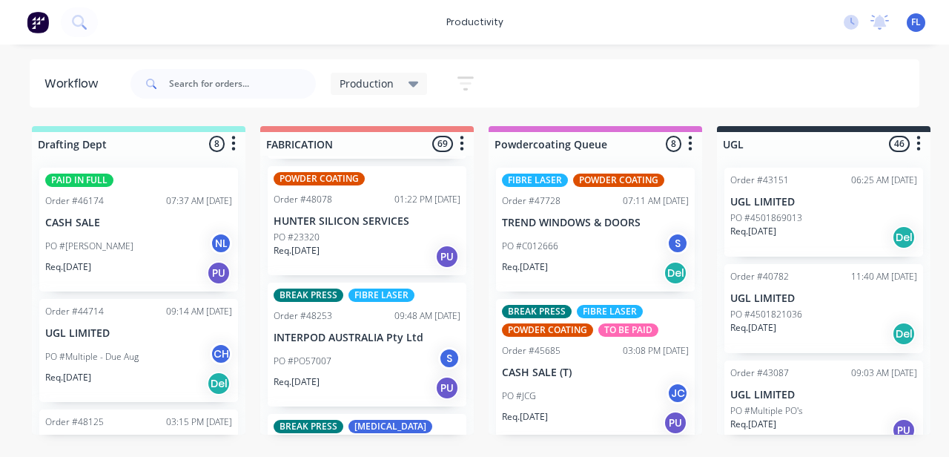
scroll to position [4521, 0]
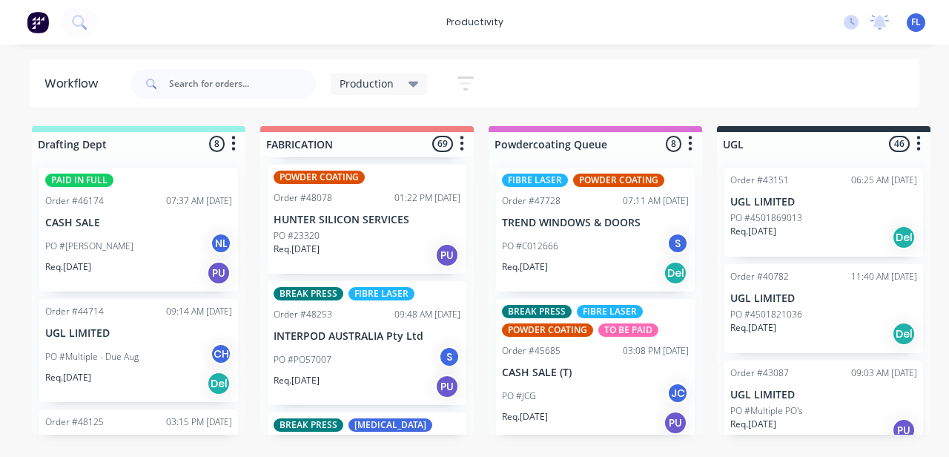
click at [321, 357] on p "PO #PO57007" at bounding box center [302, 359] width 58 height 13
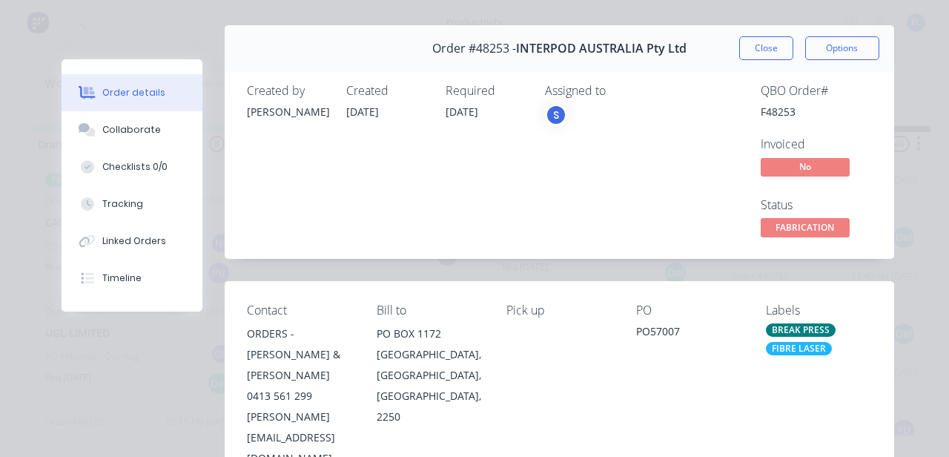
scroll to position [0, 0]
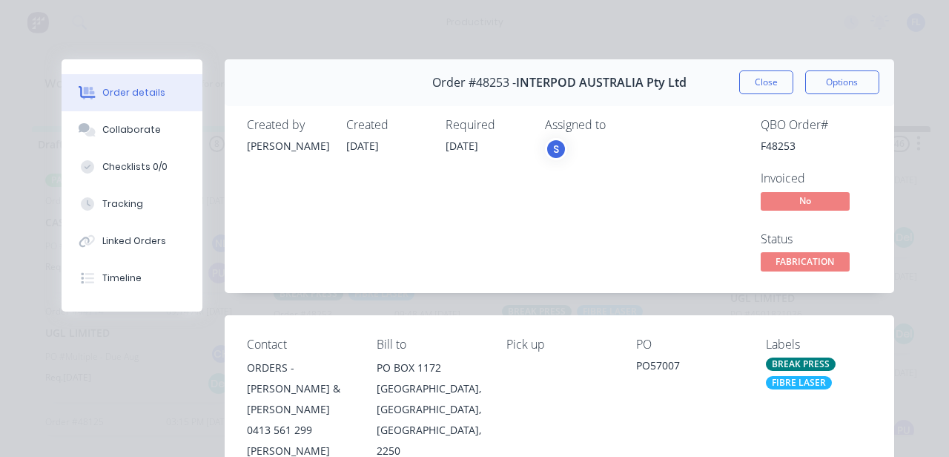
click at [761, 102] on div "Order #48253 - INTERPOD AUSTRALIA Pty Ltd Close Options" at bounding box center [559, 82] width 669 height 47
click at [763, 87] on button "Close" at bounding box center [766, 82] width 54 height 24
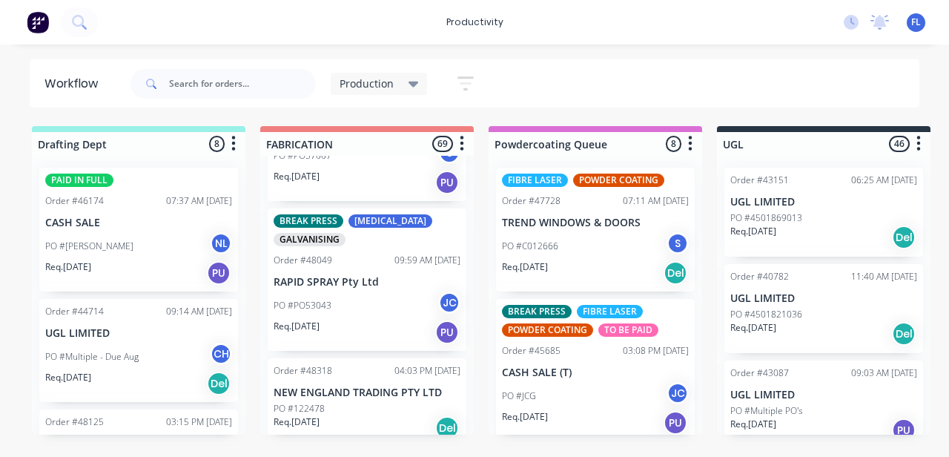
scroll to position [4743, 0]
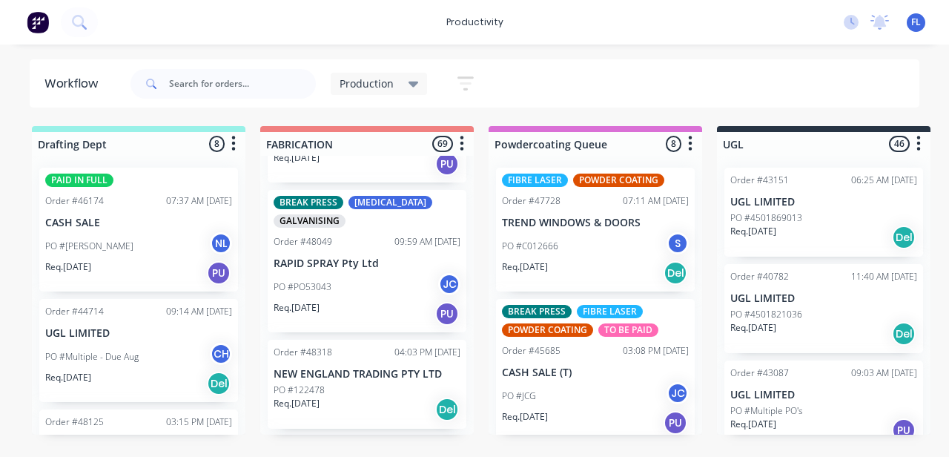
click at [353, 281] on div "PO #PO53043 JC" at bounding box center [366, 287] width 187 height 28
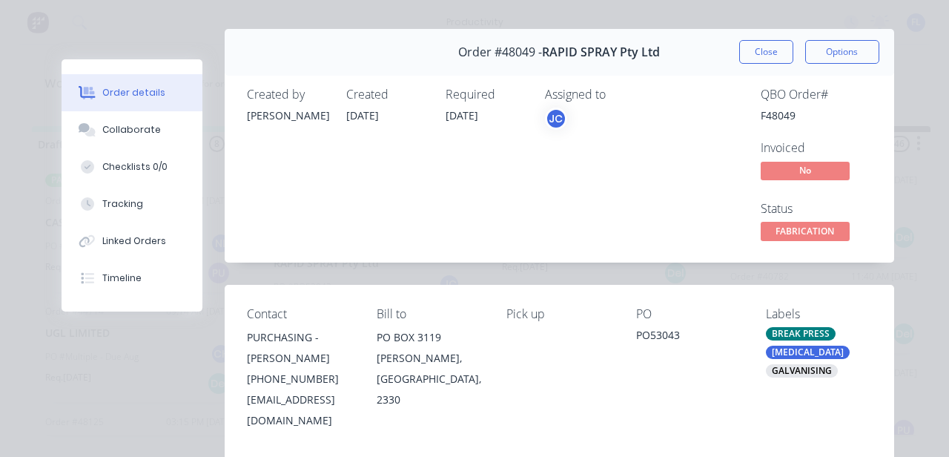
scroll to position [0, 0]
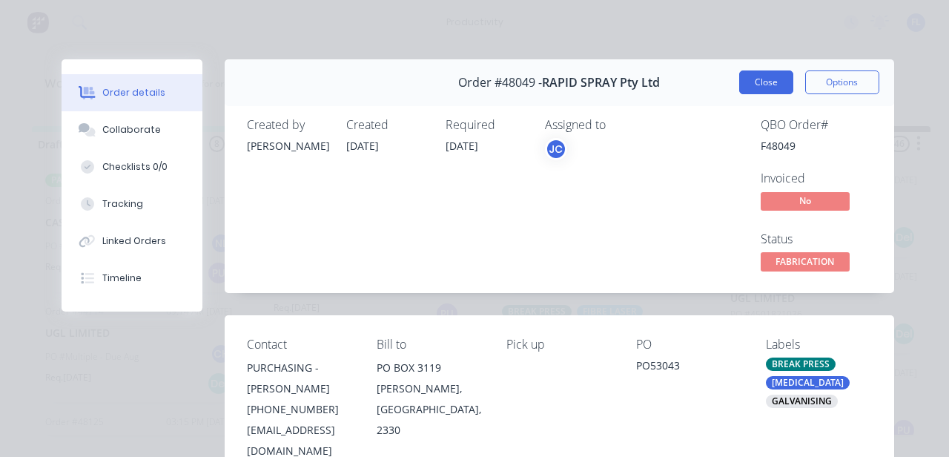
click at [740, 89] on button "Close" at bounding box center [766, 82] width 54 height 24
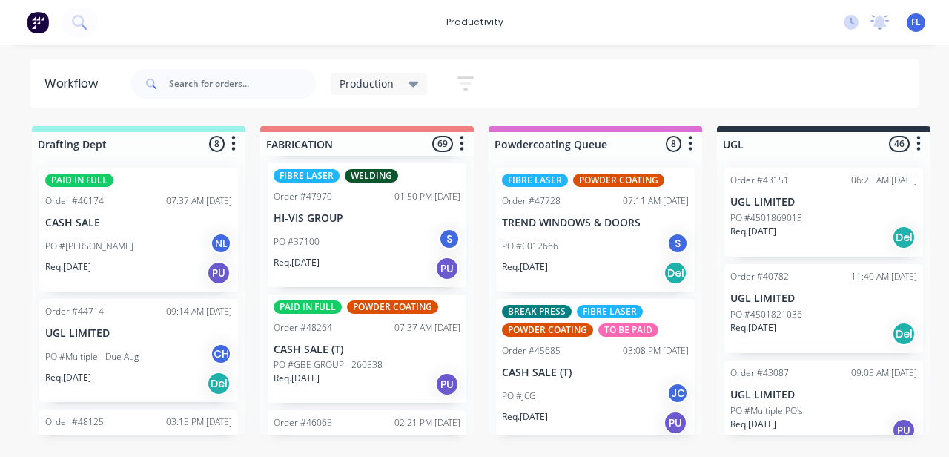
scroll to position [5040, 0]
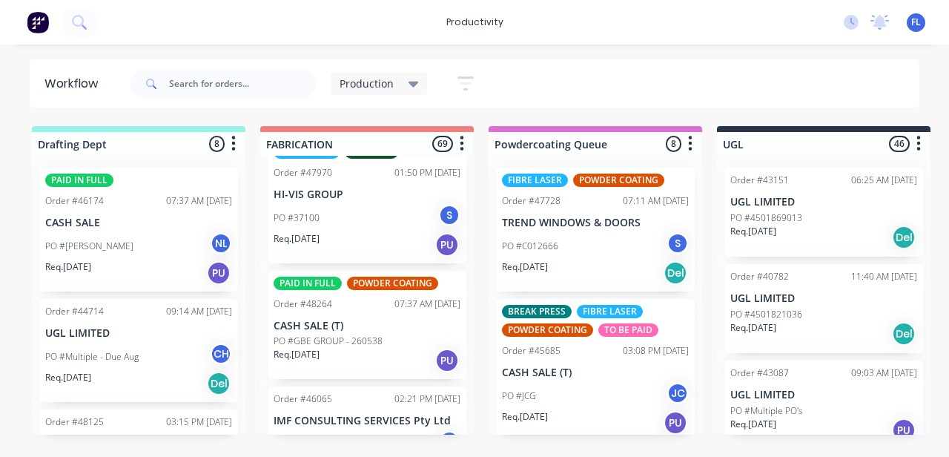
click at [366, 254] on div "Req. [DATE] PU" at bounding box center [366, 244] width 187 height 25
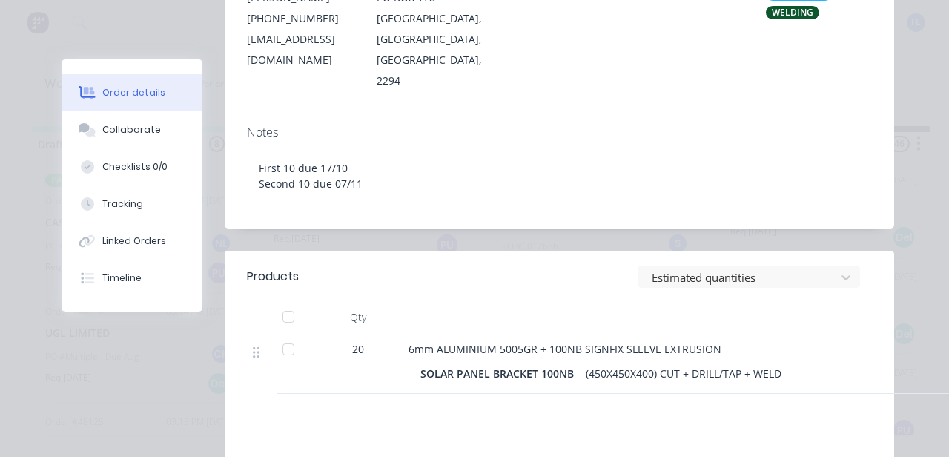
scroll to position [371, 0]
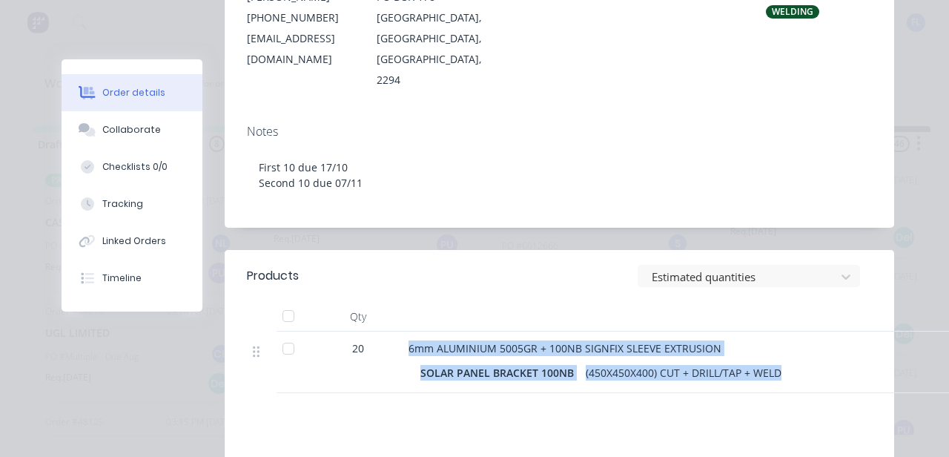
drag, startPoint x: 773, startPoint y: 353, endPoint x: 403, endPoint y: 324, distance: 371.0
click at [403, 331] on div "6mm ALUMINIUM 5005GR + 100NB SIGNFIX SLEEVE EXTRUSION SOLAR PANEL BRACKET 100NB…" at bounding box center [772, 362] width 741 height 62
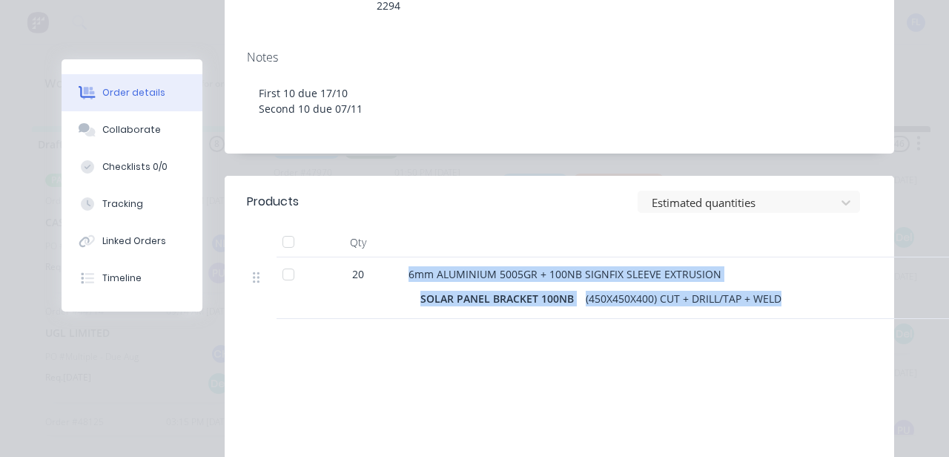
scroll to position [0, 0]
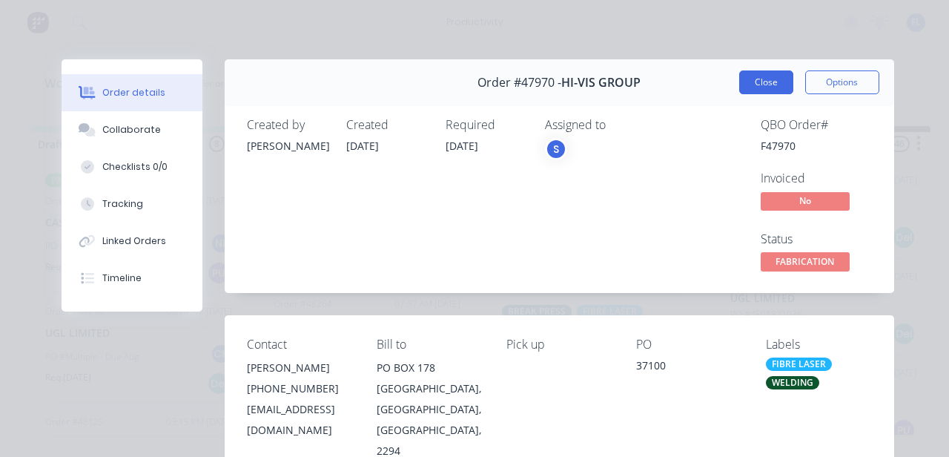
click at [757, 87] on button "Close" at bounding box center [766, 82] width 54 height 24
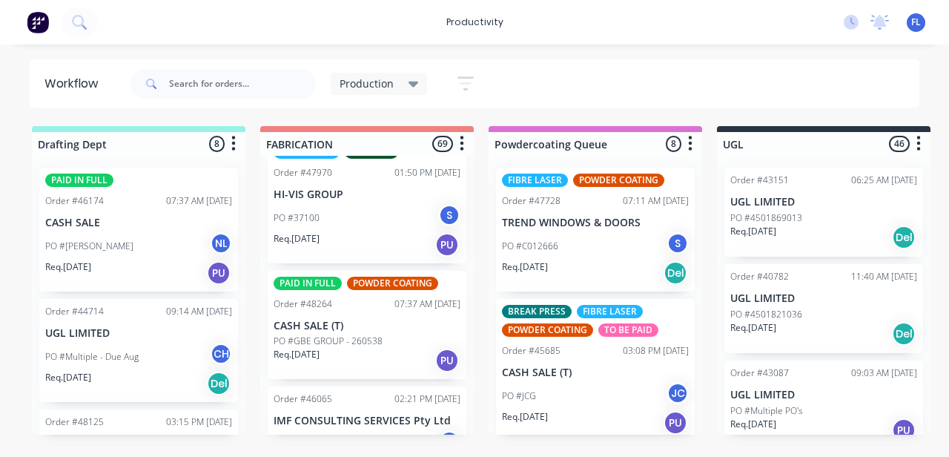
click at [352, 343] on p "PO #GBE GROUP - 260538" at bounding box center [327, 340] width 109 height 13
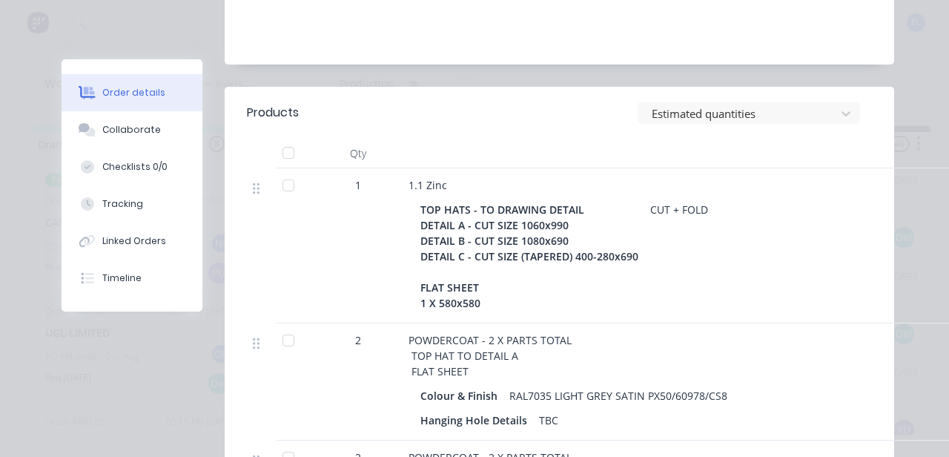
scroll to position [519, 0]
drag, startPoint x: 633, startPoint y: 216, endPoint x: 423, endPoint y: 208, distance: 209.9
click at [423, 208] on div "TOP HATS - TO DRAWING DETAIL DETAIL A - CUT SIZE 1060x990 DETAIL B - CUT SIZE 1…" at bounding box center [532, 255] width 224 height 115
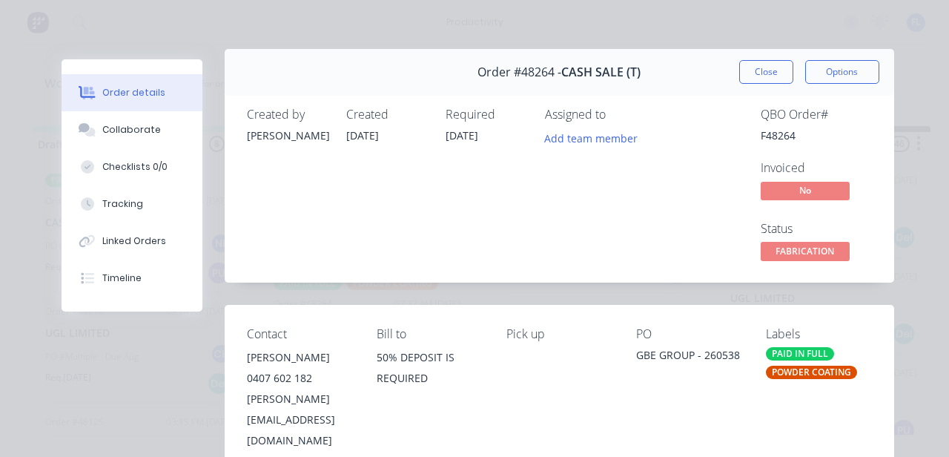
scroll to position [0, 0]
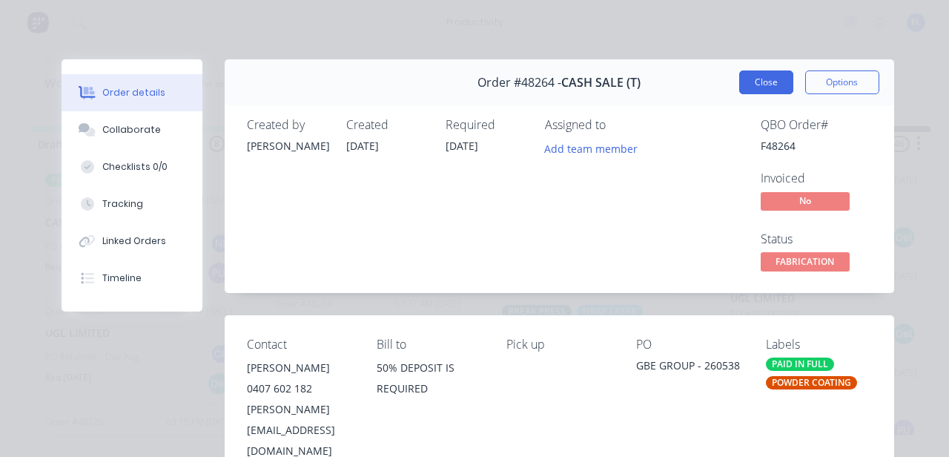
click at [752, 79] on button "Close" at bounding box center [766, 82] width 54 height 24
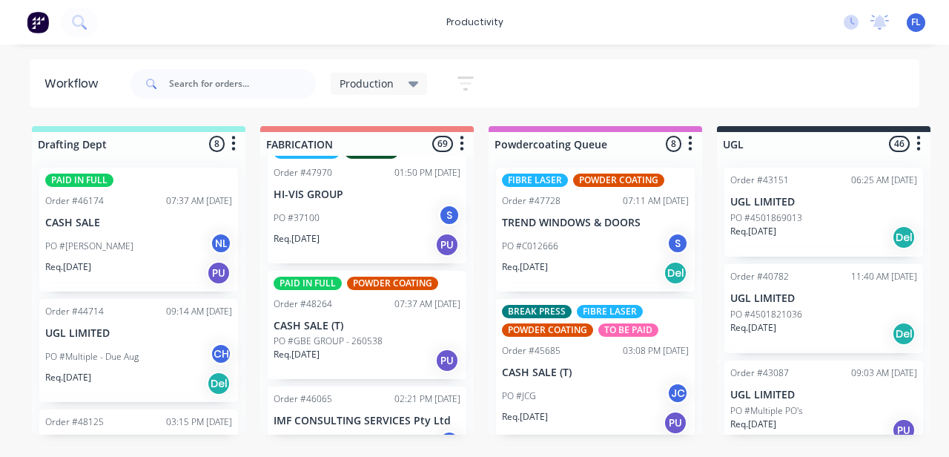
scroll to position [5114, 0]
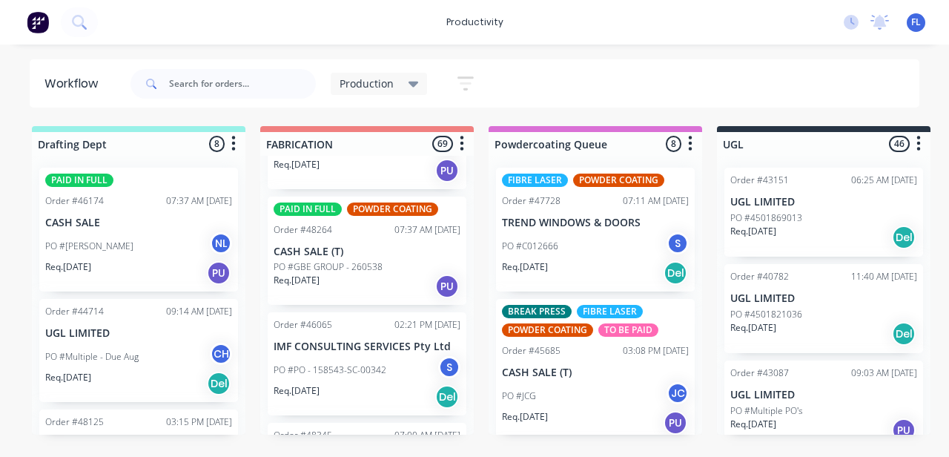
click at [354, 283] on div "Req. [DATE] PU" at bounding box center [366, 285] width 187 height 25
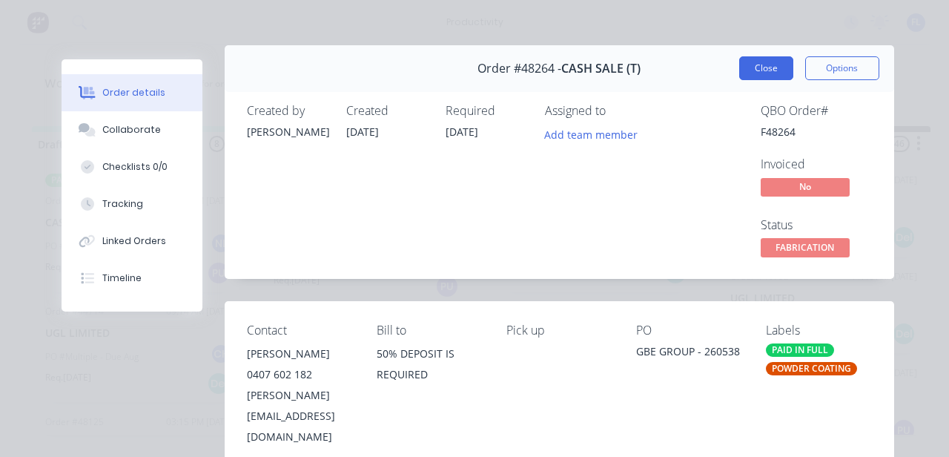
scroll to position [0, 0]
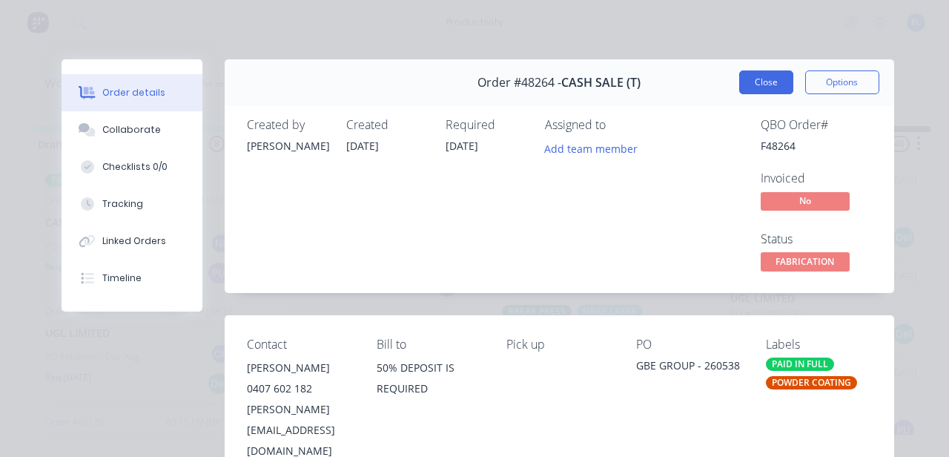
click at [769, 77] on button "Close" at bounding box center [766, 82] width 54 height 24
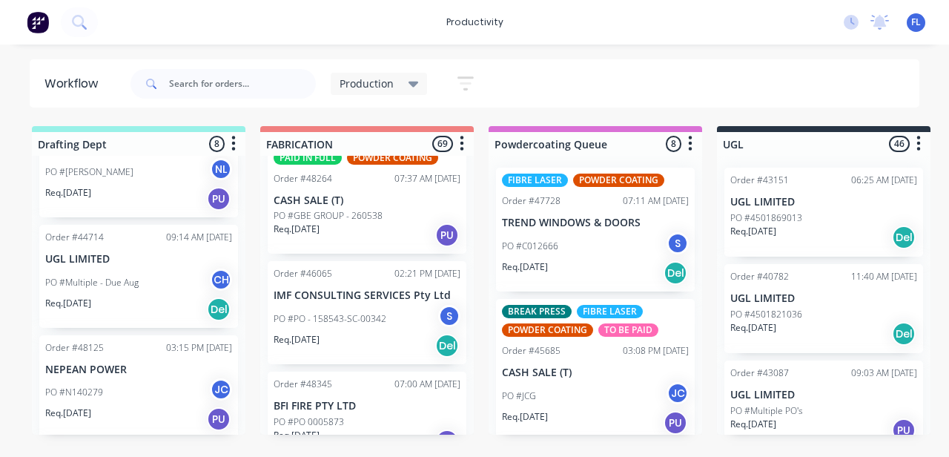
scroll to position [5262, 0]
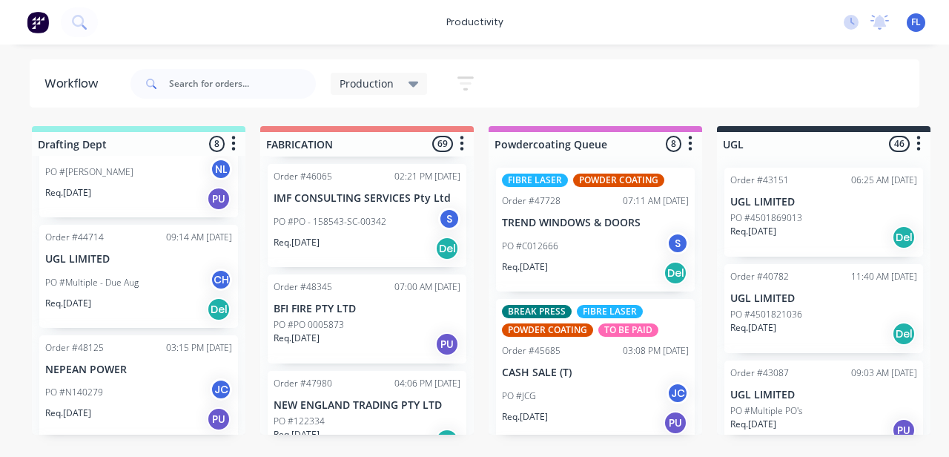
click at [319, 253] on div "Req. [DATE] Del" at bounding box center [366, 248] width 187 height 25
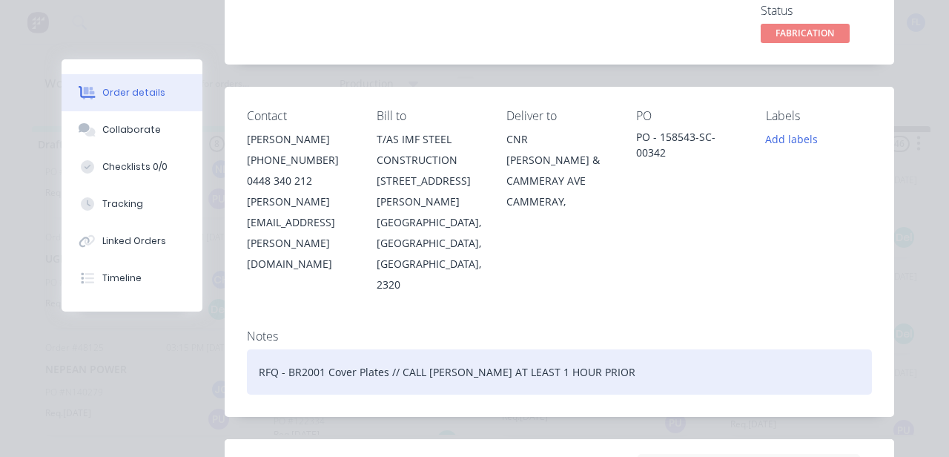
scroll to position [222, 0]
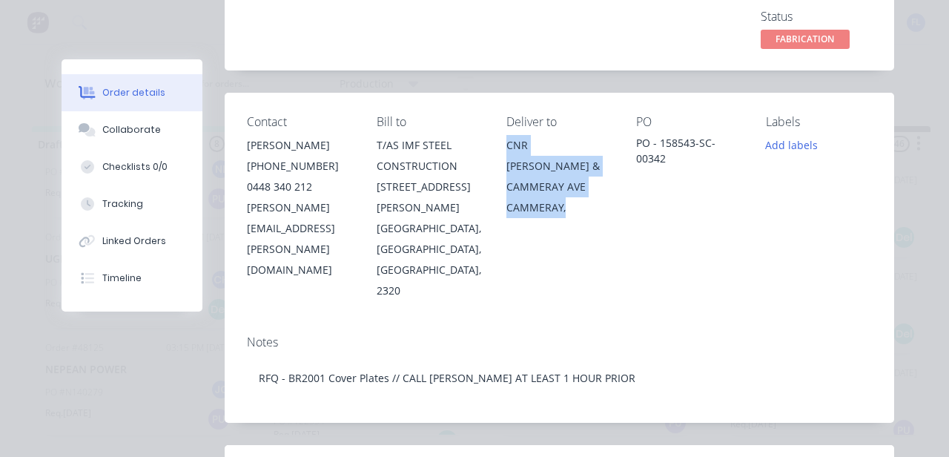
drag, startPoint x: 590, startPoint y: 188, endPoint x: 528, endPoint y: 147, distance: 74.2
click at [528, 147] on div "CNR [PERSON_NAME] ST & CAMMERAY AVE CAMMERAY," at bounding box center [559, 176] width 106 height 83
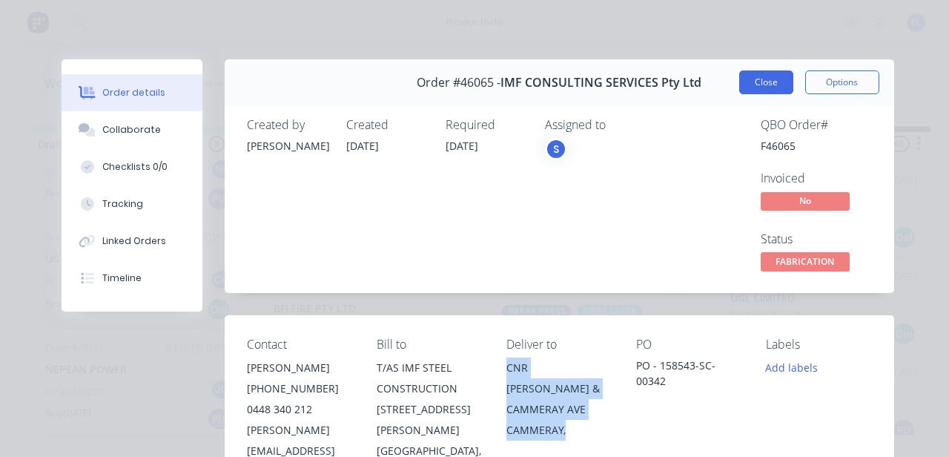
click at [741, 88] on button "Close" at bounding box center [766, 82] width 54 height 24
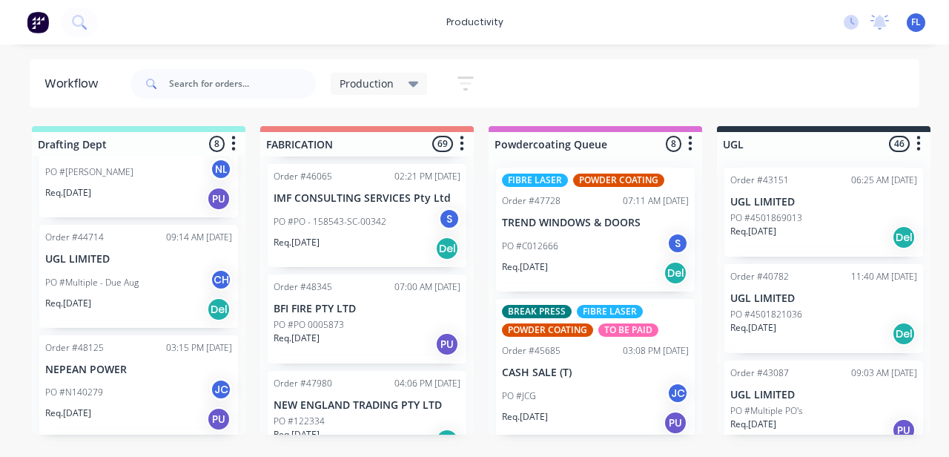
click at [337, 326] on p "PO #PO 0005873" at bounding box center [308, 324] width 70 height 13
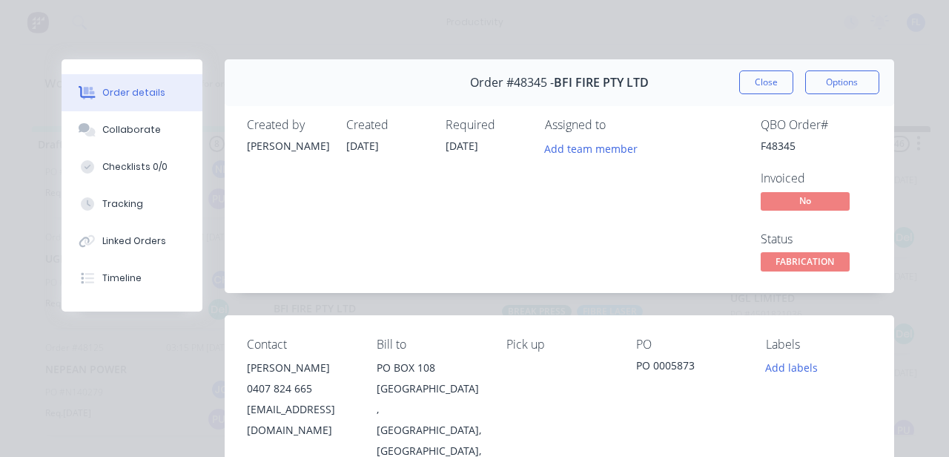
click at [752, 85] on button "Close" at bounding box center [766, 82] width 54 height 24
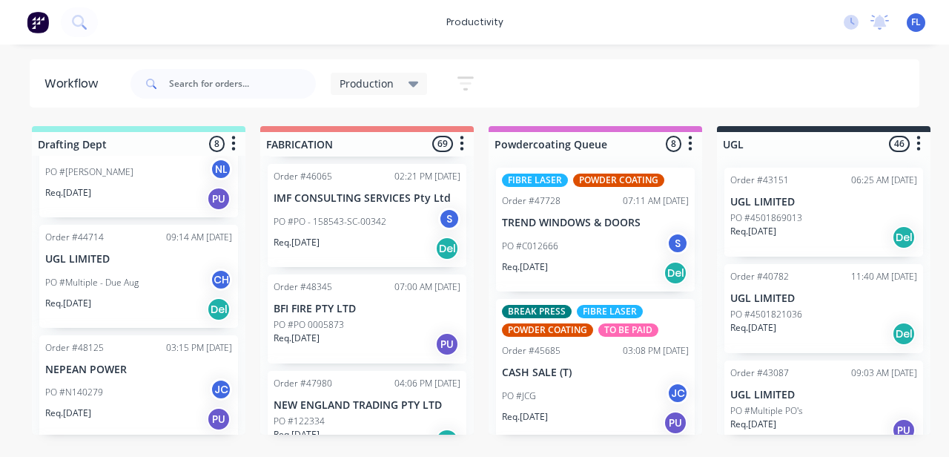
click at [296, 340] on p "Req. [DATE]" at bounding box center [296, 337] width 46 height 13
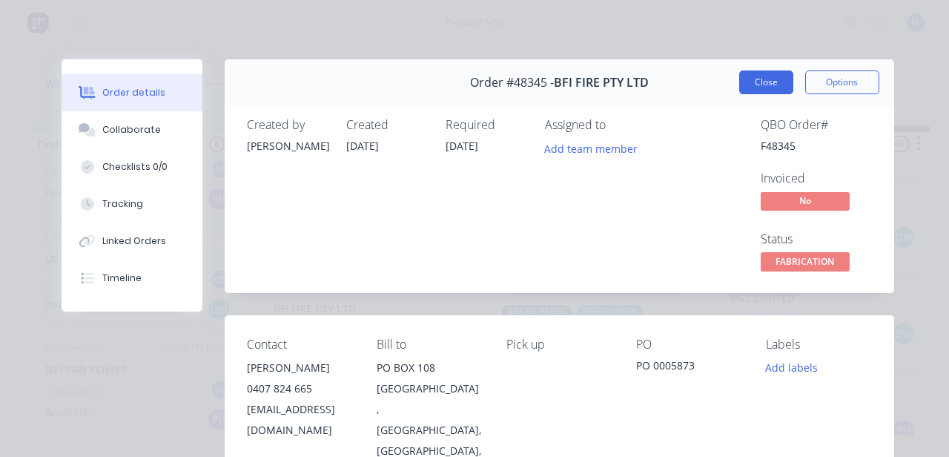
click at [751, 89] on button "Close" at bounding box center [766, 82] width 54 height 24
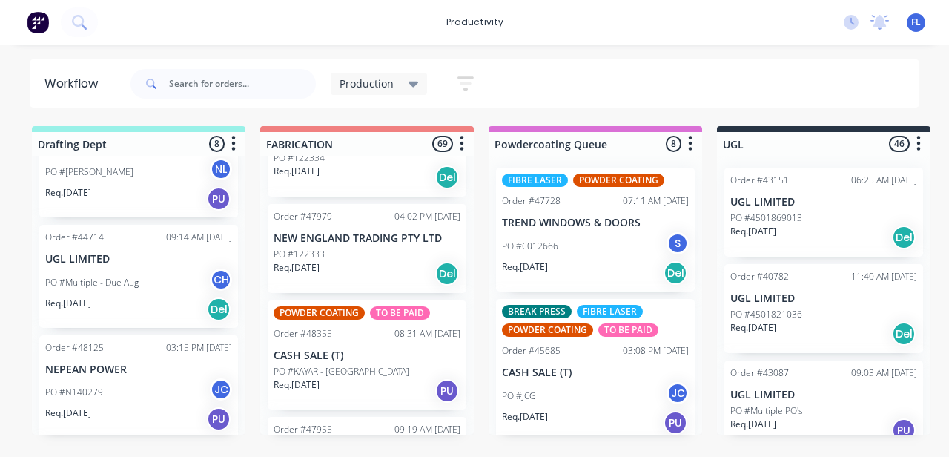
scroll to position [5559, 0]
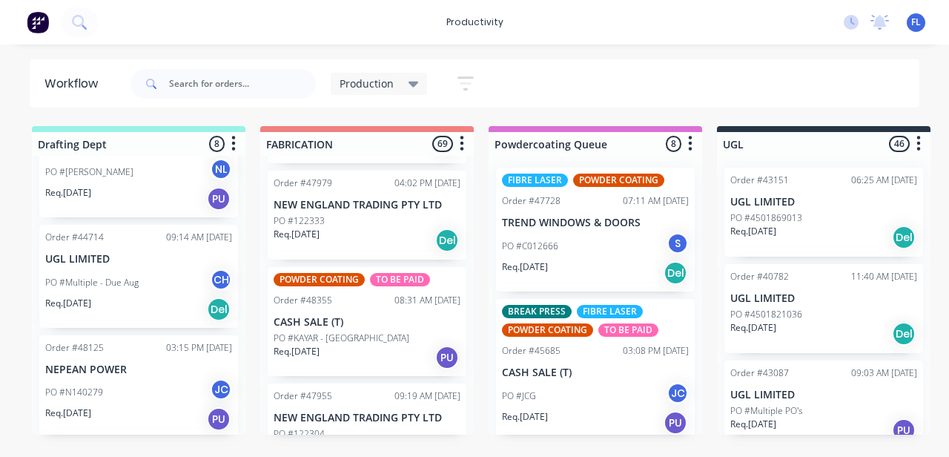
click at [357, 345] on div "Req. [DATE] PU" at bounding box center [366, 357] width 187 height 25
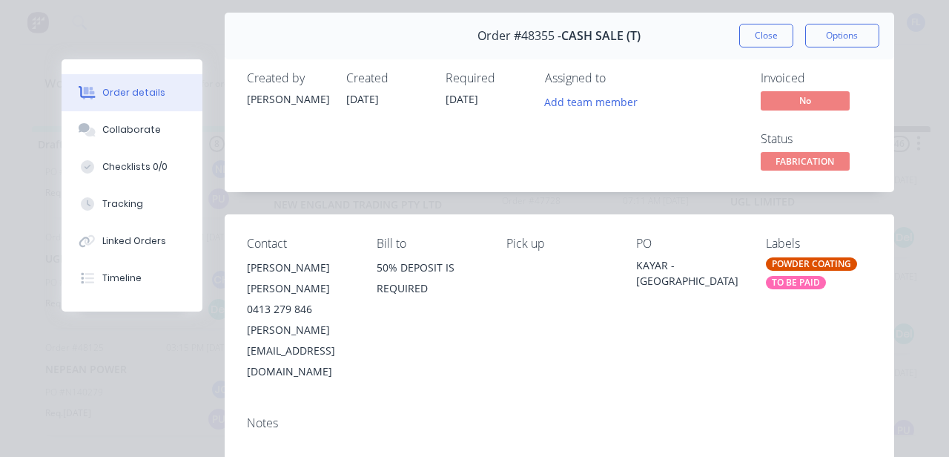
scroll to position [0, 0]
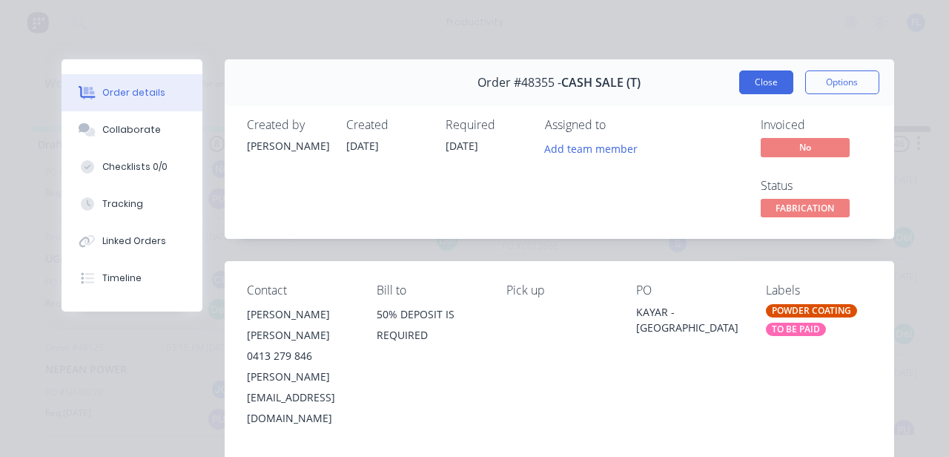
click at [757, 81] on button "Close" at bounding box center [766, 82] width 54 height 24
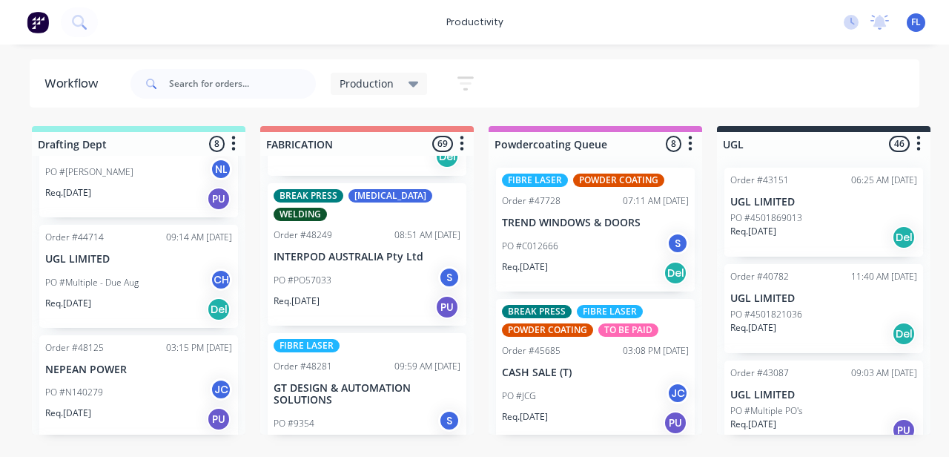
scroll to position [6003, 0]
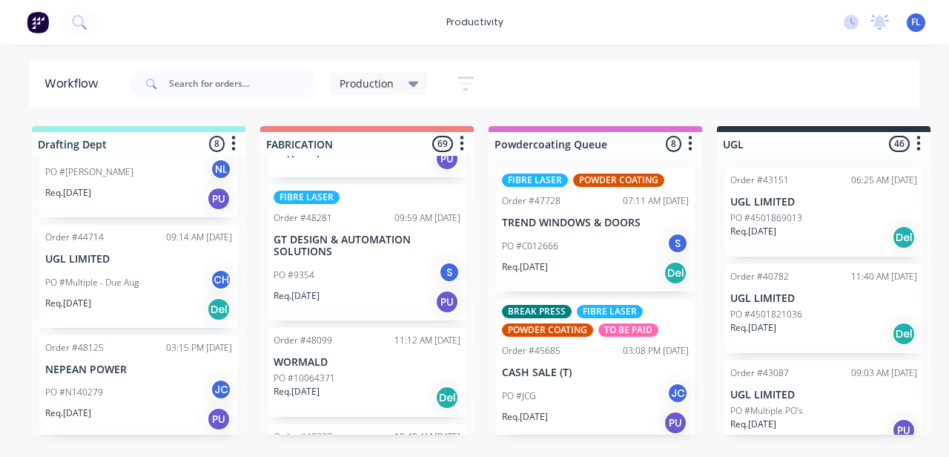
click at [349, 280] on div "PO #9354 S" at bounding box center [366, 275] width 187 height 28
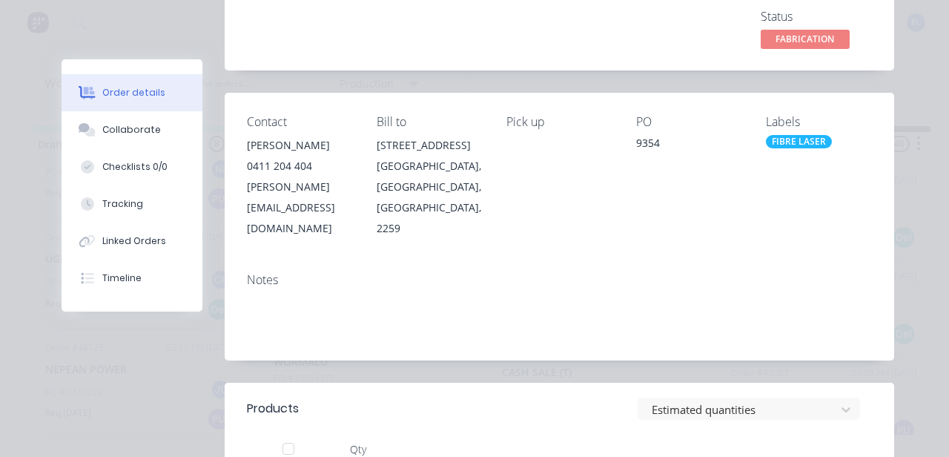
scroll to position [0, 0]
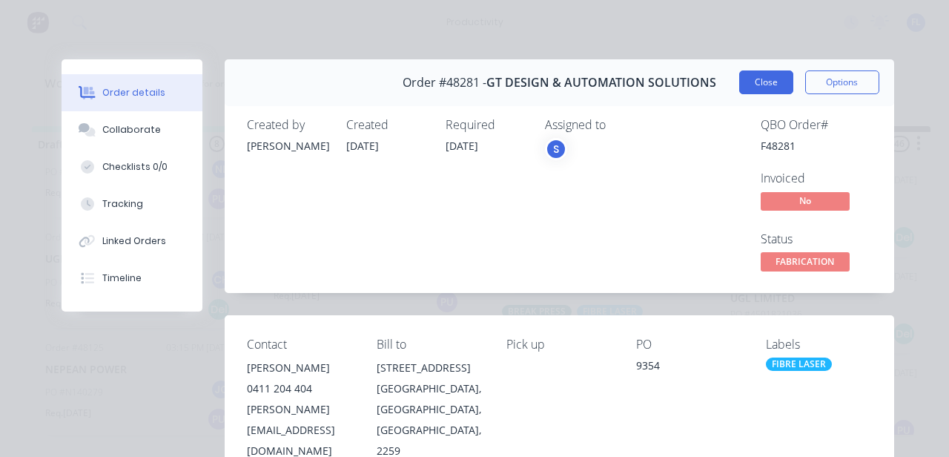
click at [752, 85] on button "Close" at bounding box center [766, 82] width 54 height 24
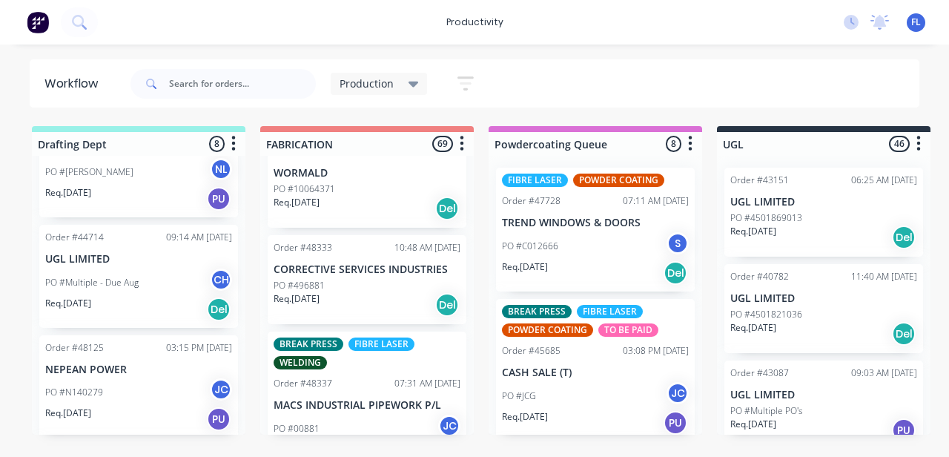
scroll to position [6226, 0]
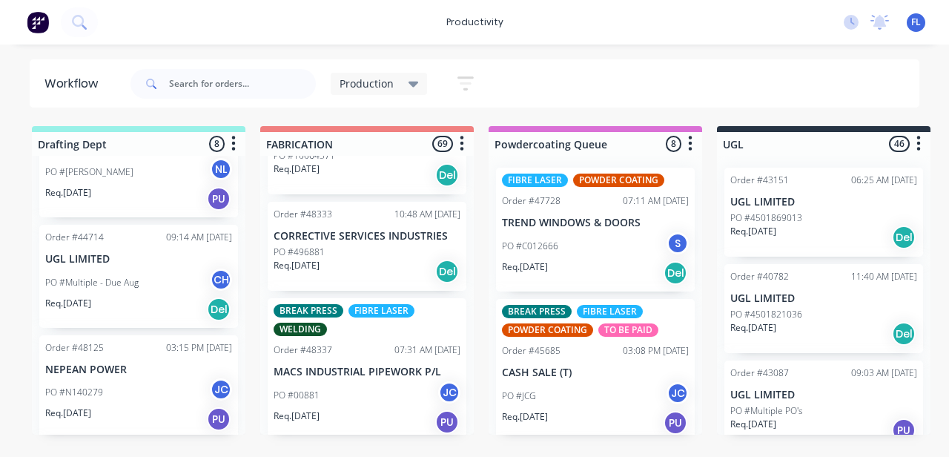
click at [350, 272] on div "Req. [DATE] Del" at bounding box center [366, 271] width 187 height 25
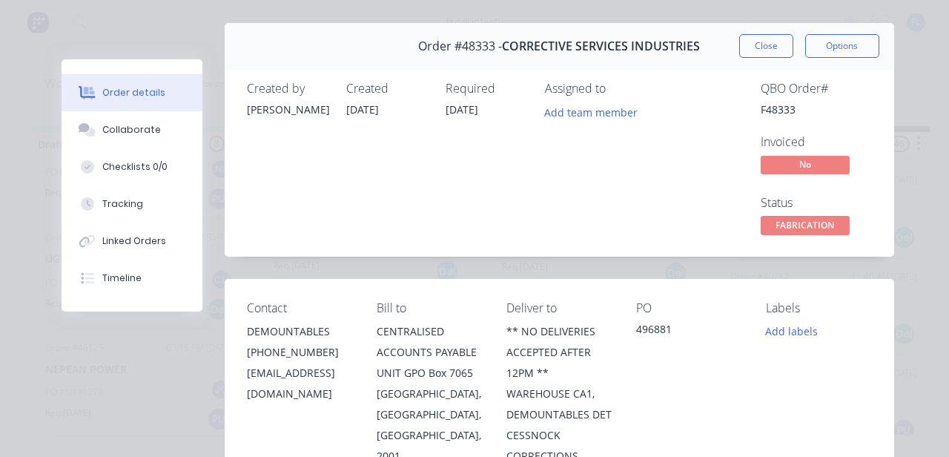
scroll to position [0, 0]
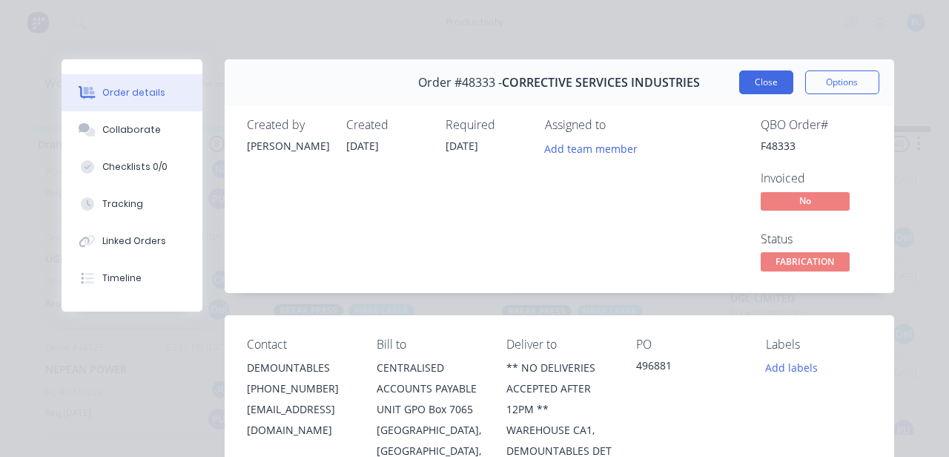
click at [752, 87] on button "Close" at bounding box center [766, 82] width 54 height 24
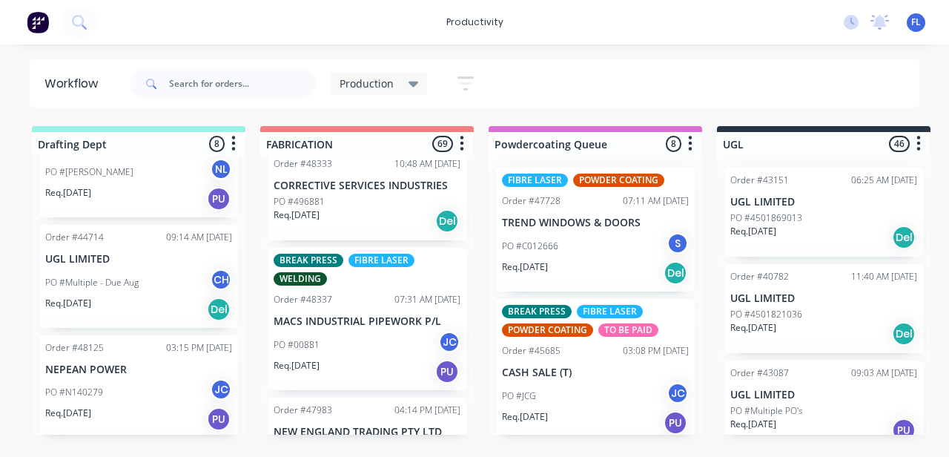
scroll to position [6300, 0]
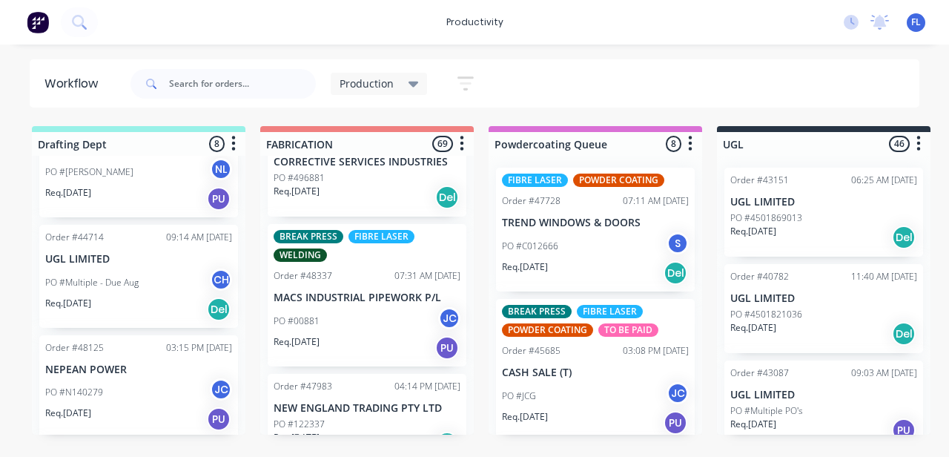
click at [314, 330] on div "PO #00881 JC" at bounding box center [366, 321] width 187 height 28
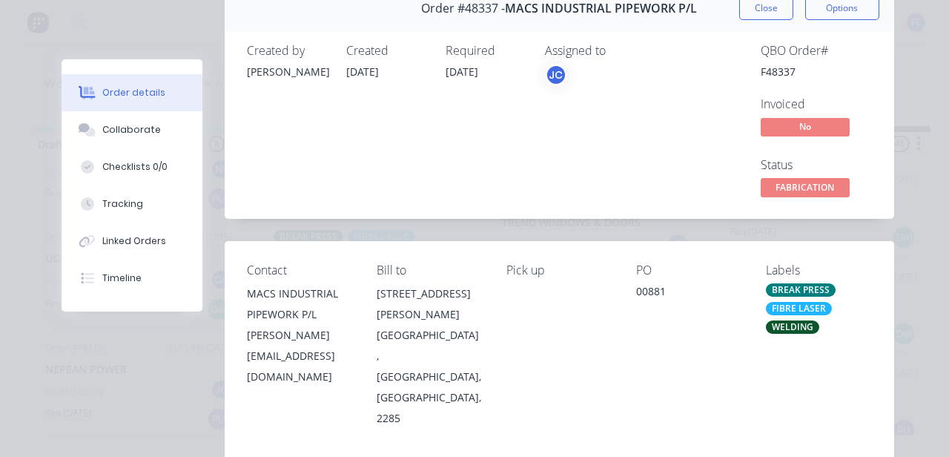
scroll to position [0, 0]
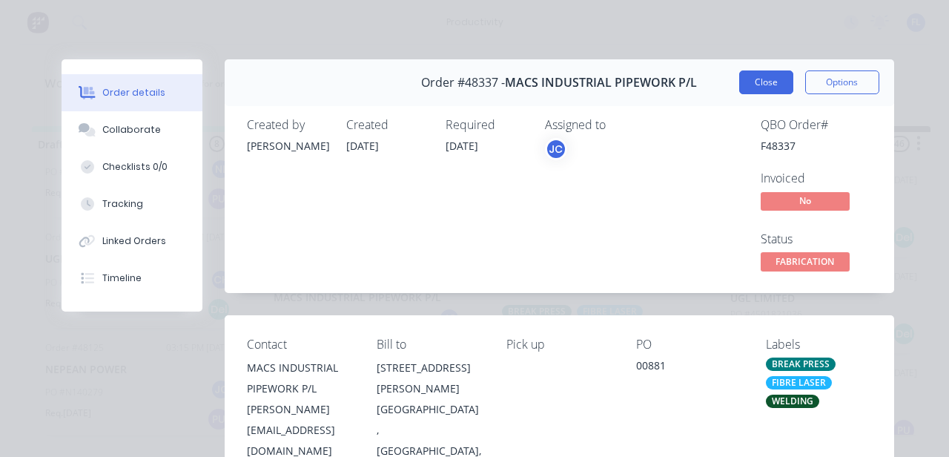
click at [754, 87] on button "Close" at bounding box center [766, 82] width 54 height 24
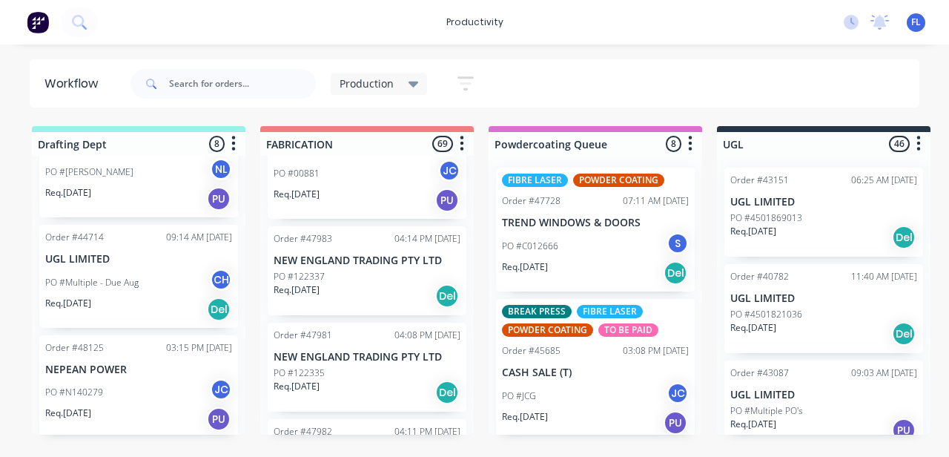
scroll to position [6448, 0]
click at [345, 305] on div "Req. [DATE] Del" at bounding box center [366, 294] width 187 height 25
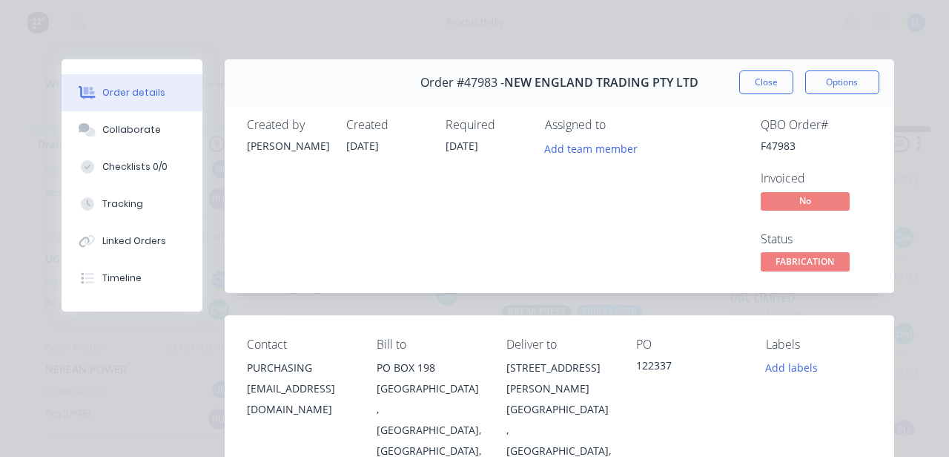
click at [764, 79] on button "Close" at bounding box center [766, 82] width 54 height 24
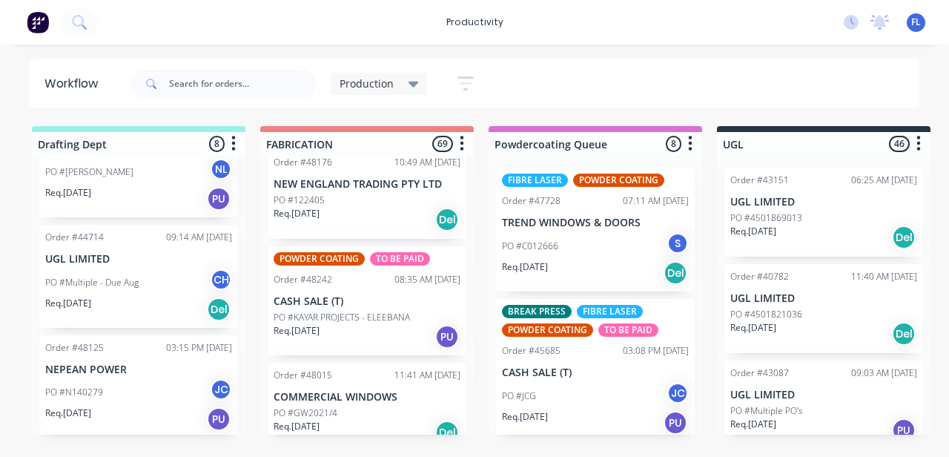
scroll to position [6819, 0]
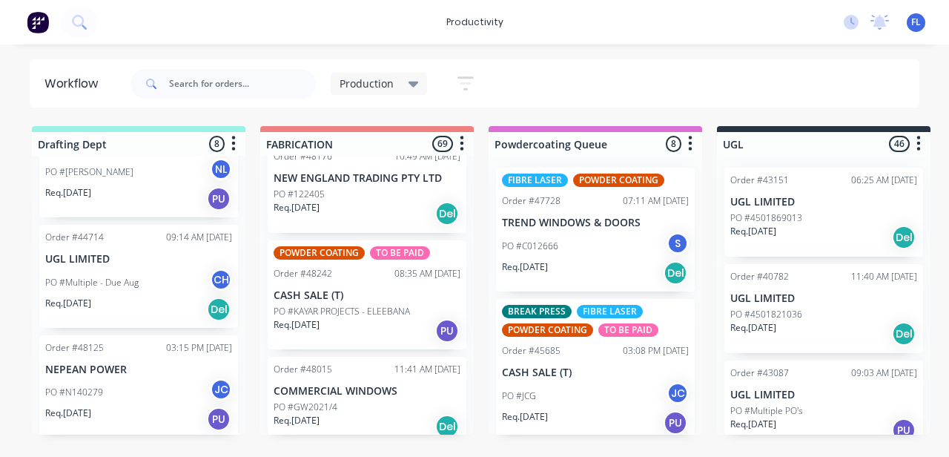
click at [341, 328] on div "Req. [DATE] PU" at bounding box center [366, 330] width 187 height 25
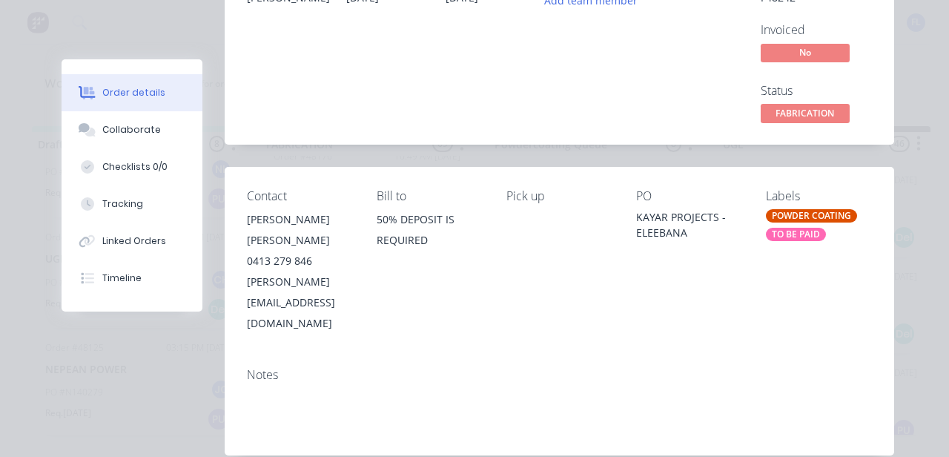
scroll to position [0, 0]
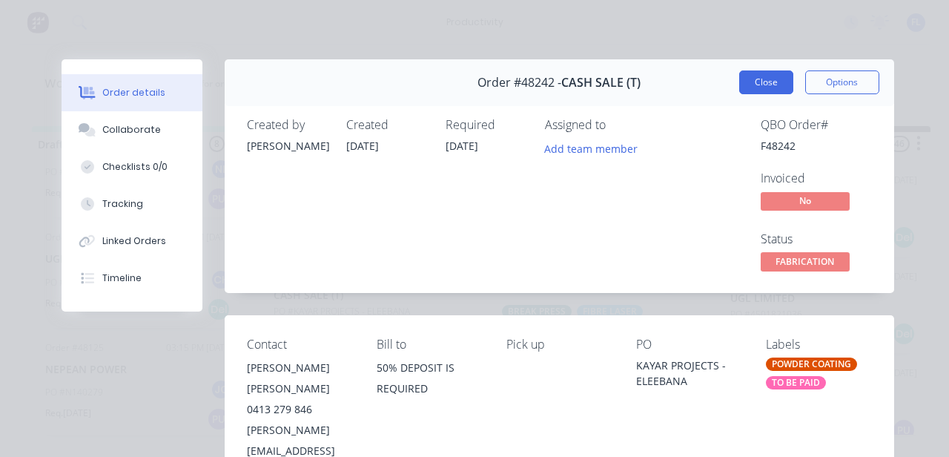
click at [762, 80] on button "Close" at bounding box center [766, 82] width 54 height 24
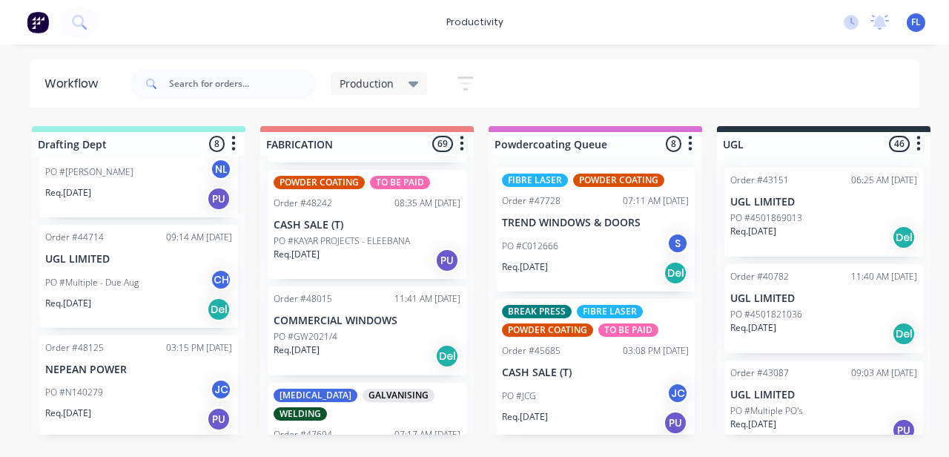
scroll to position [6967, 0]
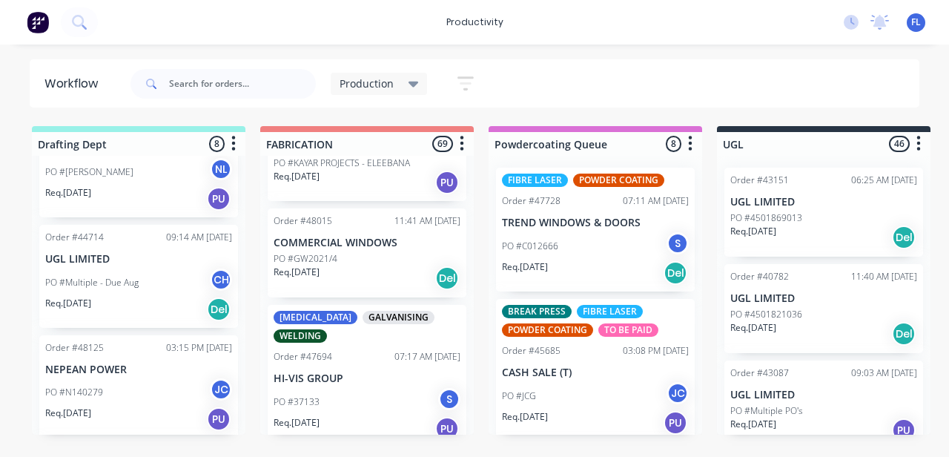
click at [345, 273] on div "Req. [DATE] Del" at bounding box center [366, 277] width 187 height 25
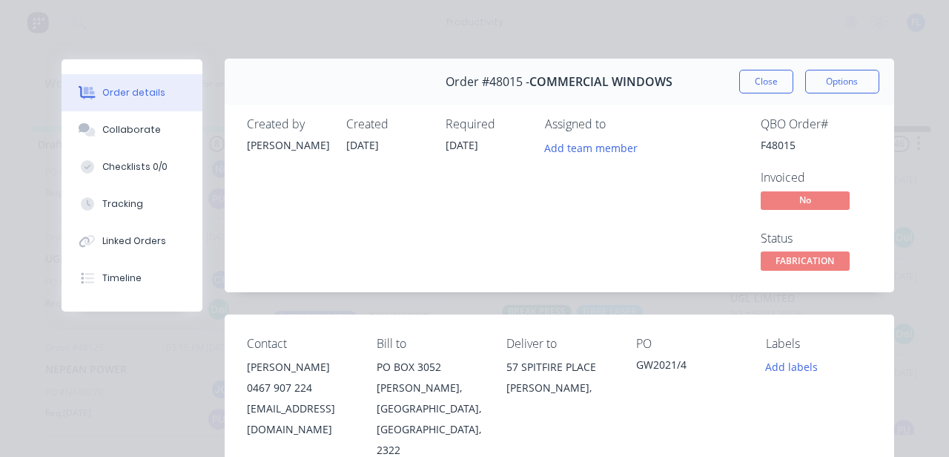
scroll to position [0, 0]
click at [755, 84] on button "Close" at bounding box center [766, 82] width 54 height 24
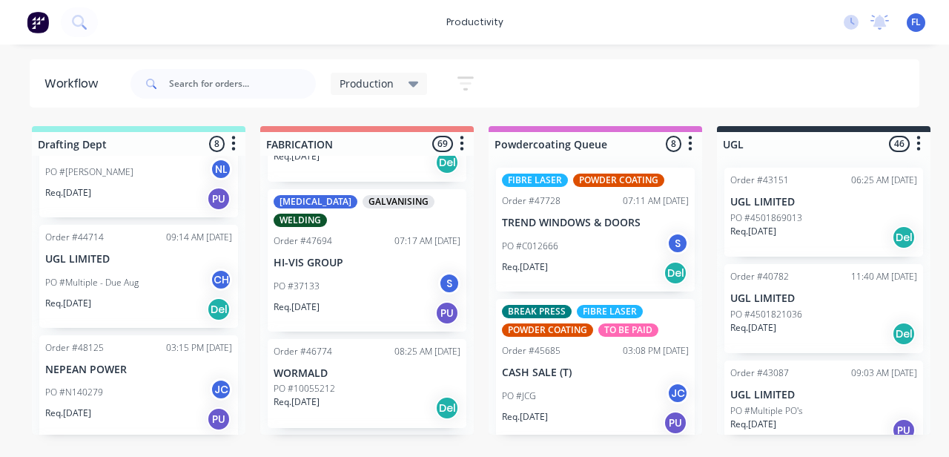
scroll to position [7115, 0]
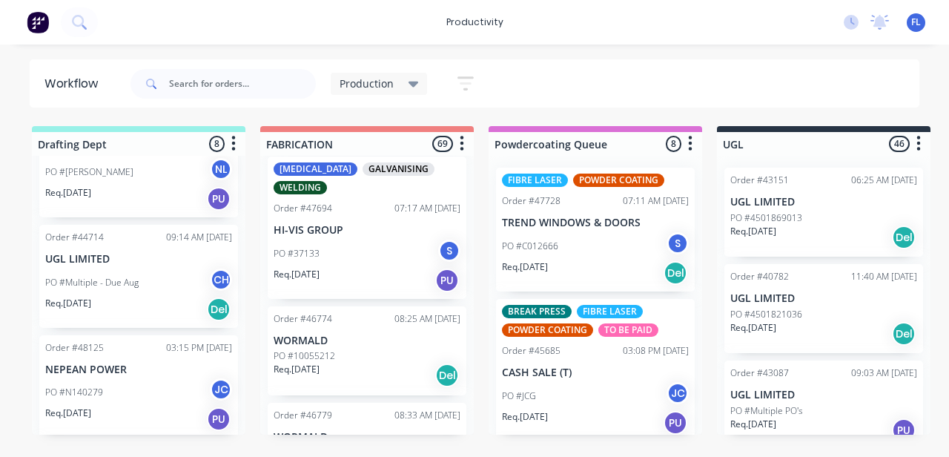
click at [319, 276] on p "Req. [DATE]" at bounding box center [296, 274] width 46 height 13
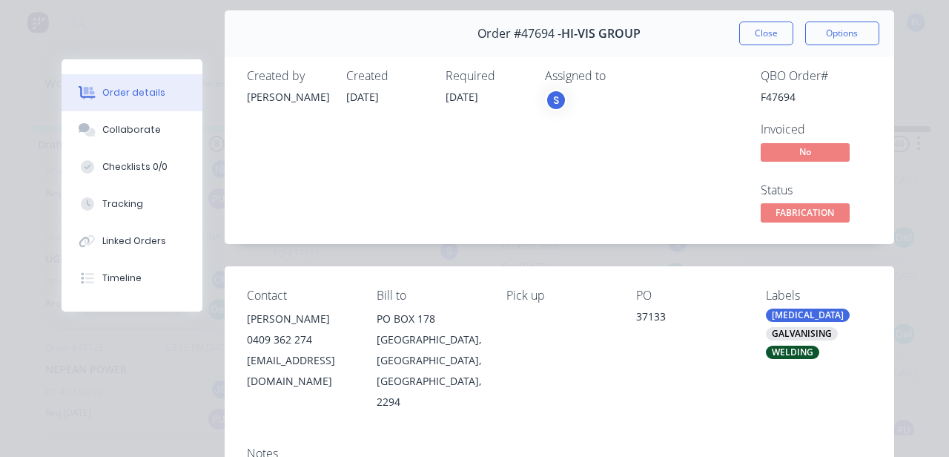
scroll to position [0, 0]
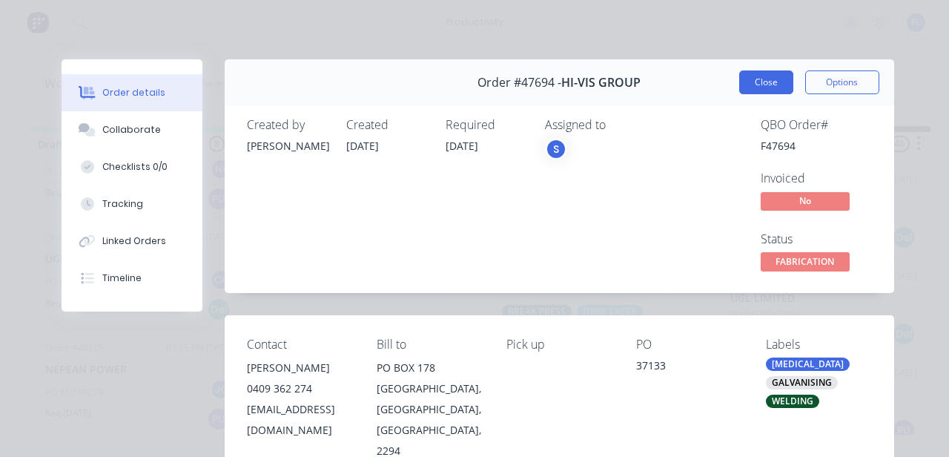
click at [746, 80] on button "Close" at bounding box center [766, 82] width 54 height 24
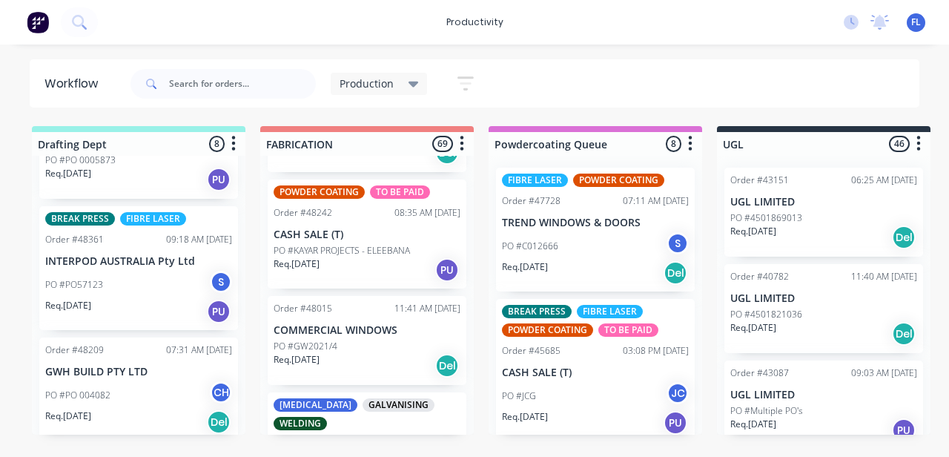
scroll to position [657, 0]
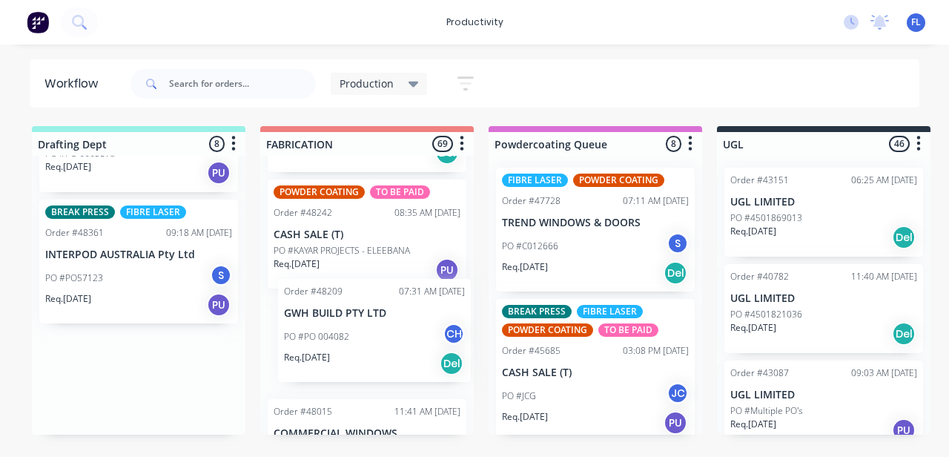
drag, startPoint x: 121, startPoint y: 380, endPoint x: 361, endPoint y: 330, distance: 245.4
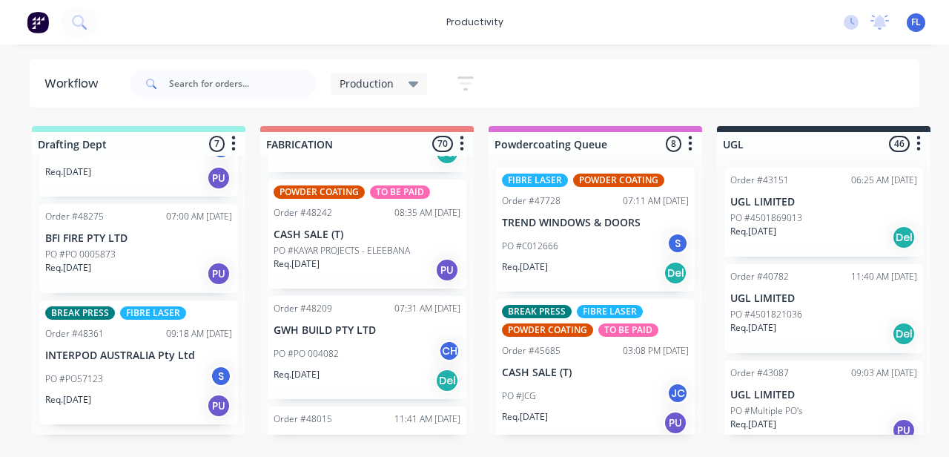
scroll to position [547, 0]
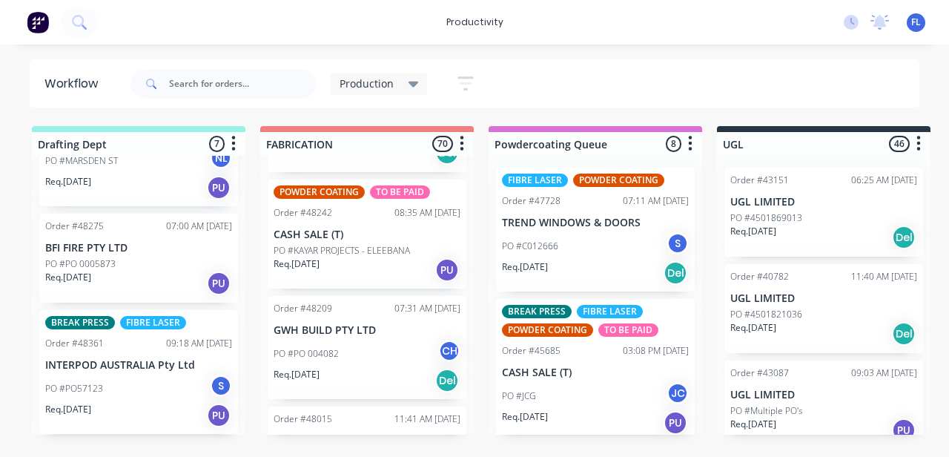
click at [357, 351] on div "PO #PO 004082 CH" at bounding box center [366, 353] width 187 height 28
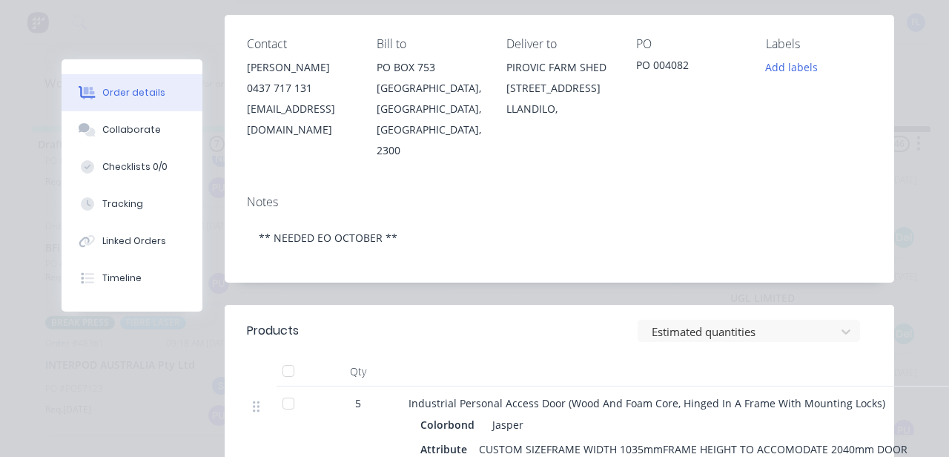
scroll to position [0, 0]
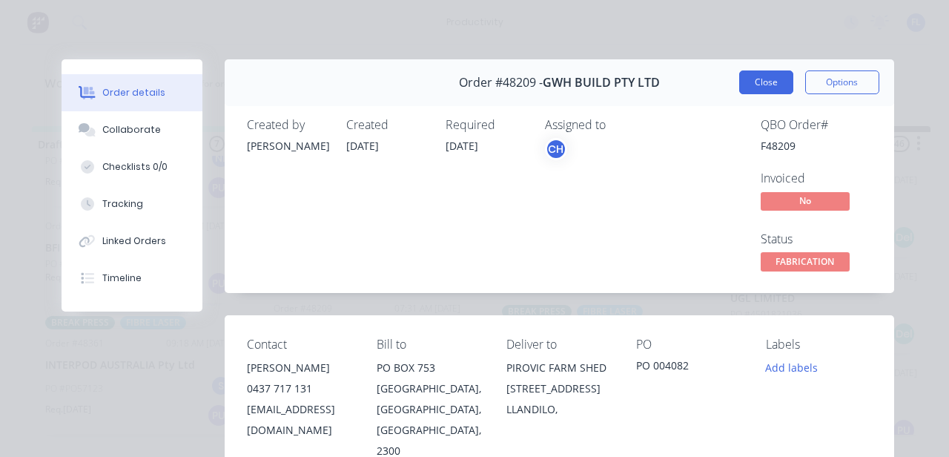
click at [755, 87] on button "Close" at bounding box center [766, 82] width 54 height 24
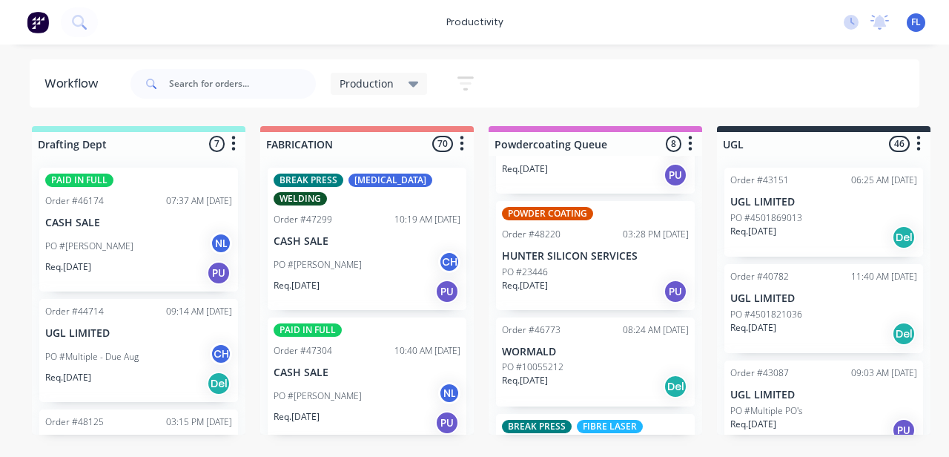
scroll to position [741, 0]
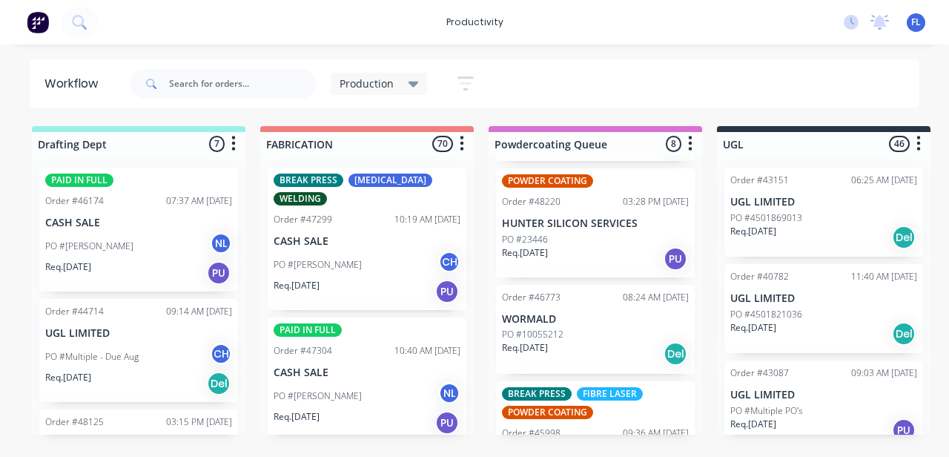
click at [595, 247] on div "Req. [DATE] PU" at bounding box center [595, 258] width 187 height 25
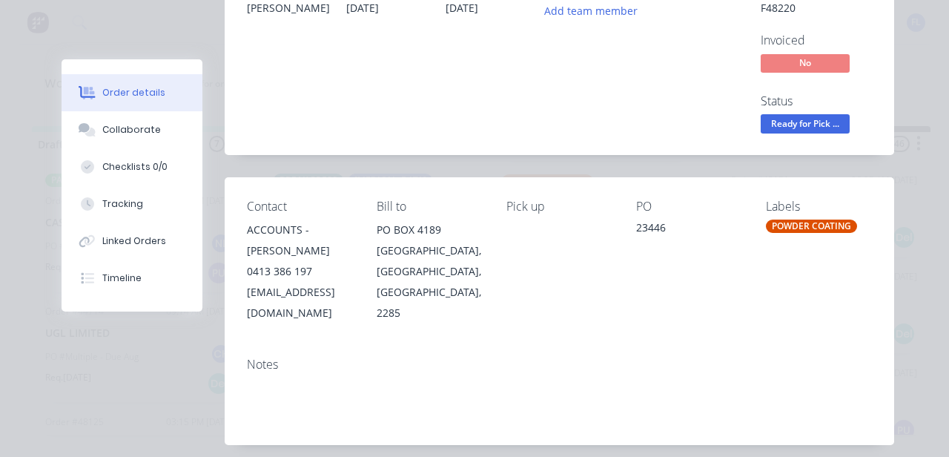
scroll to position [0, 0]
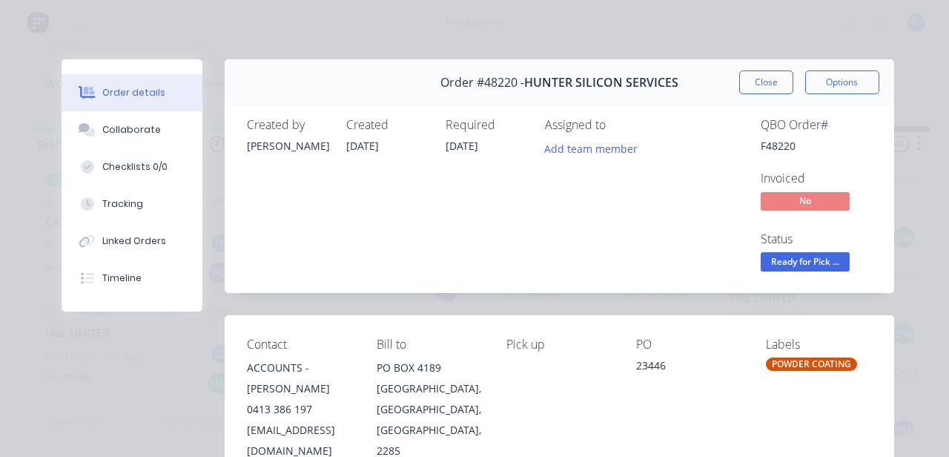
click at [743, 79] on button "Close" at bounding box center [766, 82] width 54 height 24
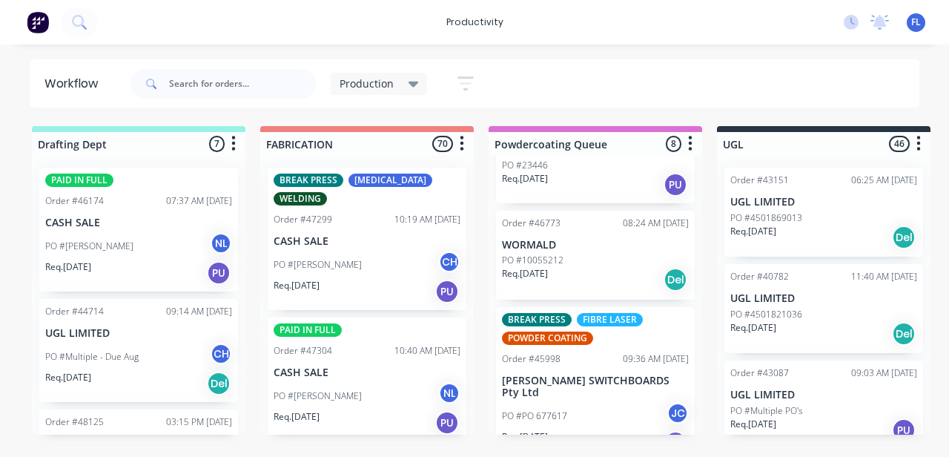
scroll to position [818, 0]
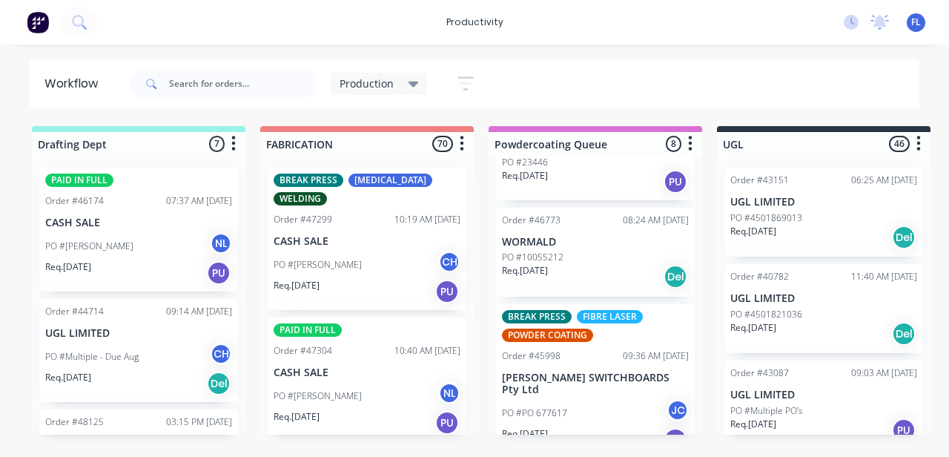
click at [558, 399] on div "PO #PO 677617 JC" at bounding box center [595, 413] width 187 height 28
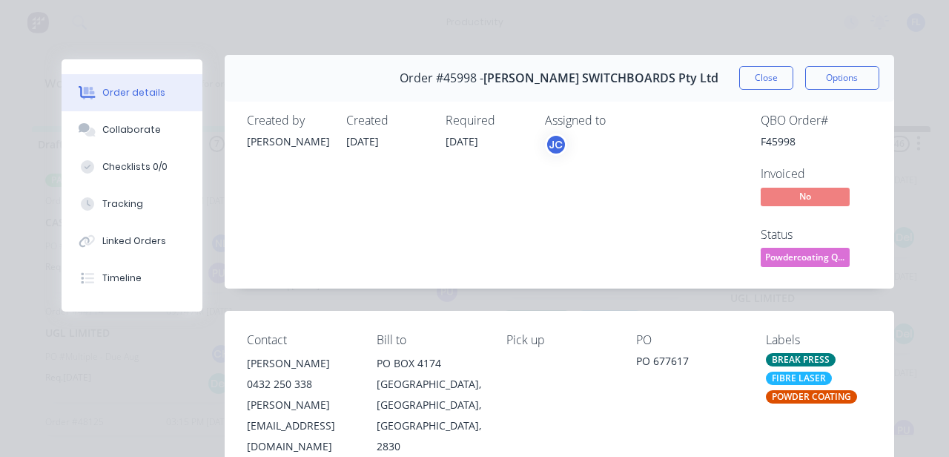
scroll to position [0, 0]
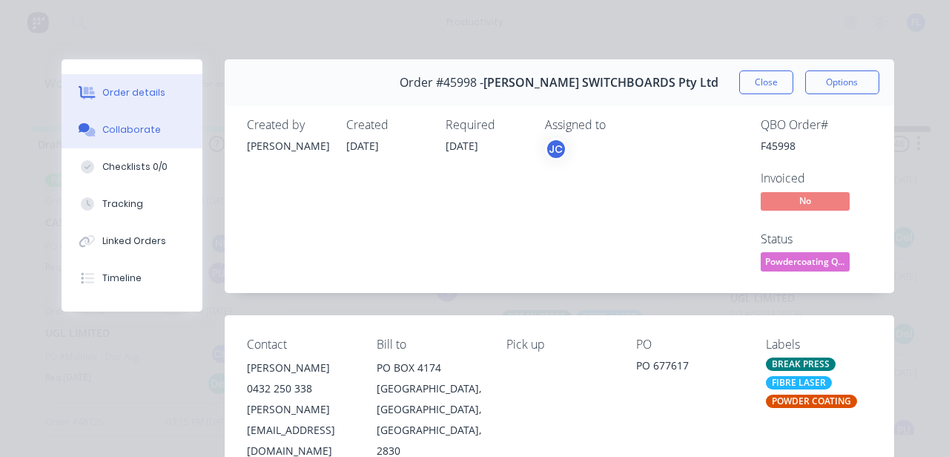
click at [134, 136] on button "Collaborate" at bounding box center [132, 129] width 141 height 37
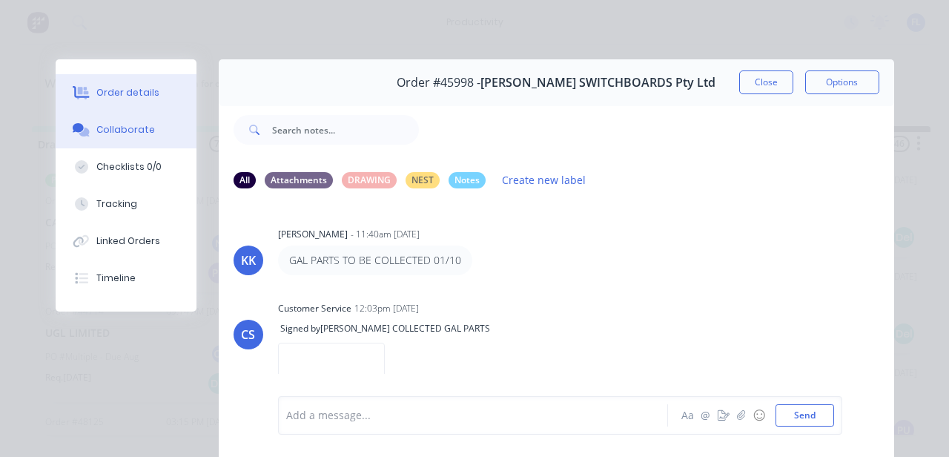
click at [145, 96] on div "Order details" at bounding box center [127, 92] width 63 height 13
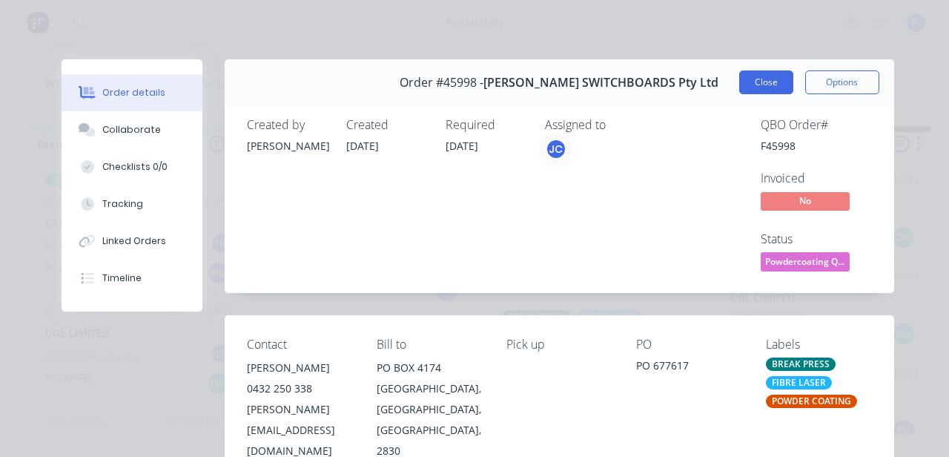
click at [739, 82] on button "Close" at bounding box center [766, 82] width 54 height 24
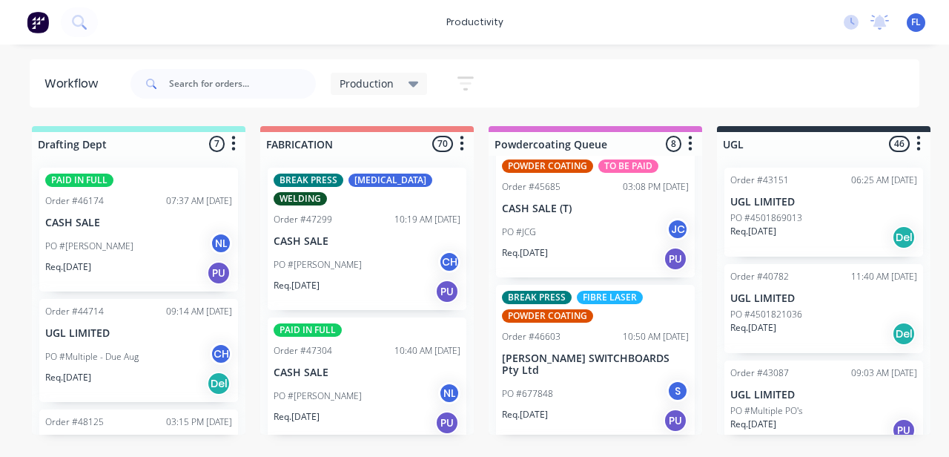
scroll to position [151, 0]
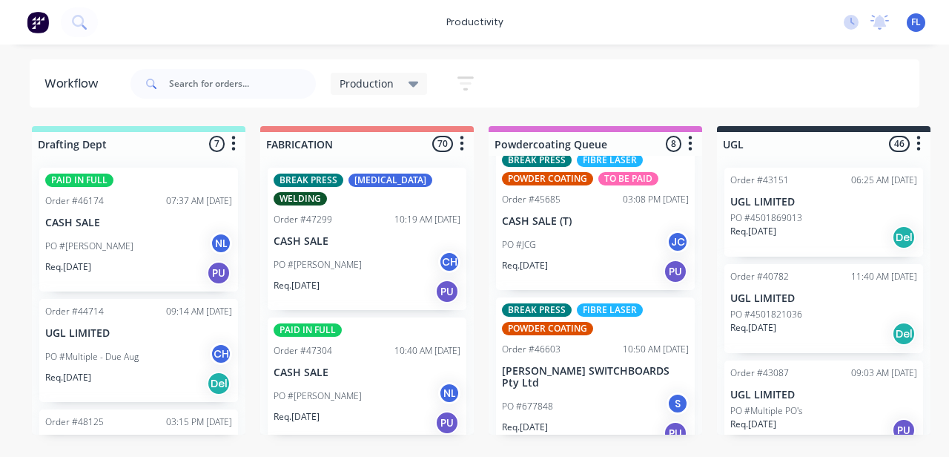
click at [591, 377] on div "BREAK PRESS FIBRE LASER POWDER COATING Order #46603 10:50 AM [DATE] [PERSON_NAM…" at bounding box center [595, 374] width 199 height 155
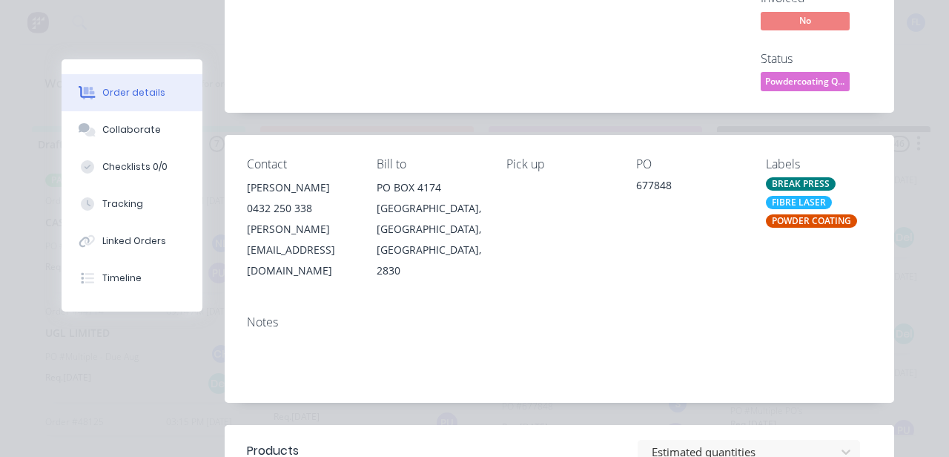
scroll to position [0, 0]
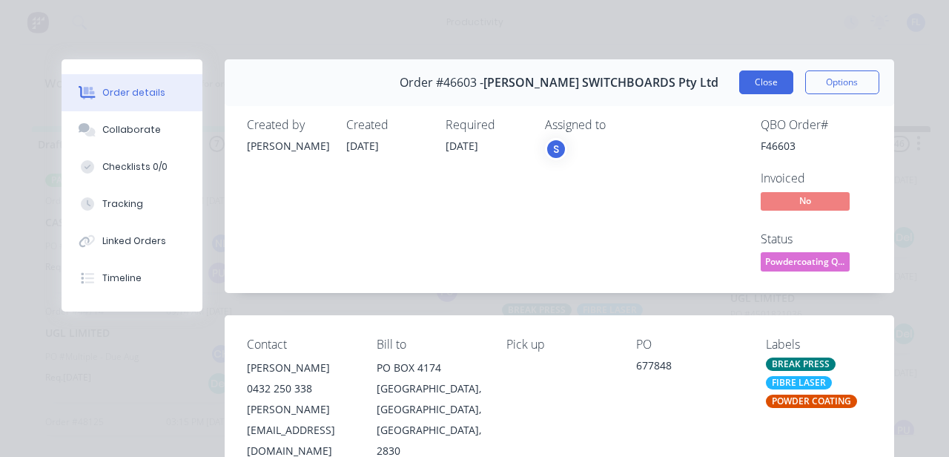
click at [757, 80] on button "Close" at bounding box center [766, 82] width 54 height 24
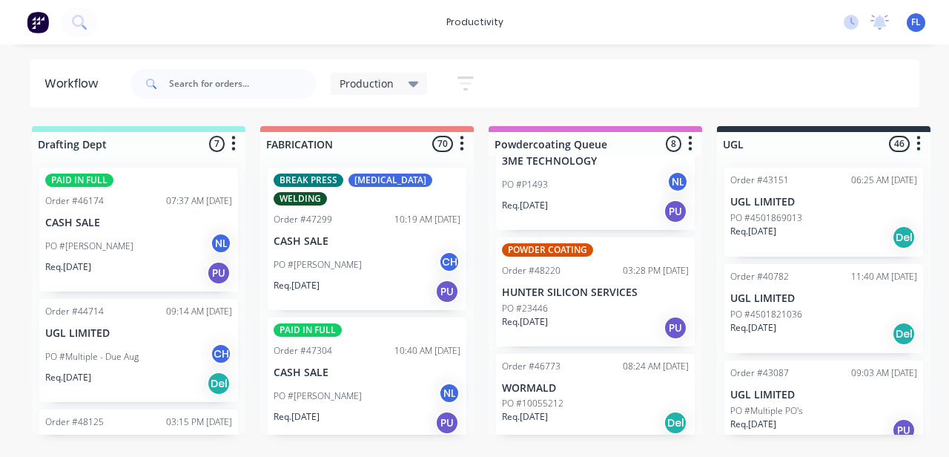
scroll to position [818, 0]
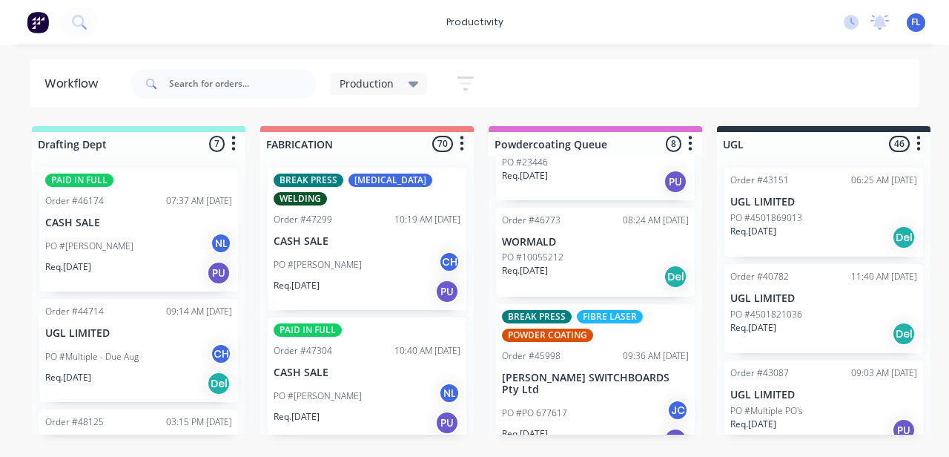
click at [560, 264] on div "Req. [DATE] Del" at bounding box center [595, 276] width 187 height 25
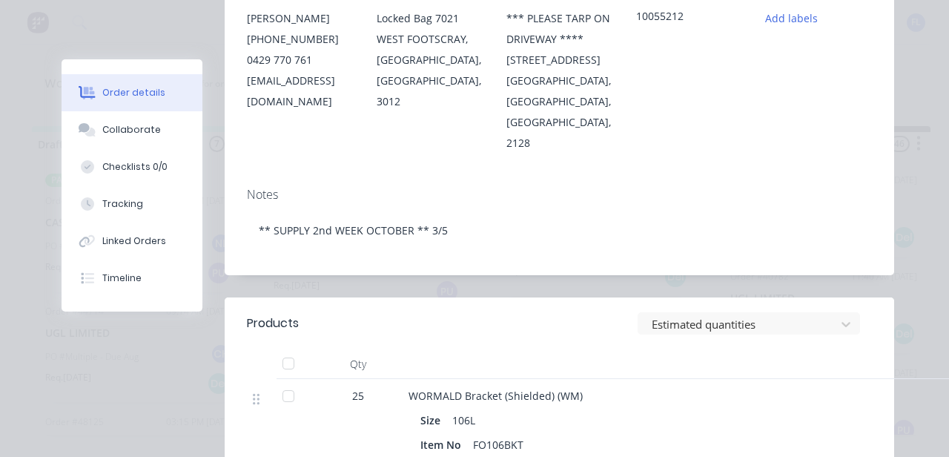
scroll to position [74, 0]
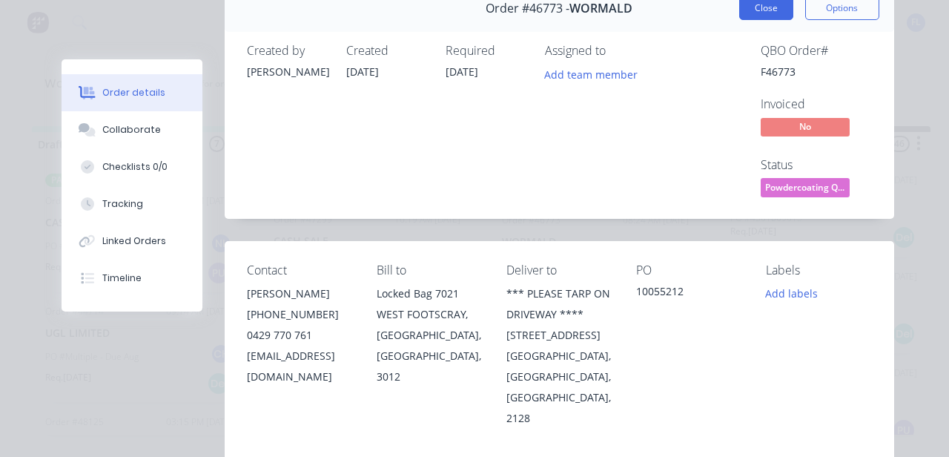
click at [760, 16] on button "Close" at bounding box center [766, 8] width 54 height 24
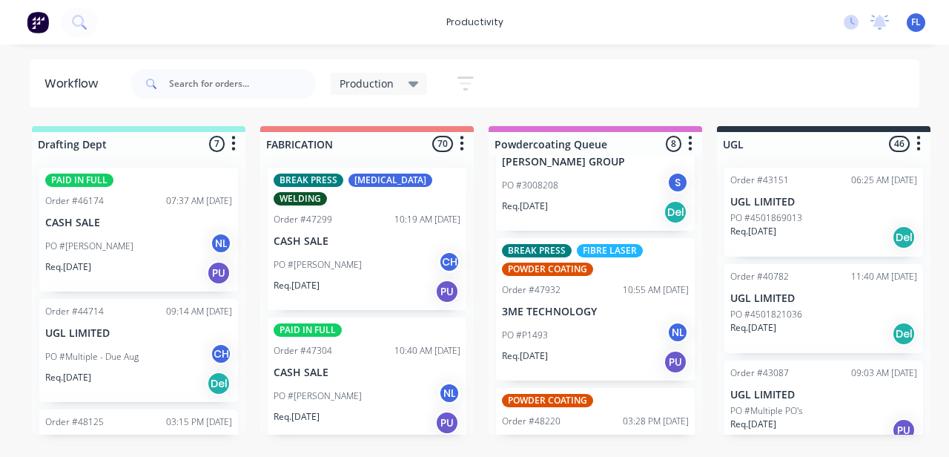
scroll to position [448, 0]
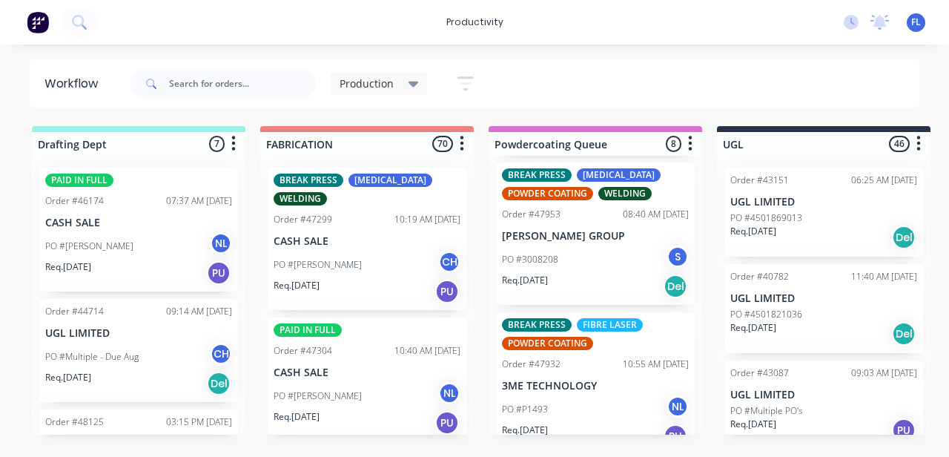
click at [589, 273] on div "Req. [DATE] Del" at bounding box center [595, 285] width 187 height 25
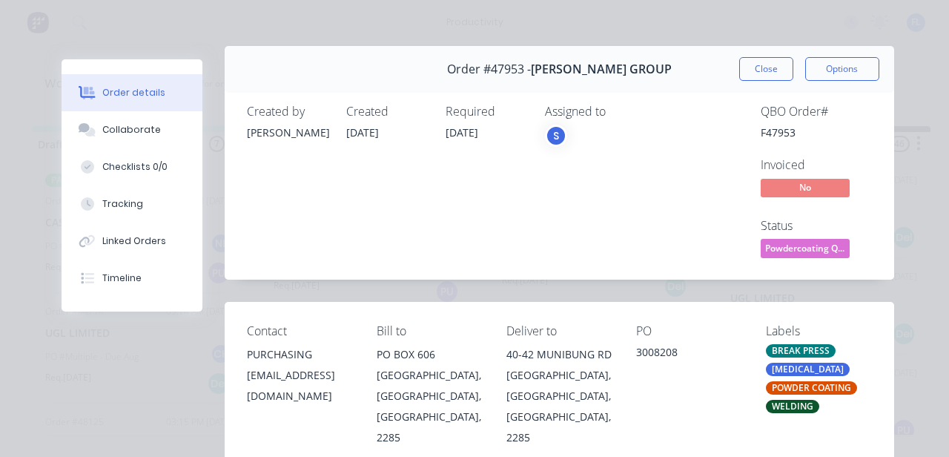
scroll to position [0, 0]
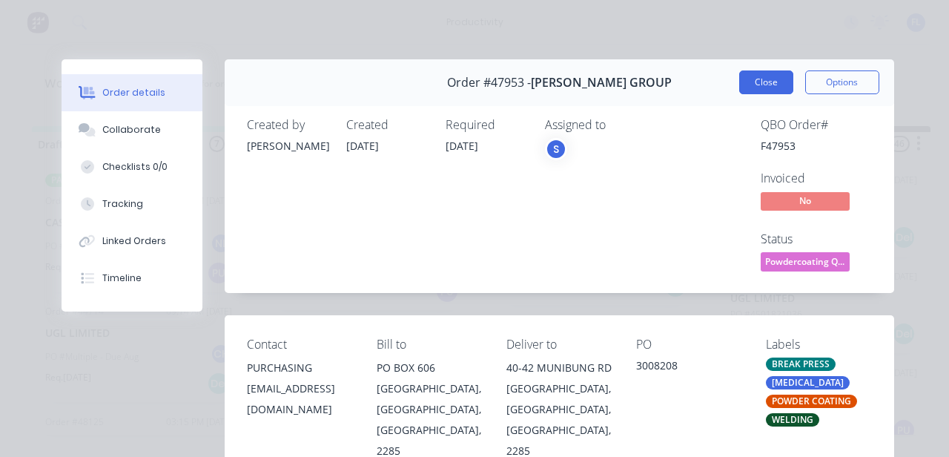
click at [766, 83] on button "Close" at bounding box center [766, 82] width 54 height 24
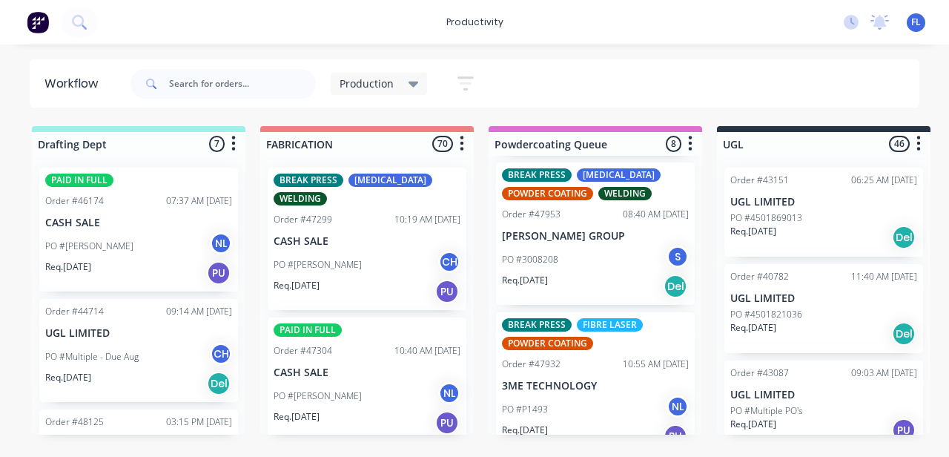
click at [596, 423] on div "Req. [DATE] PU" at bounding box center [595, 435] width 187 height 25
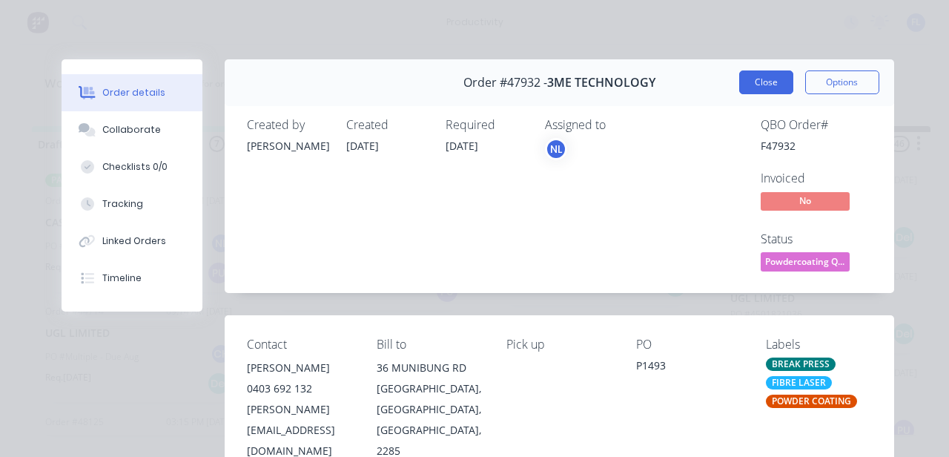
click at [763, 84] on button "Close" at bounding box center [766, 82] width 54 height 24
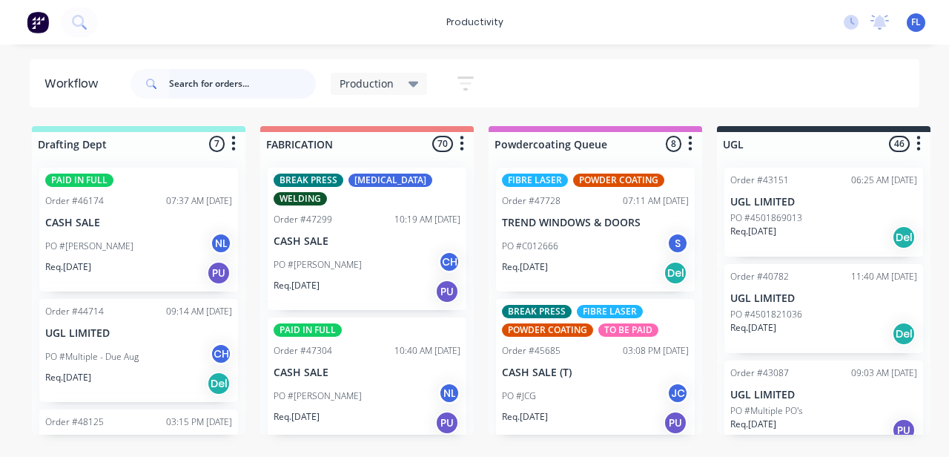
click at [199, 83] on input "text" at bounding box center [242, 84] width 147 height 30
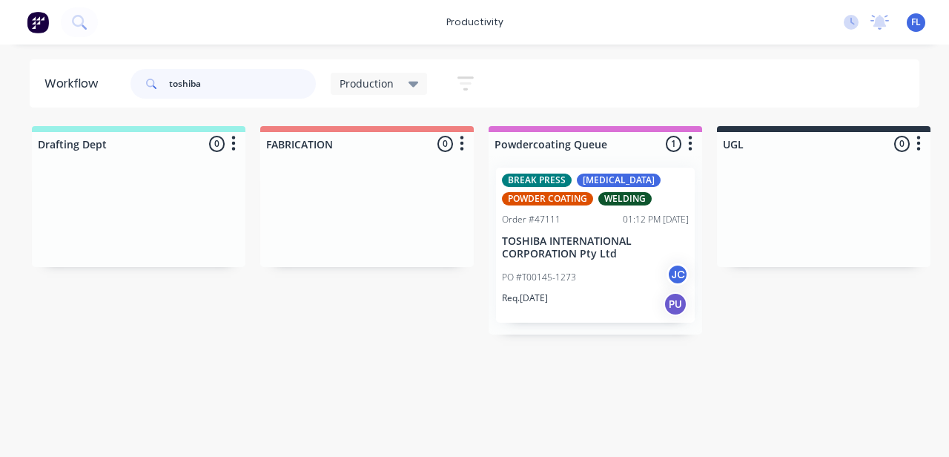
type input "toshiba"
click at [584, 259] on p "TOSHIBA INTERNATIONAL CORPORATION Pty Ltd" at bounding box center [595, 247] width 187 height 25
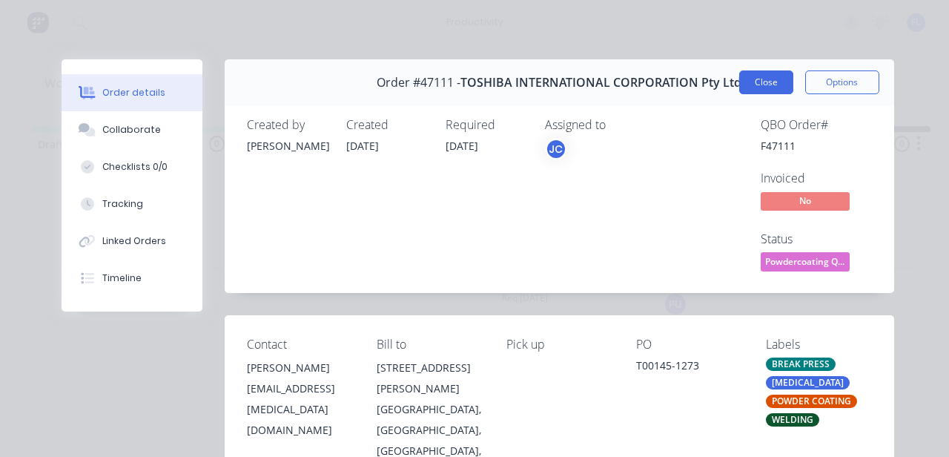
click at [757, 79] on button "Close" at bounding box center [766, 82] width 54 height 24
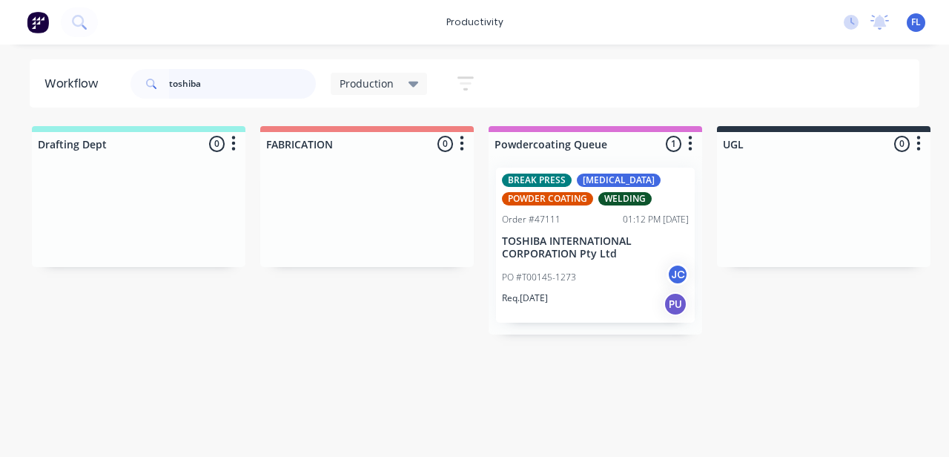
drag, startPoint x: 220, startPoint y: 84, endPoint x: 164, endPoint y: 89, distance: 56.6
click at [164, 89] on div "toshiba" at bounding box center [222, 84] width 185 height 30
